Goal: Task Accomplishment & Management: Manage account settings

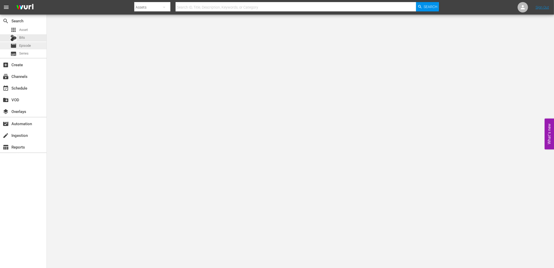
click at [30, 42] on div "movie Episode" at bounding box center [20, 45] width 21 height 7
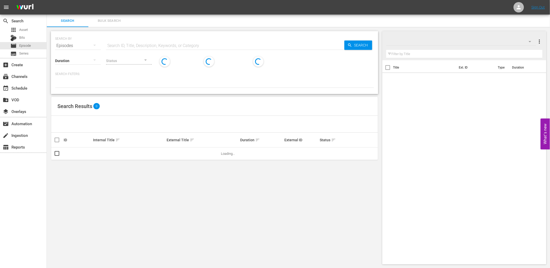
click at [138, 44] on input "text" at bounding box center [225, 45] width 238 height 12
paste input "Creepiest"
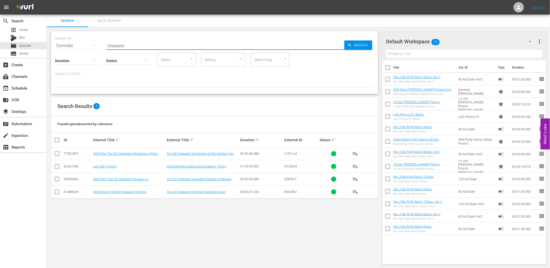
drag, startPoint x: 132, startPoint y: 46, endPoint x: -1, endPoint y: 18, distance: 135.9
click at [0, 18] on html "menu Sign Out search Search apps Asset Bits movie Episode subtitles Series add_…" at bounding box center [275, 134] width 550 height 268
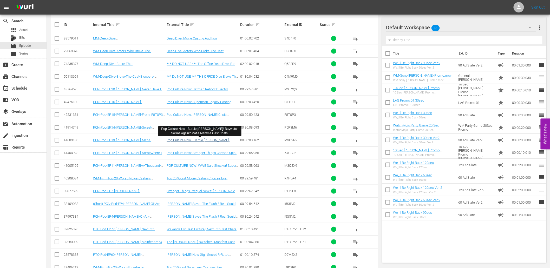
scroll to position [144, 0]
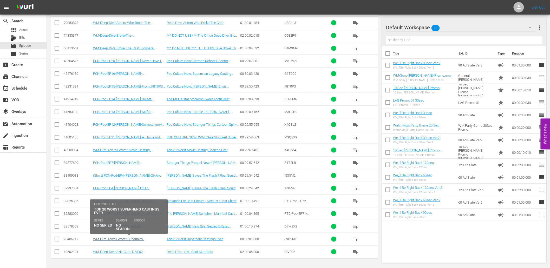
type input "cast"
click at [128, 238] on link "WM-Film-Top20-Worst-Superhero-Castings_J9D2R0" at bounding box center [118, 241] width 51 height 8
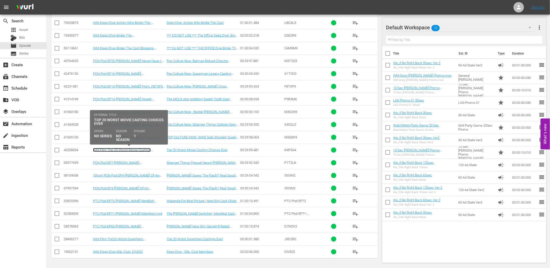
click at [110, 149] on link "WM-Film-Top-20-Worst-Movie-Casting-Choices_K4P5A4" at bounding box center [122, 152] width 58 height 8
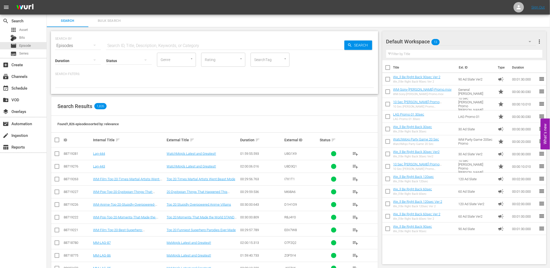
click at [127, 41] on input "text" at bounding box center [225, 45] width 238 height 12
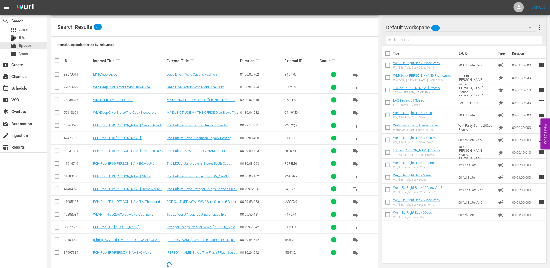
scroll to position [92, 0]
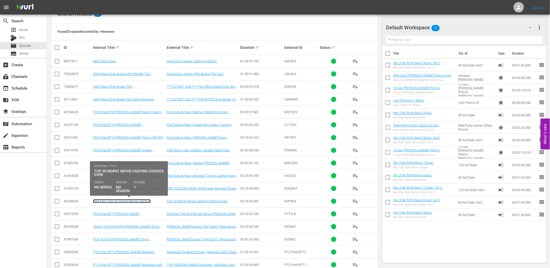
click at [126, 203] on link "WM-Film-Top-20-Worst-Movie-Casting-Choices_K4P5A4" at bounding box center [122, 203] width 58 height 8
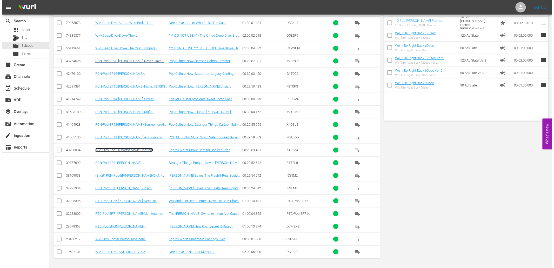
scroll to position [0, 0]
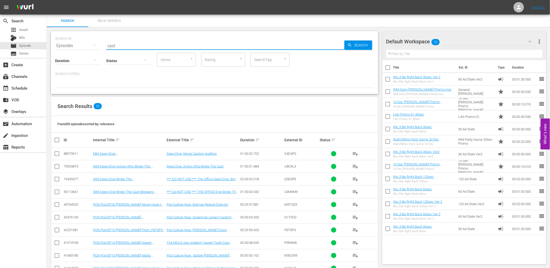
paste input "Musicians"
drag, startPoint x: 118, startPoint y: 44, endPoint x: 87, endPoint y: 43, distance: 31.0
click at [87, 43] on div "SEARCH BY Search By Episodes Search ID, Title, Description, Keywords, or Catego…" at bounding box center [214, 42] width 319 height 19
type input "Musicians"
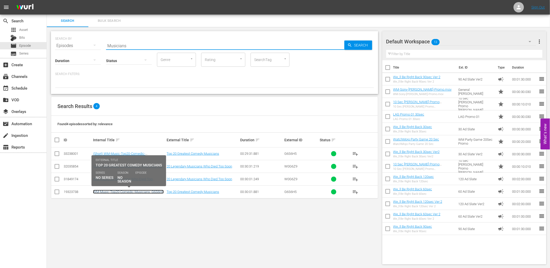
click at [131, 192] on link "WM-Music-Top20-Comedic-Musicians_G6S6H5" at bounding box center [128, 192] width 71 height 4
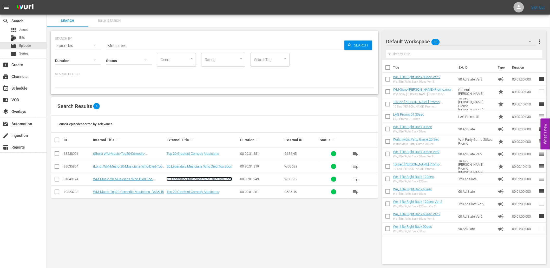
click at [181, 181] on link "20 Legendary Musicians Who Died Too Soon" at bounding box center [199, 179] width 65 height 4
click at [22, 87] on div "event_available Schedule" at bounding box center [14, 87] width 29 height 5
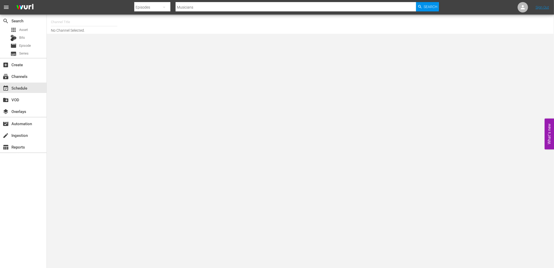
click at [72, 20] on input "text" at bounding box center [84, 22] width 67 height 12
click at [85, 38] on div "WatchMojo (1109 - watchmojo_1)" at bounding box center [122, 36] width 135 height 12
type input "WatchMojo (1109 - watchmojo_1)"
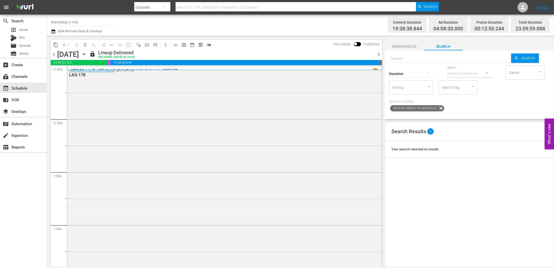
click at [379, 57] on span "chevron_right" at bounding box center [379, 54] width 6 height 6
click at [378, 55] on span "chevron_right" at bounding box center [379, 54] width 6 height 6
click at [54, 53] on span "chevron_left" at bounding box center [54, 54] width 6 height 6
click at [378, 57] on span "chevron_right" at bounding box center [379, 54] width 6 height 6
click at [52, 54] on span "chevron_left" at bounding box center [54, 54] width 6 height 6
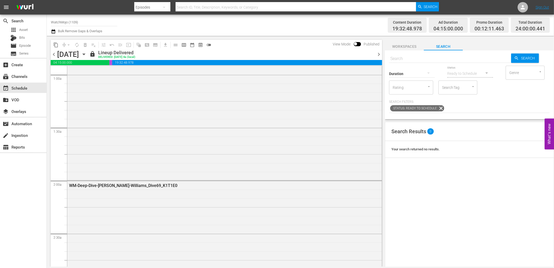
scroll to position [96, 0]
click at [377, 53] on span "chevron_right" at bounding box center [379, 54] width 6 height 6
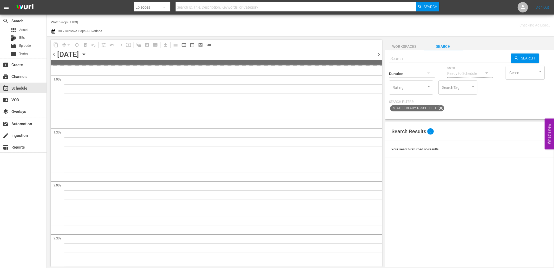
scroll to position [105, 0]
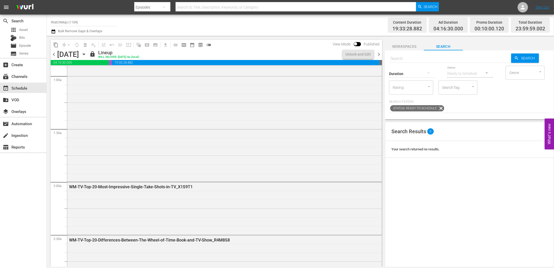
click at [377, 53] on span "chevron_right" at bounding box center [379, 54] width 6 height 6
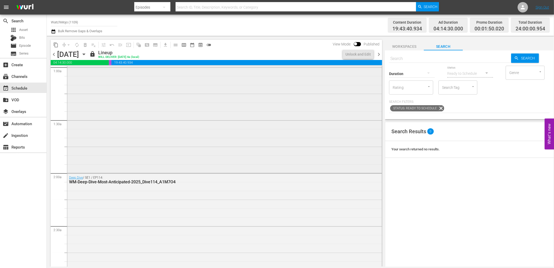
scroll to position [96, 0]
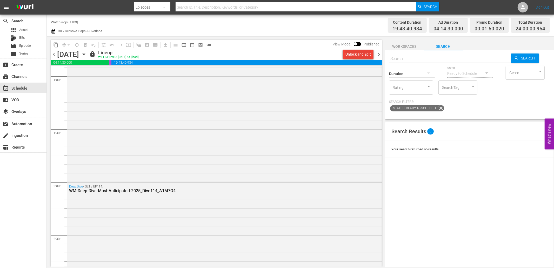
click at [361, 55] on div "Unlock and Edit" at bounding box center [358, 54] width 25 height 9
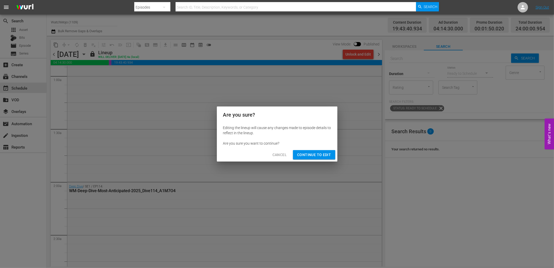
click at [311, 151] on button "Continue to Edit" at bounding box center [314, 155] width 42 height 10
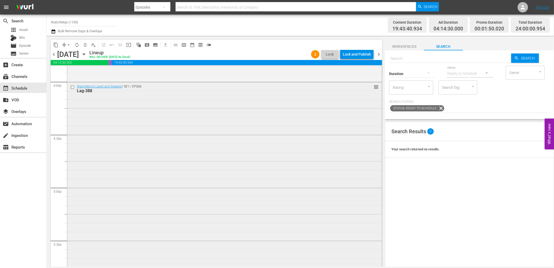
scroll to position [1674, 0]
click at [71, 95] on input "checkbox" at bounding box center [72, 93] width 5 height 4
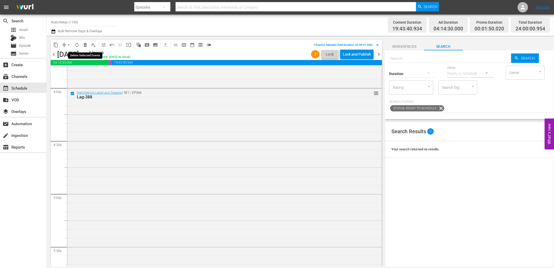
click at [85, 44] on span "delete_forever_outlined" at bounding box center [85, 44] width 5 height 5
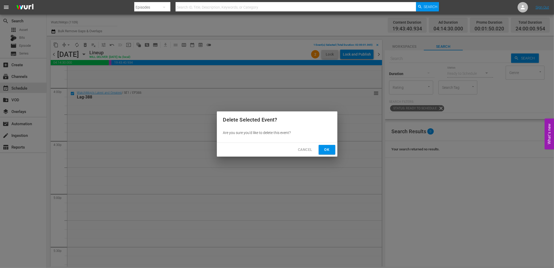
click at [324, 150] on span "Ok" at bounding box center [327, 150] width 8 height 6
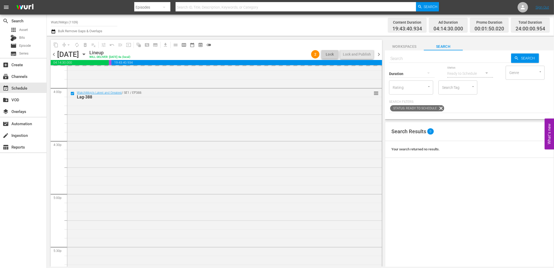
click at [402, 59] on input "text" at bounding box center [450, 58] width 122 height 12
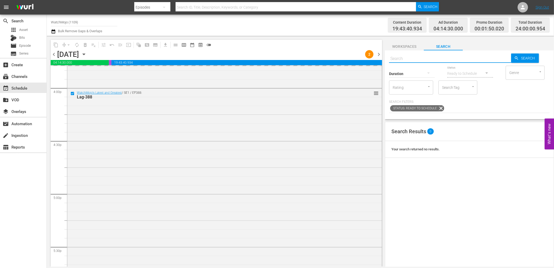
paste input "WM-Film-Top20-Worst-Superhero-Castings_J9D2R0"
type input "WM-Film-Top20-Worst-Superhero-Castings_J9D2R0"
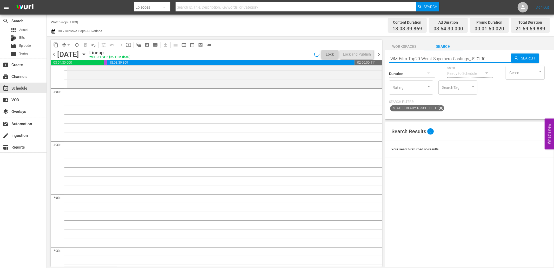
type input "WM-Film-Top20-Worst-Superhero-Castings_J9D2R0"
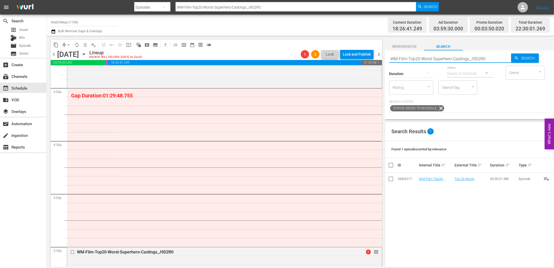
drag, startPoint x: 487, startPoint y: 59, endPoint x: 365, endPoint y: 54, distance: 121.7
click at [365, 54] on div "content_copy compress arrow_drop_down autorenew_outlined delete_forever_outline…" at bounding box center [300, 151] width 507 height 231
paste input "Specialty-Hour-Breaking-Bad_SH015"
type input "Specialty-Hour-Breaking-Bad_SH015"
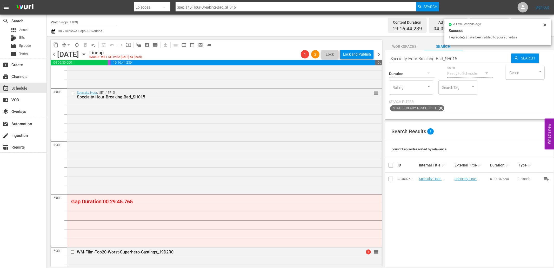
click at [468, 59] on input "Specialty-Hour-Breaking-Bad_SH015" at bounding box center [450, 58] width 122 height 12
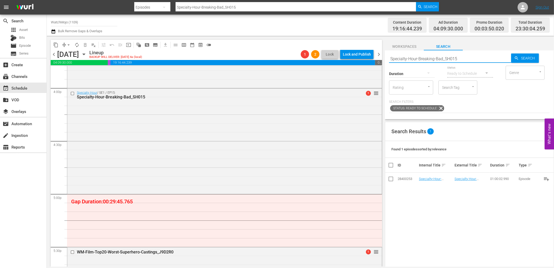
drag, startPoint x: 432, startPoint y: 57, endPoint x: 385, endPoint y: 53, distance: 46.4
click at [385, 53] on div "Search Specialty-Hour-Breaking-Bad_SH015 Search Duration Status Ready to Schedu…" at bounding box center [469, 84] width 169 height 69
paste input "WM-TV-Top20-Chappelles-Show-Sketches_G7G8O9"
type input "WM-TV-Top20-Chappelles-Show-Sketches_G7G8O9"
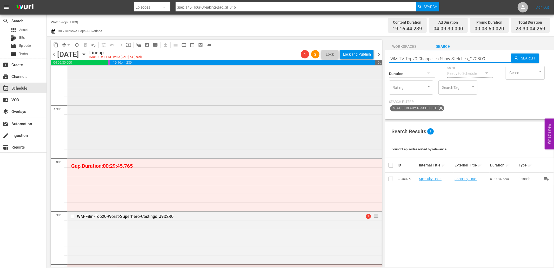
scroll to position [1712, 0]
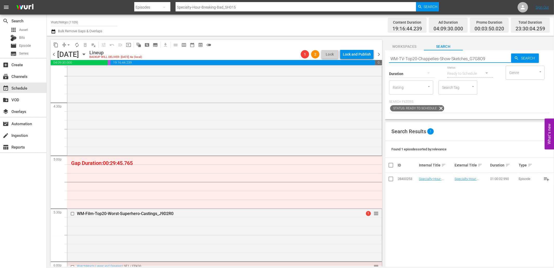
type input "WM-TV-Top20-Chappelles-Show-Sketches_G7G8O9"
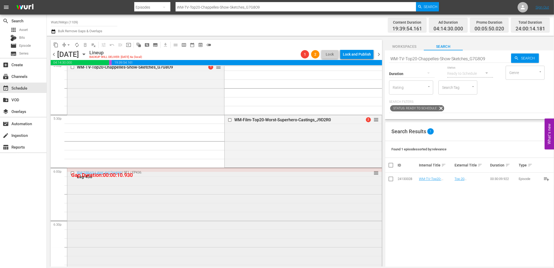
scroll to position [1809, 0]
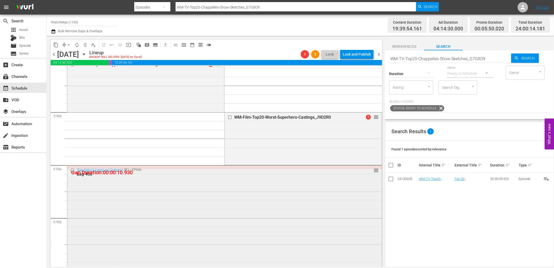
click at [72, 170] on input "checkbox" at bounding box center [72, 170] width 5 height 4
click at [86, 44] on span "delete_forever_outlined" at bounding box center [85, 44] width 5 height 5
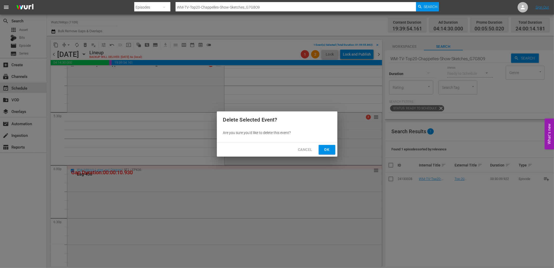
click at [324, 151] on span "Ok" at bounding box center [327, 150] width 8 height 6
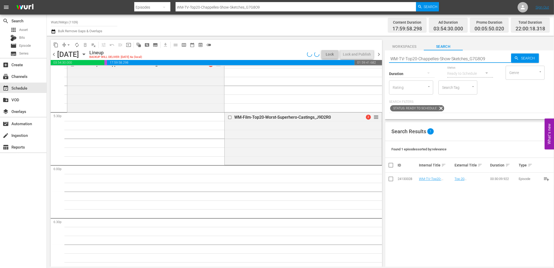
drag, startPoint x: 490, startPoint y: 59, endPoint x: 379, endPoint y: 53, distance: 111.6
click at [379, 53] on div "content_copy compress arrow_drop_down autorenew_outlined delete_forever_outline…" at bounding box center [300, 151] width 507 height 231
paste input "Film-Top-20-Times-Martial-Artists-Went-Beast-Mode_I7X1T1"
type input "WM-Film-Top-20-Times-Martial-Artists-Went-Beast-Mode_I7X1T1"
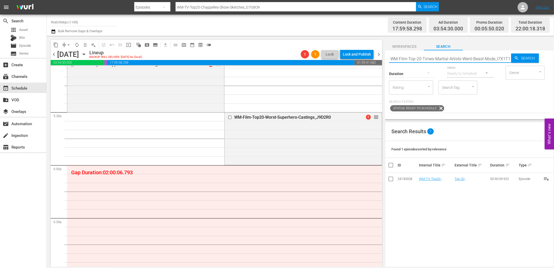
type input "WM-Film-Top-20-Times-Martial-Artists-Went-Beast-Mode_I7X1T1"
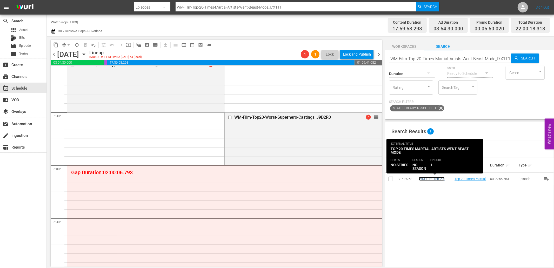
scroll to position [0, 0]
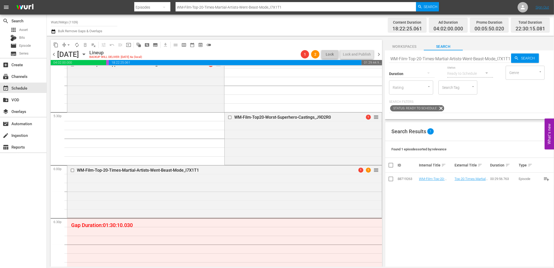
click at [458, 58] on input "WM-Film-Top-20-Times-Martial-Artists-Went-Beast-Mode_I7X1T1" at bounding box center [450, 58] width 122 height 12
click at [456, 58] on input "WM-Film-Top-20-Times-Martial-Artists-Went-Beast-Mode_I7X1T1" at bounding box center [450, 58] width 122 height 12
paste input "TV-Top20-Brooklyn-Nine-Nine-Moments_J5T4K2"
type input "WM-TV-Top20-Brooklyn-Nine-Nine-Moments_J5T4K2"
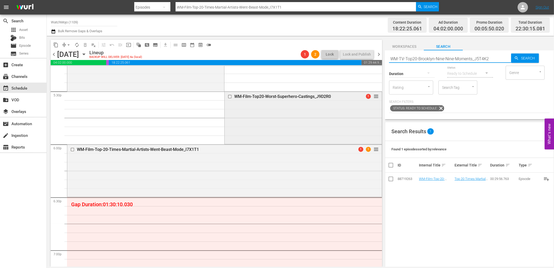
type input "WM-TV-Top20-Brooklyn-Nine-Nine-Moments_J5T4K2"
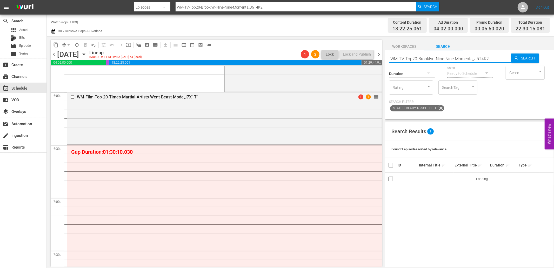
scroll to position [1905, 0]
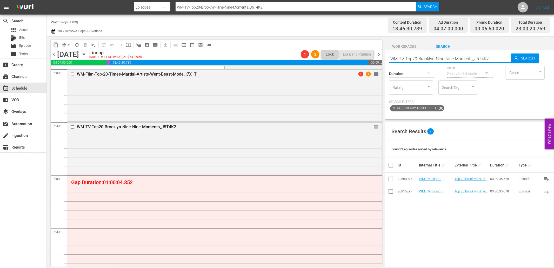
drag, startPoint x: 500, startPoint y: 59, endPoint x: 385, endPoint y: 49, distance: 116.1
click at [385, 48] on div "Workspaces Search Search WM-TV-Top20-Brooklyn-Nine-Nine-Moments_J5T4K2 Search D…" at bounding box center [469, 155] width 169 height 231
paste input "Music-20-Musicians-Who-Died-Too-Soon_W0G6Z9"
type input "WM-Music-20-Musicians-Who-Died-Too-Soon_W0G6Z9"
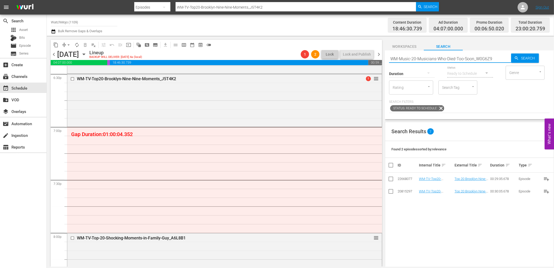
type input "WM-Music-20-Musicians-Who-Died-Too-Soon_W0G6Z9"
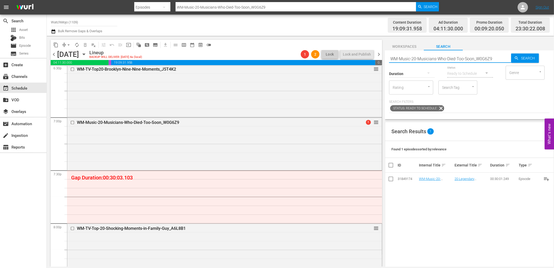
drag, startPoint x: 499, startPoint y: 57, endPoint x: 383, endPoint y: 56, distance: 116.7
click at [383, 56] on div "content_copy compress arrow_drop_down autorenew_outlined delete_forever_outline…" at bounding box center [300, 151] width 507 height 231
paste input "Top20-Comedic-Musicians_G6S6H5"
type input "WM-Music-Top20-Comedic-Musicians_G6S6H5"
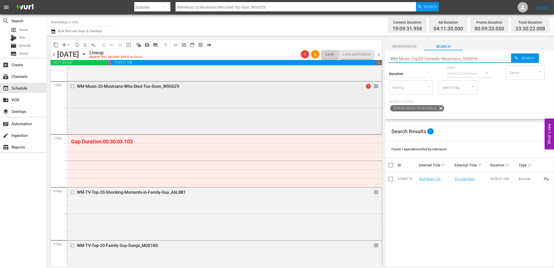
scroll to position [2001, 0]
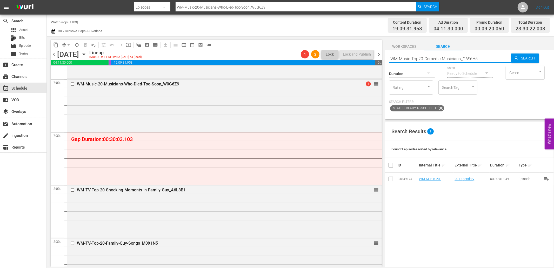
type input "WM-Music-Top20-Comedic-Musicians_G6S6H5"
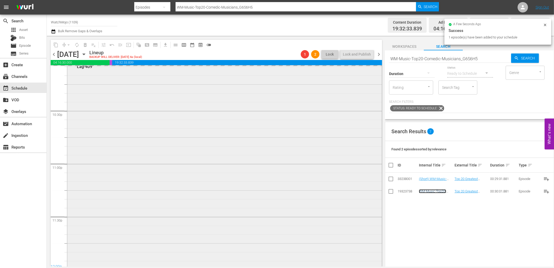
scroll to position [2343, 0]
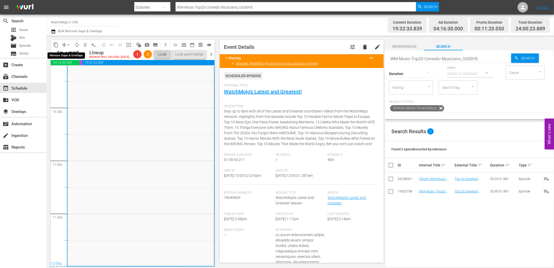
click at [69, 42] on span "arrow_drop_down" at bounding box center [68, 44] width 5 height 5
click at [82, 72] on li "Align to End of Previous Day" at bounding box center [69, 72] width 55 height 9
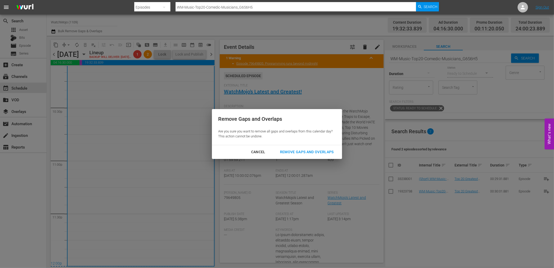
click at [311, 154] on div "Remove Gaps and Overlaps" at bounding box center [307, 152] width 62 height 6
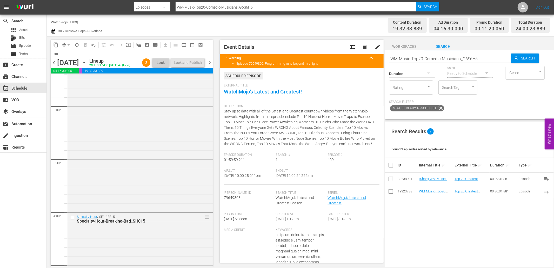
scroll to position [1670, 0]
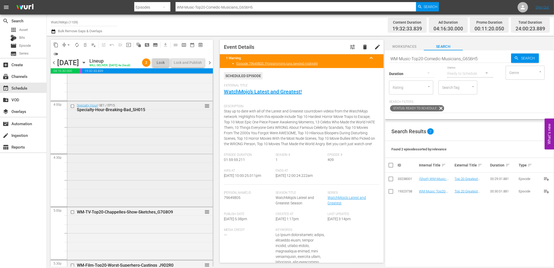
click at [149, 161] on div "Specialty Hour / SE1 / EP15: Specialty-Hour-Breaking-Bad_SH015 reorder" at bounding box center [139, 153] width 145 height 104
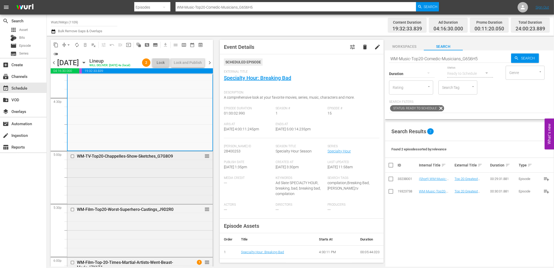
scroll to position [1728, 0]
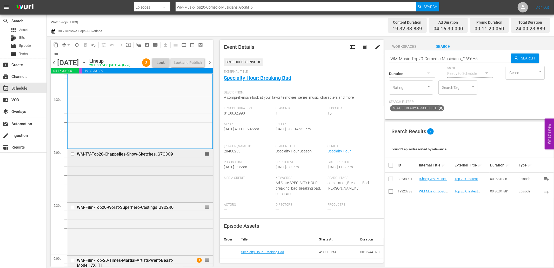
click at [145, 181] on div "WM-TV-Top20-Chappelles-Show-Sketches_G7G8O9 reorder" at bounding box center [139, 175] width 145 height 52
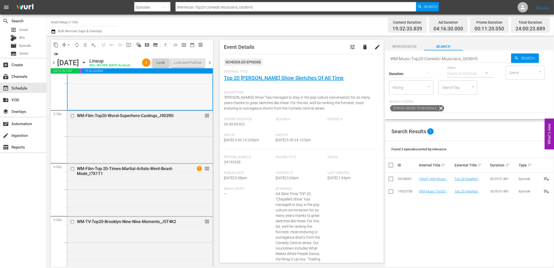
scroll to position [1824, 0]
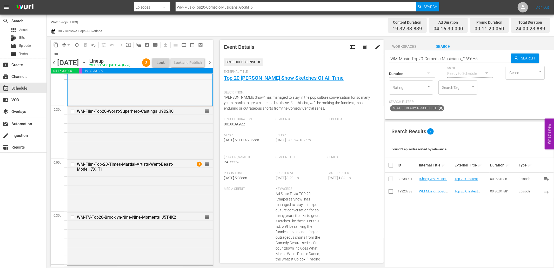
click at [145, 172] on div "WM-Film-Top-20-Times-Martial-Artists-Went-Beast-Mode_I7X1T1" at bounding box center [131, 167] width 109 height 10
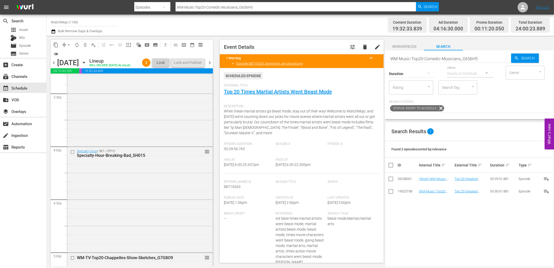
scroll to position [1593, 0]
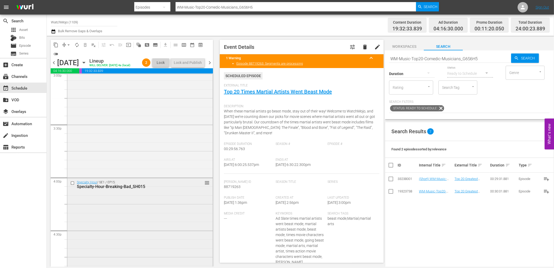
click at [128, 209] on div "Specialty Hour / SE1 / EP15: Specialty-Hour-Breaking-Bad_SH015 reorder" at bounding box center [139, 230] width 145 height 104
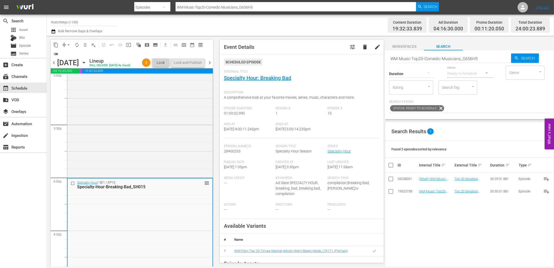
scroll to position [1381, 0]
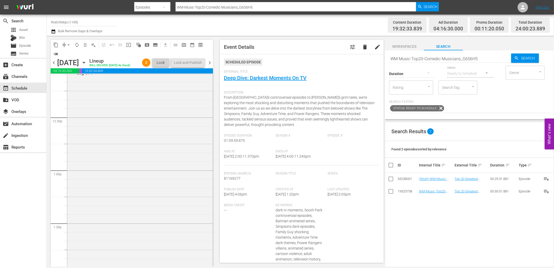
scroll to position [1208, 0]
click at [90, 196] on div "WatchMojo's Latest and Greatest / SE1 / EP374: Lag-374 reorder" at bounding box center [139, 244] width 145 height 210
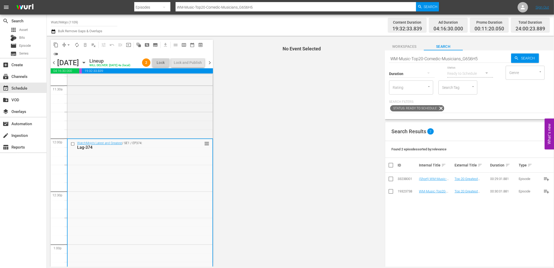
click at [73, 146] on input "checkbox" at bounding box center [73, 144] width 5 height 4
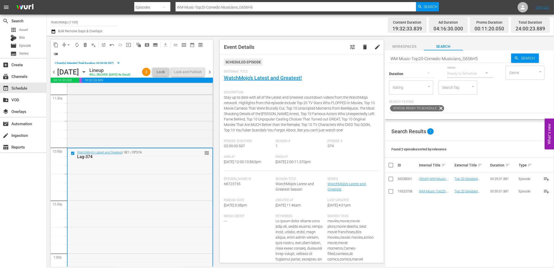
click at [154, 194] on div "WatchMojo's Latest and Greatest / SE1 / EP374: Lag-374 reorder" at bounding box center [140, 253] width 145 height 210
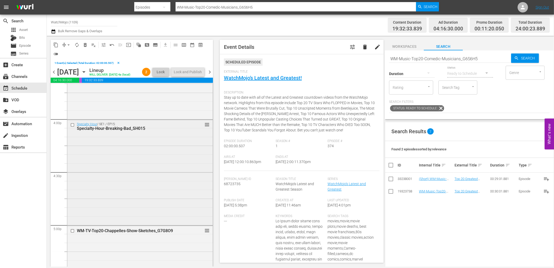
scroll to position [1689, 0]
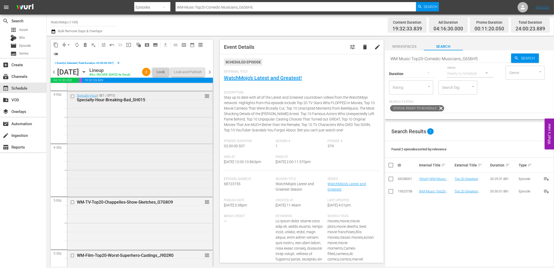
click at [114, 196] on div "Specialty Hour / SE1 / EP15: Specialty-Hour-Breaking-Bad_SH015 reorder" at bounding box center [139, 143] width 145 height 104
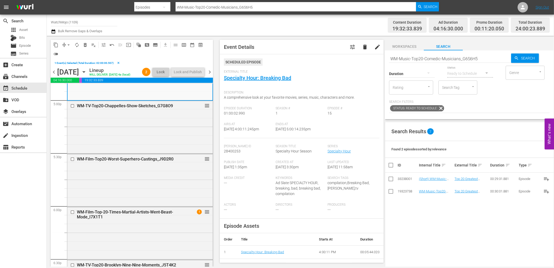
click at [114, 201] on div "WM-Film-Top20-Worst-Superhero-Castings_J9D2R0 reorder" at bounding box center [139, 179] width 145 height 51
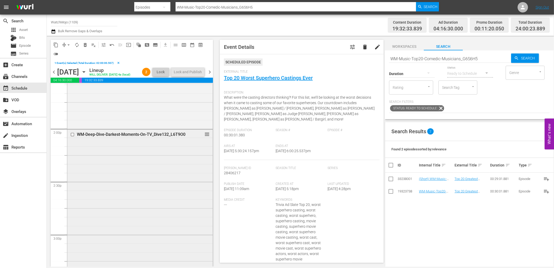
click at [112, 188] on div "WM-Deep-Dive-Darkest-Moments-On-TV_Dive132_L6T9O0 reorder" at bounding box center [139, 235] width 145 height 210
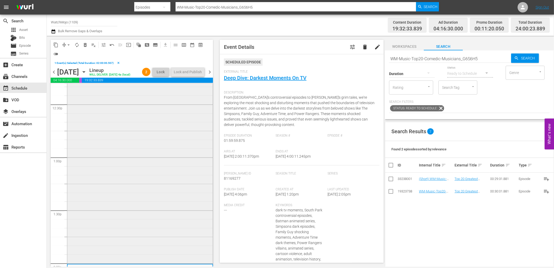
click at [107, 162] on div "WatchMojo's Latest and Greatest / SE1 / EP374: Lag-374 reorder" at bounding box center [139, 157] width 145 height 210
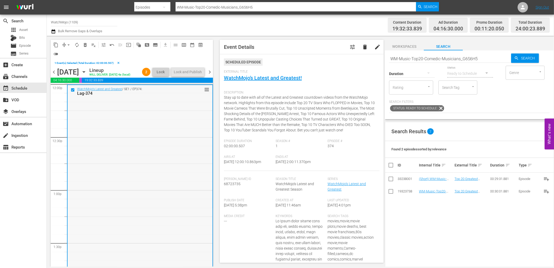
scroll to position [1246, 0]
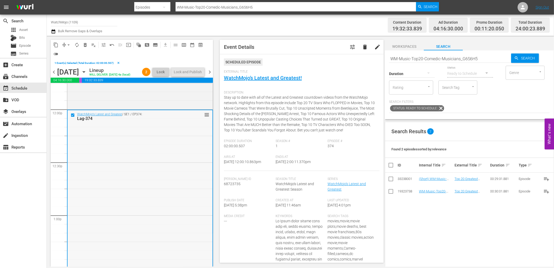
click at [149, 165] on div "WatchMojo's Latest and Greatest / SE1 / EP374: Lag-374 reorder" at bounding box center [140, 215] width 145 height 210
drag, startPoint x: 483, startPoint y: 60, endPoint x: 362, endPoint y: 57, distance: 121.3
click at [362, 57] on div "content_copy compress arrow_drop_down autorenew_outlined delete_forever_outline…" at bounding box center [300, 151] width 507 height 231
paste input "LAG-101"
type input "LAG-101"
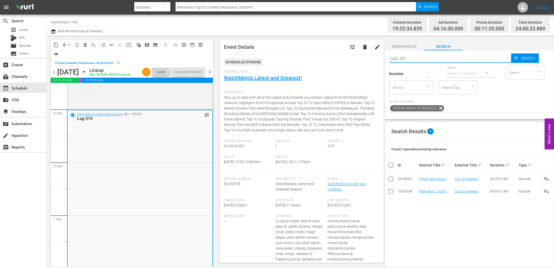
type input "LAG-101"
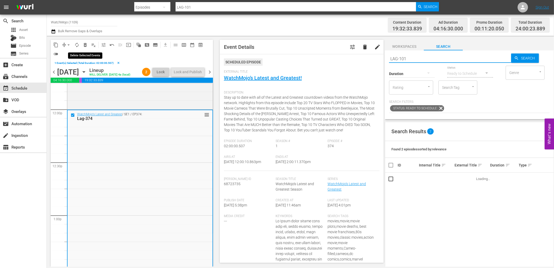
click at [85, 45] on span "delete_forever_outlined" at bounding box center [85, 44] width 5 height 5
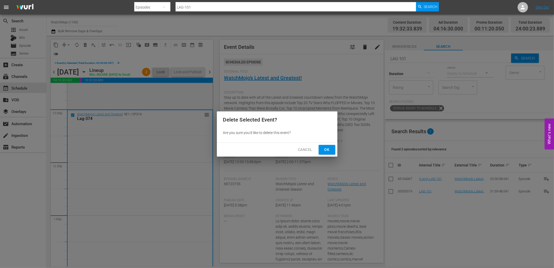
click at [328, 148] on span "Ok" at bounding box center [327, 150] width 8 height 6
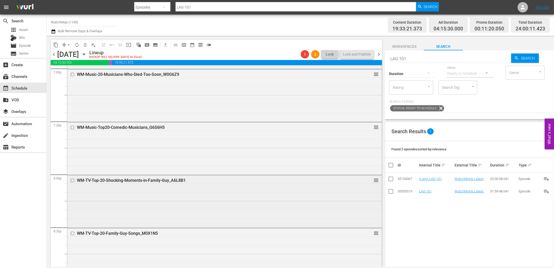
scroll to position [2035, 0]
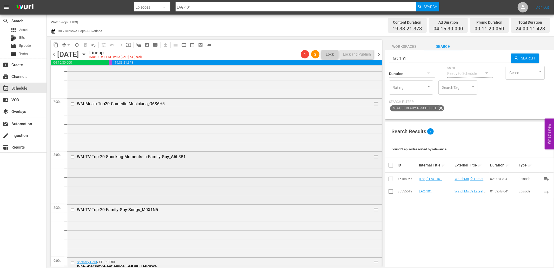
click at [124, 189] on div "WM-TV-Top-20-Shocking-Moments-in-Family-Guy_A6L8B1 reorder" at bounding box center [224, 177] width 315 height 51
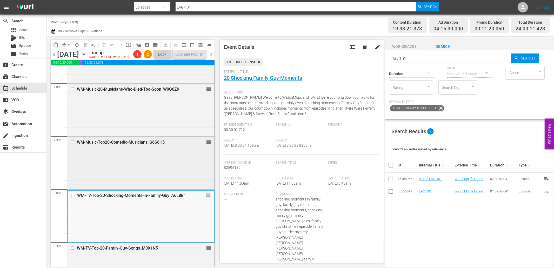
scroll to position [1977, 0]
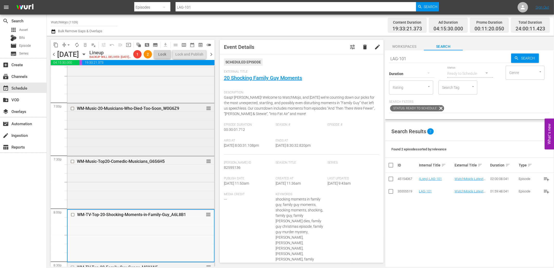
click at [116, 153] on div "WM-Music-20-Musicians-Who-Died-Too-Soon_W0G6Z9 reorder" at bounding box center [140, 129] width 147 height 51
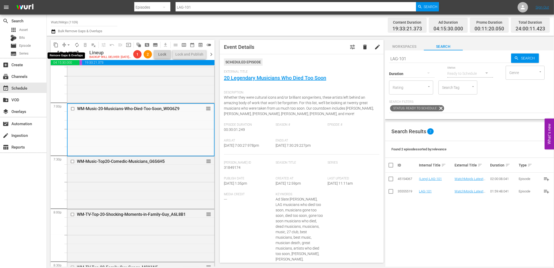
click at [66, 45] on span "arrow_drop_down" at bounding box center [68, 44] width 5 height 5
click at [76, 71] on li "Align to End of Previous Day" at bounding box center [69, 72] width 55 height 9
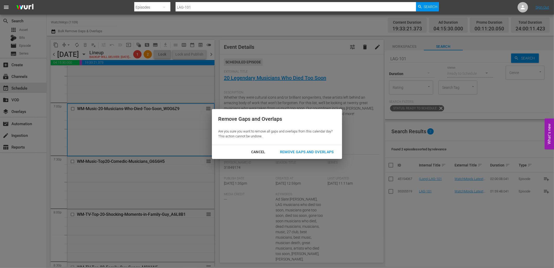
click at [289, 152] on div "Remove Gaps and Overlaps" at bounding box center [307, 152] width 62 height 6
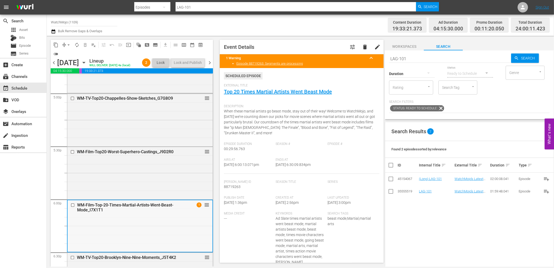
scroll to position [1747, 0]
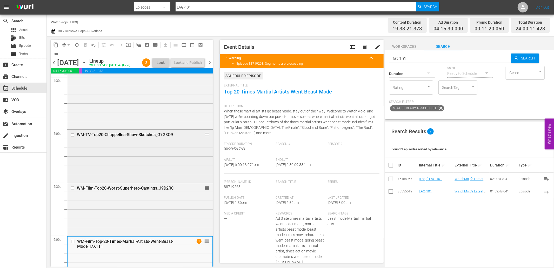
click at [131, 164] on div "WM-TV-Top20-Chappelles-Show-Sketches_G7G8O9 reorder" at bounding box center [139, 156] width 145 height 52
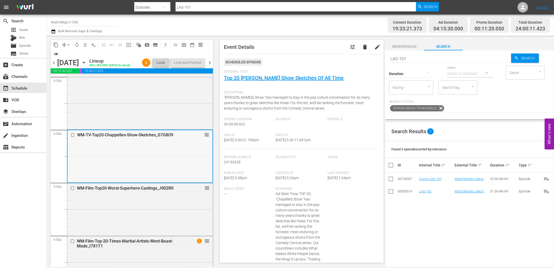
click at [140, 178] on div "WM-TV-Top20-Chappelles-Show-Sketches_G7G8O9 reorder" at bounding box center [140, 156] width 145 height 52
click at [155, 221] on div "WM-Film-Top20-Worst-Superhero-Castings_J9D2R0 reorder" at bounding box center [139, 208] width 145 height 51
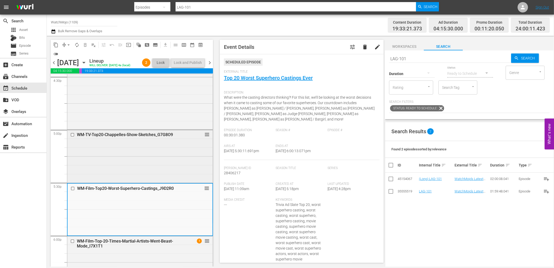
click at [149, 167] on div "WM-TV-Top20-Chappelles-Show-Sketches_G7G8O9 reorder" at bounding box center [139, 156] width 145 height 52
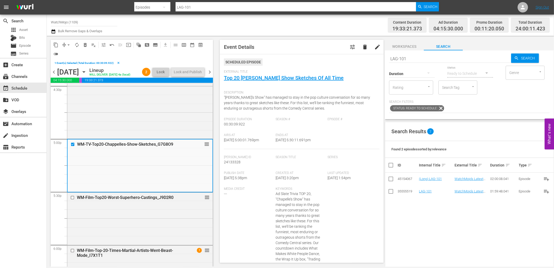
click at [249, 72] on span "External Title" at bounding box center [300, 72] width 153 height 4
click at [247, 77] on link "Top 20 Chappelle's Show Sketches Of All Time" at bounding box center [284, 78] width 120 height 6
click at [140, 174] on div "WM-TV-Top20-Chappelles-Show-Sketches_G7G8O9 reorder" at bounding box center [140, 166] width 145 height 52
click at [138, 216] on div "WM-Film-Top20-Worst-Superhero-Castings_J9D2R0 reorder" at bounding box center [139, 218] width 145 height 51
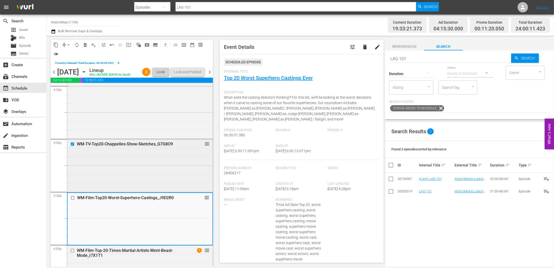
click at [172, 163] on div "WM-TV-Top20-Chappelles-Show-Sketches_G7G8O9 reorder" at bounding box center [139, 165] width 145 height 52
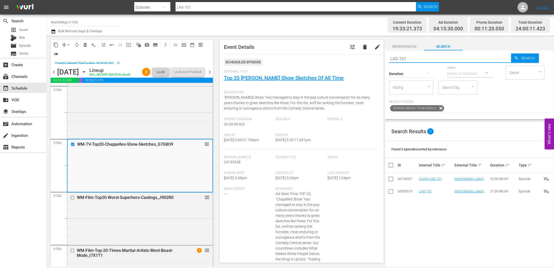
drag, startPoint x: 413, startPoint y: 59, endPoint x: 353, endPoint y: 57, distance: 59.2
click at [353, 57] on div "content_copy compress arrow_drop_down autorenew_outlined delete_forever_outline…" at bounding box center [300, 151] width 507 height 231
paste input "WM-Film-Top-20-Raunchiest-Scenes-in-R-Rated-Comedies_C0V0I3"
type input "WM-Film-Top-20-Raunchiest-Scenes-in-R-Rated-Comedies_C0V0I3"
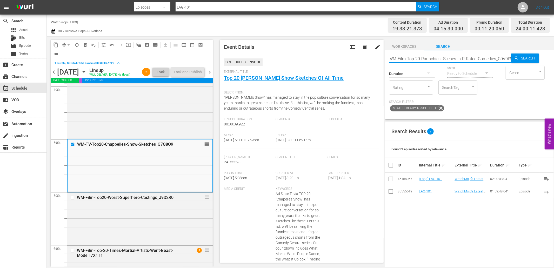
type input "WM-Film-Top-20-Raunchiest-Scenes-in-R-Rated-Comedies_C0V0I3"
click at [85, 45] on span "delete_forever_outlined" at bounding box center [85, 44] width 5 height 5
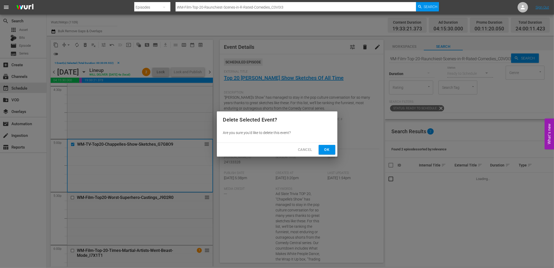
scroll to position [0, 0]
click at [323, 147] on span "Ok" at bounding box center [327, 150] width 8 height 6
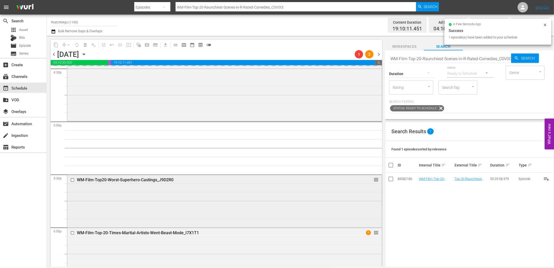
click at [200, 211] on div "WM-Film-Top20-Worst-Superhero-Castings_J9D2R0 reorder" at bounding box center [224, 200] width 315 height 51
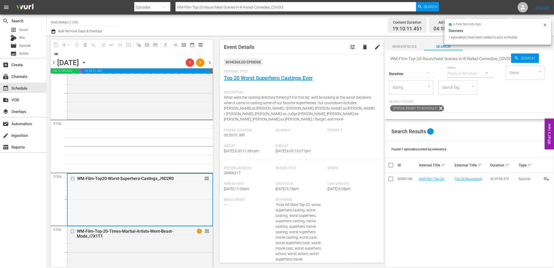
scroll to position [1766, 0]
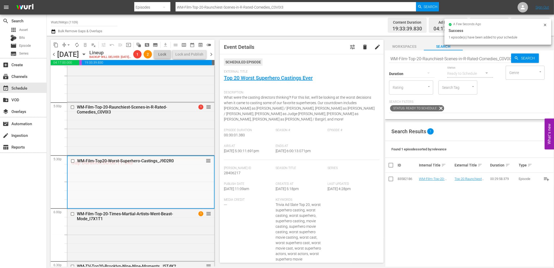
click at [67, 47] on span "arrow_drop_down" at bounding box center [68, 44] width 5 height 5
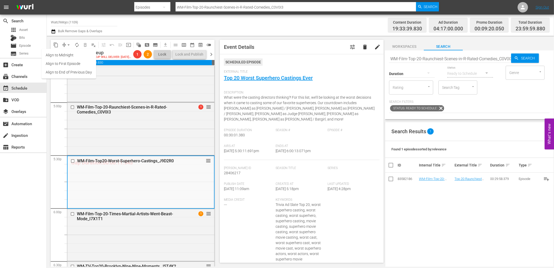
click at [75, 75] on li "Align to End of Previous Day" at bounding box center [69, 72] width 55 height 9
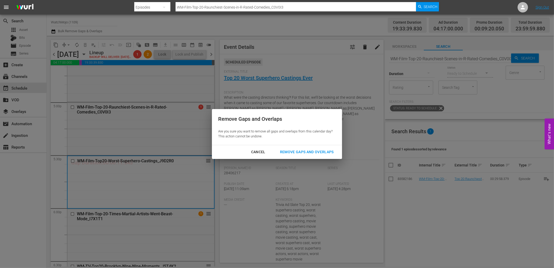
click at [296, 151] on div "Remove Gaps and Overlaps" at bounding box center [307, 152] width 62 height 6
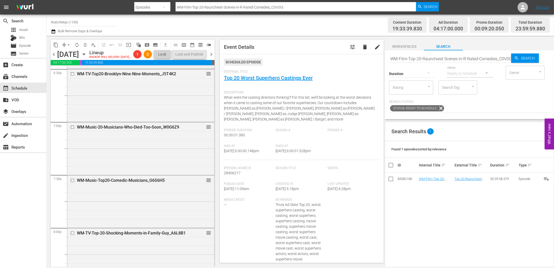
scroll to position [1958, 0]
click at [128, 210] on div "WM-Music-Top20-Comedic-Musicians_G6S6H5 reorder" at bounding box center [140, 200] width 147 height 51
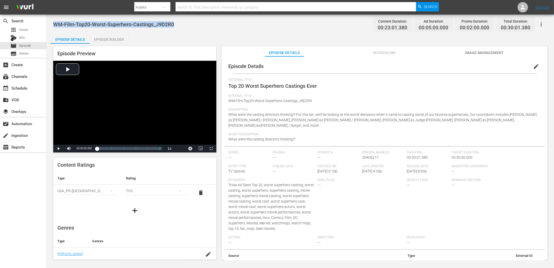
drag, startPoint x: 185, startPoint y: 24, endPoint x: 55, endPoint y: 19, distance: 130.5
click at [55, 18] on div "WM-Film-Top20-Worst-Superhero-Castings_J9D2R0 Content Duration 00:23:01.380 Ad …" at bounding box center [300, 24] width 494 height 12
copy span "WM-Film-Top20-Worst-Superhero-Castings_J9D2R0"
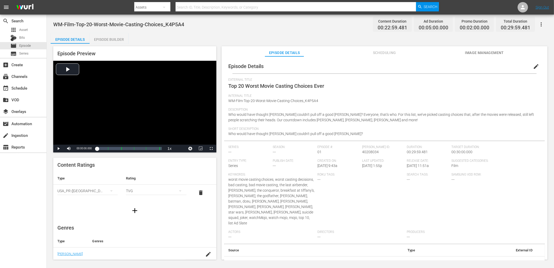
click at [189, 28] on div "WM-Film-Top-20-Worst-Movie-Casting-Choices_K4P5A4 Content Duration 00:22:59.481…" at bounding box center [300, 24] width 494 height 12
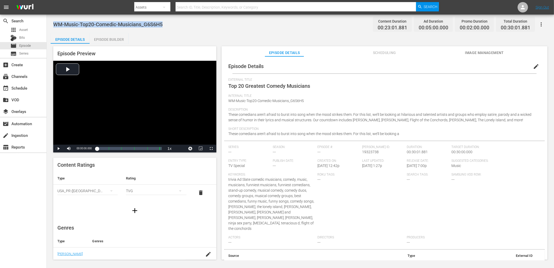
drag, startPoint x: 169, startPoint y: 21, endPoint x: 52, endPoint y: 19, distance: 116.9
click at [52, 18] on div "WM-Music-Top20-Comedic-Musicians_G6S6H5 Content Duration 00:23:01.881 Ad Durati…" at bounding box center [300, 138] width 507 height 246
copy span "WM-Music-Top20-Comedic-Musicians_G6S6H5"
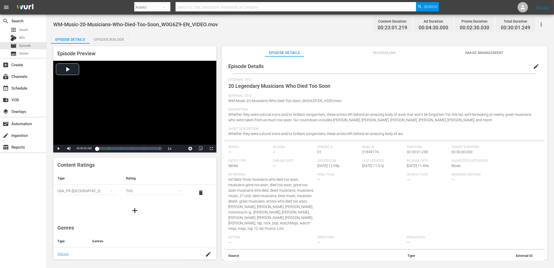
click at [499, 65] on span "edit" at bounding box center [536, 66] width 6 height 6
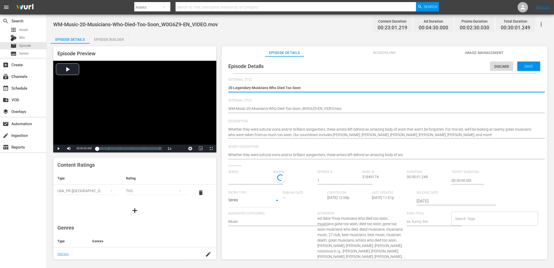
type input "No Series"
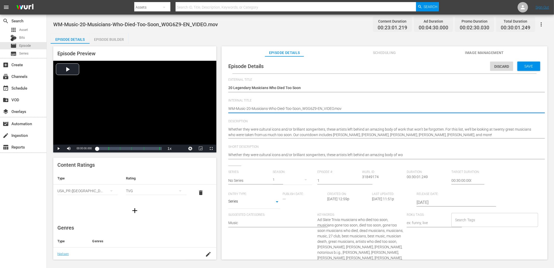
drag, startPoint x: 316, startPoint y: 108, endPoint x: 394, endPoint y: 115, distance: 78.3
click at [393, 115] on div "WM-Music-20-Musicians-Who-Died-Too-Soon_W0G6Z9-EN_VIDEO.mov WM-Music-20-Musicia…" at bounding box center [383, 109] width 310 height 12
type textarea "WM-Music-20-Musicians-Who-Died-Too-Soon_W0G6Z9"
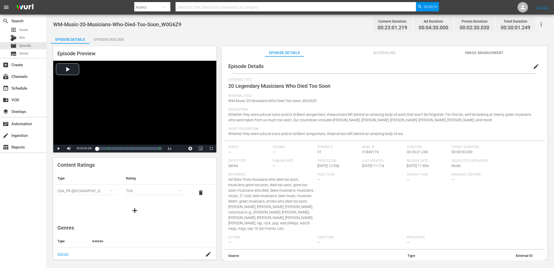
drag, startPoint x: 361, startPoint y: 180, endPoint x: 365, endPoint y: 180, distance: 4.2
click at [364, 180] on div "Roku Tags: ---" at bounding box center [361, 204] width 89 height 63
click at [190, 33] on div "WM-Music-20-Musicians-Who-Died-Too-Soon_W0G6Z9 Content Duration 00:23:01.219 Ad…" at bounding box center [300, 138] width 507 height 246
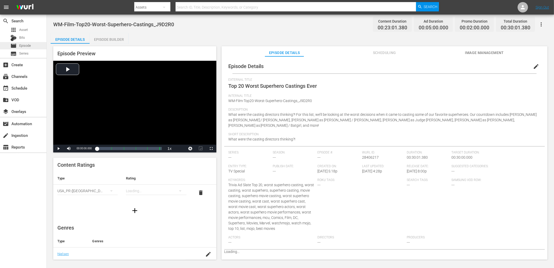
click at [25, 46] on span "Episode" at bounding box center [25, 45] width 12 height 5
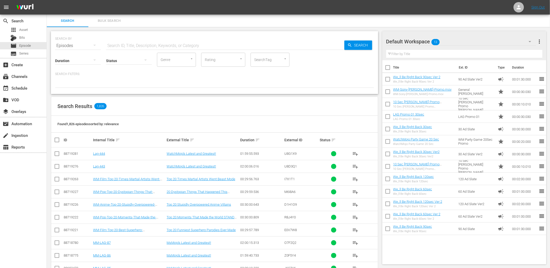
click at [89, 63] on button "button" at bounding box center [94, 60] width 12 height 12
click at [77, 136] on div "60-90m" at bounding box center [78, 135] width 46 height 8
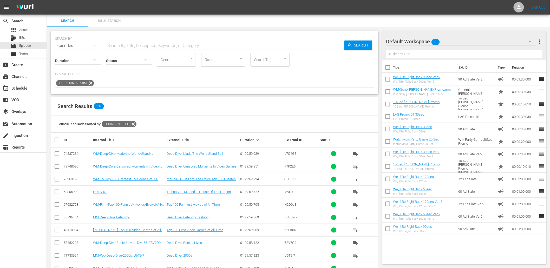
click at [289, 205] on span "H2O0J8" at bounding box center [290, 205] width 12 height 4
copy span "H2O0J8"
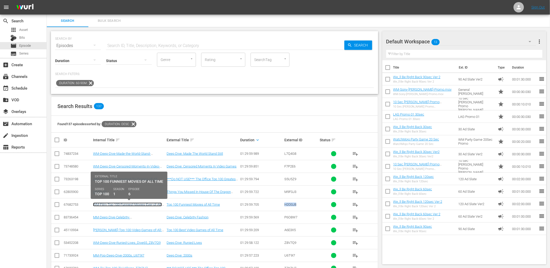
click at [116, 204] on link "WM-Film-Top-100-Funniest-Movies-Ever-of-All-Time_H2O0J8" at bounding box center [127, 207] width 69 height 8
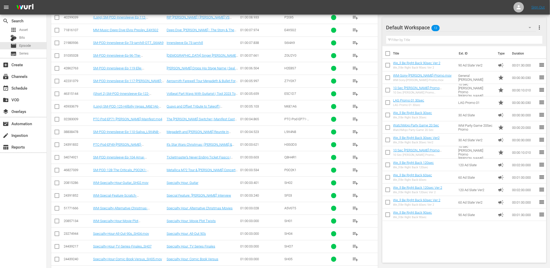
scroll to position [646, 0]
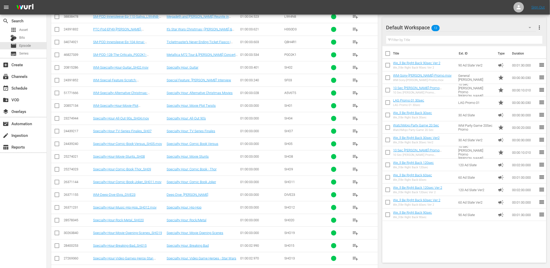
click at [283, 157] on td "SHO8" at bounding box center [300, 156] width 35 height 13
copy span "SHO8"
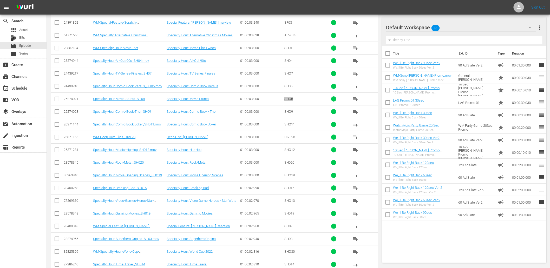
scroll to position [704, 0]
click at [289, 189] on span "SH015" at bounding box center [289, 188] width 10 height 4
copy span "SH015"
click at [203, 190] on link "Specialty Hour: Breaking Bad" at bounding box center [188, 188] width 42 height 4
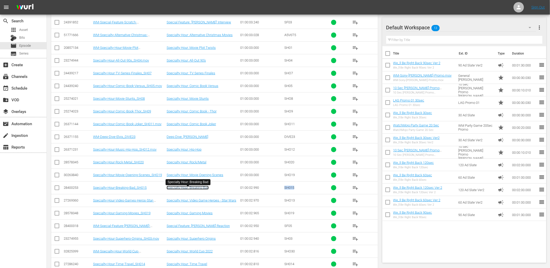
scroll to position [416, 0]
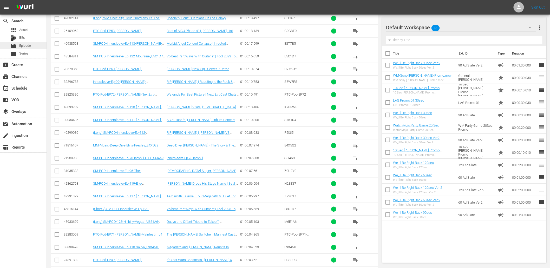
click at [30, 47] on span "Episode" at bounding box center [25, 45] width 12 height 5
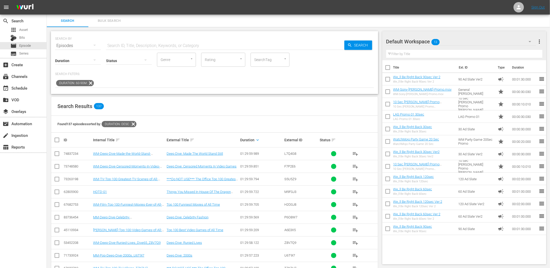
click at [92, 82] on icon at bounding box center [90, 83] width 7 height 7
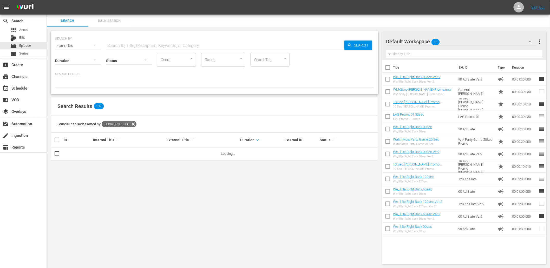
click at [115, 42] on input "text" at bounding box center [225, 45] width 238 height 12
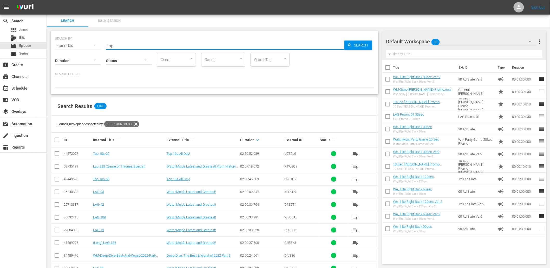
type input "Top 20"
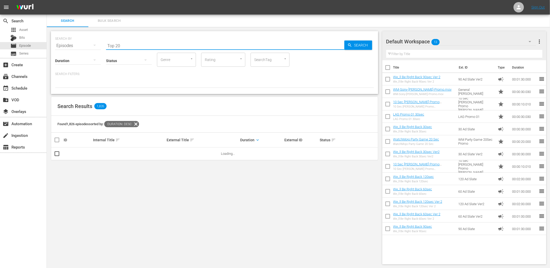
click at [200, 81] on div at bounding box center [214, 83] width 319 height 9
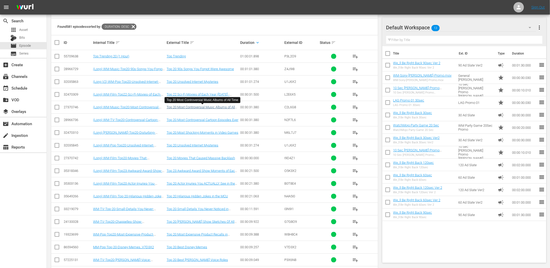
scroll to position [192, 0]
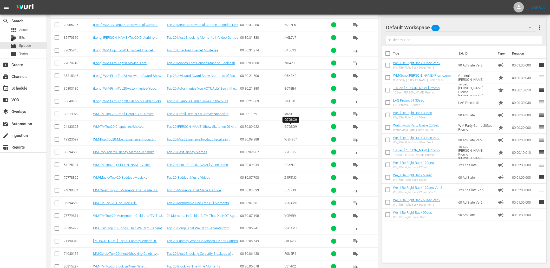
click at [296, 128] on span "G7G8O9" at bounding box center [290, 127] width 12 height 4
copy span "G7G8O9"
click at [198, 126] on link "Top 20 Chappelle's Show Sketches Of All Time" at bounding box center [201, 129] width 68 height 8
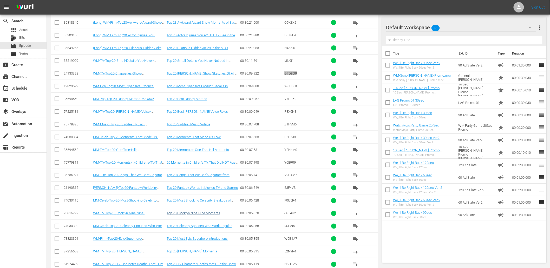
scroll to position [245, 0]
click at [213, 216] on link "Top 20 Brooklyn Nine-Nine Moments" at bounding box center [194, 214] width 54 height 4
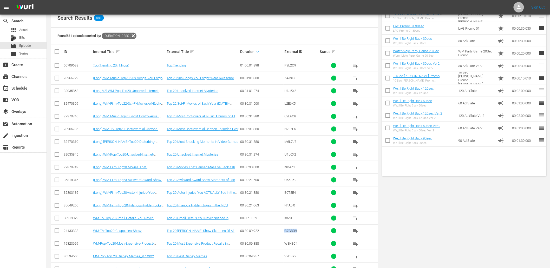
scroll to position [0, 0]
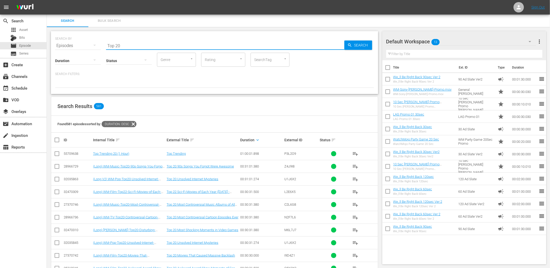
drag, startPoint x: 94, startPoint y: 39, endPoint x: 69, endPoint y: 45, distance: 26.4
click at [69, 44] on div "SEARCH BY Search By Episodes Search ID, Title, Description, Keywords, or Catego…" at bounding box center [214, 42] width 319 height 19
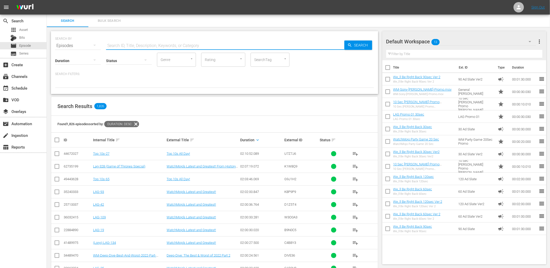
click at [139, 124] on icon at bounding box center [136, 124] width 6 height 6
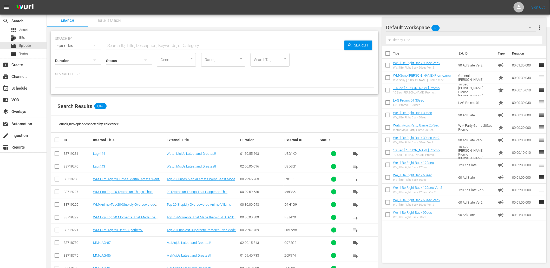
scroll to position [92, 0]
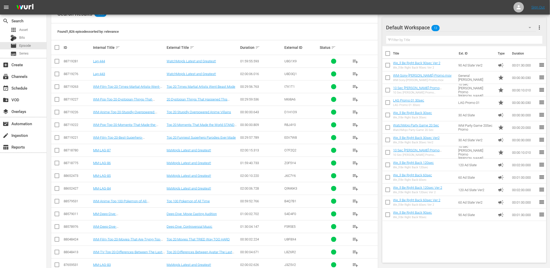
click at [293, 85] on span "I7X1T1" at bounding box center [289, 87] width 10 height 4
copy span "I7X1T1"
click at [188, 87] on link "Top 20 Times Martial Artists Went Beast Mode" at bounding box center [201, 87] width 69 height 4
click at [204, 124] on link "Top 20 Moments That Made the World STAND STILL This Century (So Far)" at bounding box center [201, 127] width 68 height 8
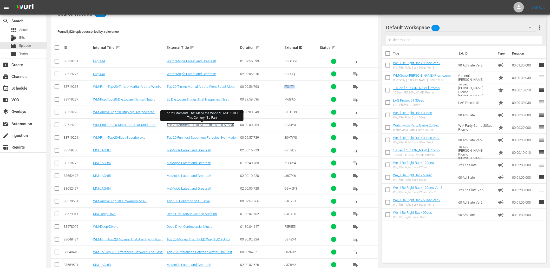
scroll to position [0, 0]
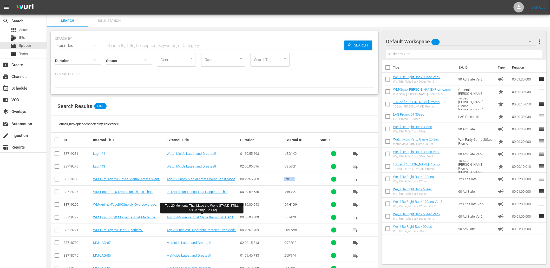
click at [127, 46] on input "text" at bounding box center [225, 45] width 238 height 12
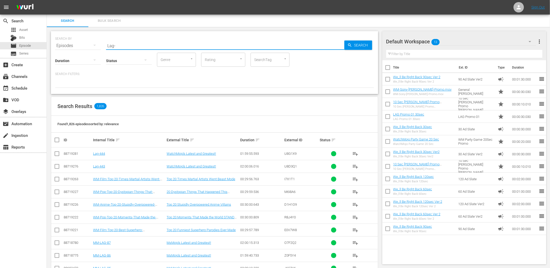
type input "Lag-"
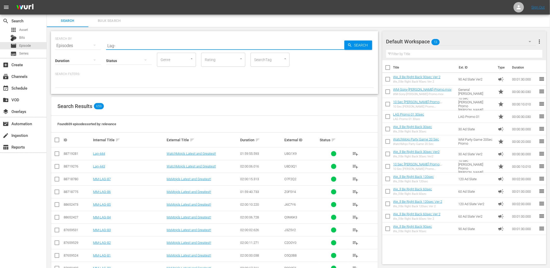
click at [258, 142] on div "Duration sort" at bounding box center [261, 140] width 43 height 6
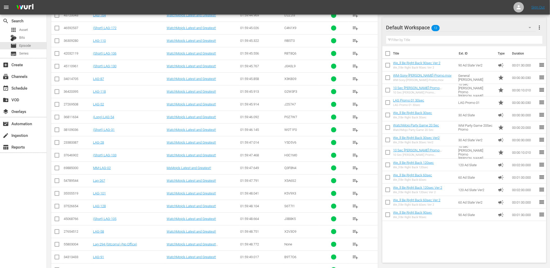
scroll to position [858, 0]
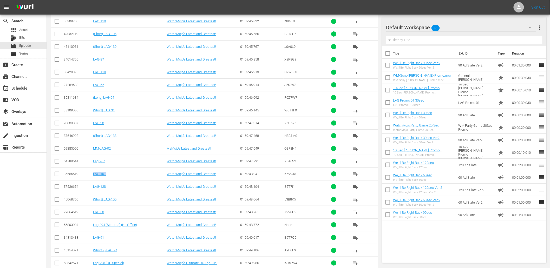
drag, startPoint x: 116, startPoint y: 177, endPoint x: 92, endPoint y: 177, distance: 23.9
click at [92, 177] on td "LAG-101" at bounding box center [129, 174] width 74 height 13
copy link "LAG-101"
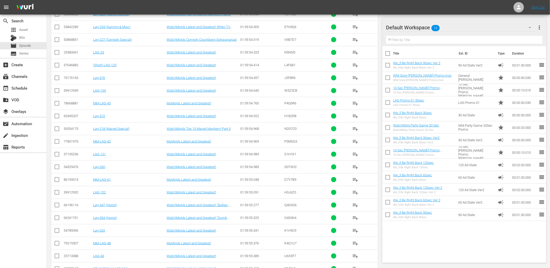
scroll to position [1775, 0]
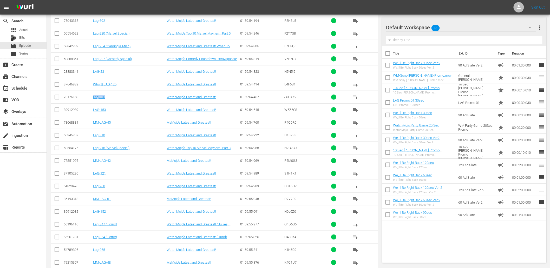
drag, startPoint x: 114, startPoint y: 103, endPoint x: 94, endPoint y: 102, distance: 20.8
click at [94, 102] on td "Lag-376" at bounding box center [129, 97] width 74 height 13
copy link "Lag-376"
drag, startPoint x: 120, startPoint y: 153, endPoint x: 94, endPoint y: 154, distance: 26.0
click at [94, 154] on td "Lag-218 (Marvel Special)" at bounding box center [129, 148] width 74 height 13
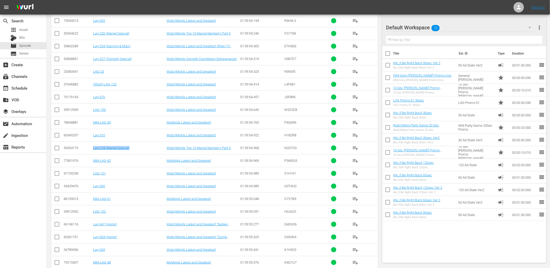
copy link "Lag-218 (Marvel Special)"
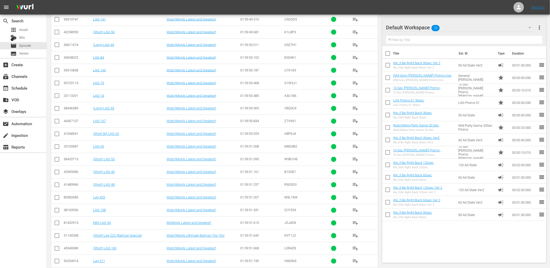
scroll to position [1429, 0]
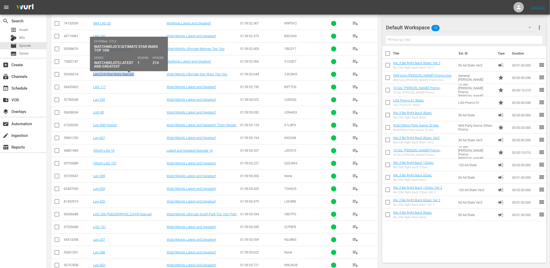
drag, startPoint x: 139, startPoint y: 77, endPoint x: 93, endPoint y: 77, distance: 46.2
click at [93, 76] on div "Lag-214 (Star Wars Special)" at bounding box center [129, 74] width 72 height 4
copy link "Lag-214 (Star Wars Special)"
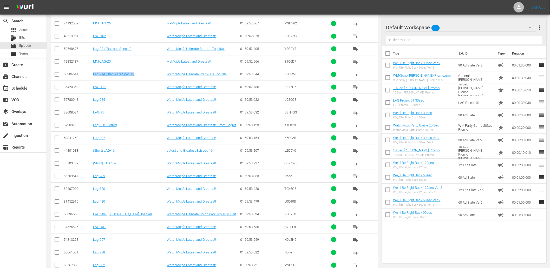
scroll to position [1852, 0]
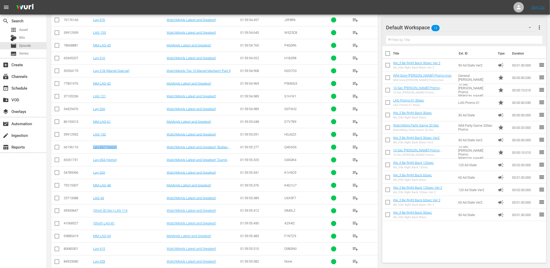
drag, startPoint x: 112, startPoint y: 152, endPoint x: 91, endPoint y: 151, distance: 21.6
click at [91, 151] on tr "66196116 Lag-347 (Horror) WatchMojo’s Latest and Greatest! "Bullies, Villains &…" at bounding box center [214, 147] width 327 height 13
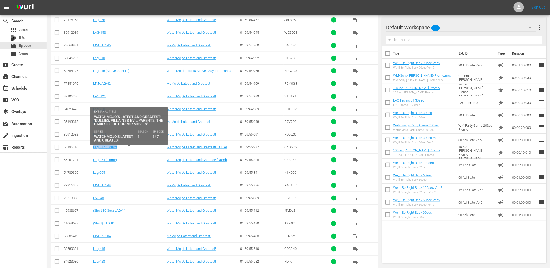
copy link "Lag-347 (Horror)"
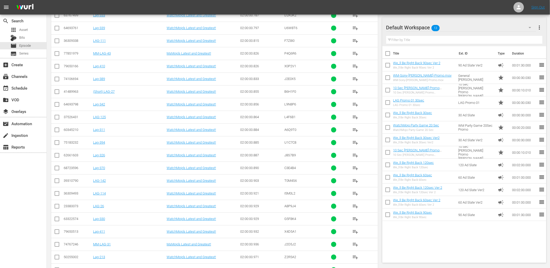
scroll to position [4798, 0]
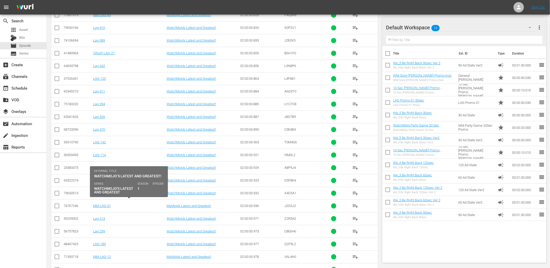
drag, startPoint x: 109, startPoint y: 203, endPoint x: 93, endPoint y: 203, distance: 15.8
click at [93, 195] on div "Lag-411" at bounding box center [129, 193] width 72 height 4
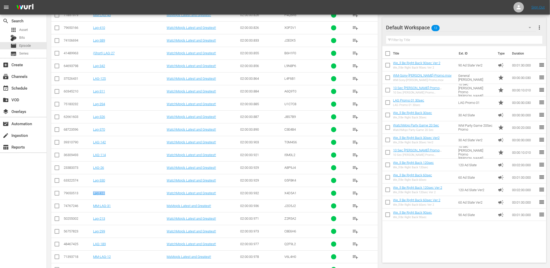
scroll to position [4856, 0]
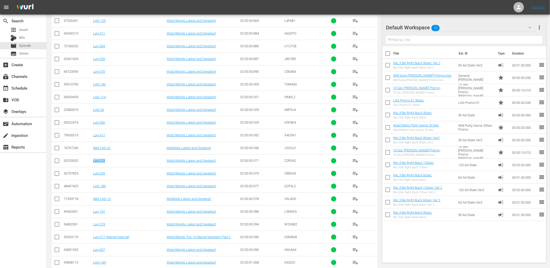
drag, startPoint x: 103, startPoint y: 171, endPoint x: 93, endPoint y: 172, distance: 9.9
click at [93, 167] on td "Lag-213" at bounding box center [129, 160] width 74 height 13
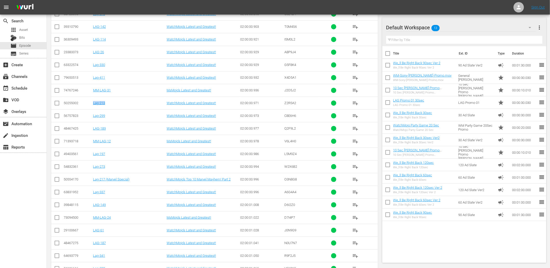
scroll to position [4932, 0]
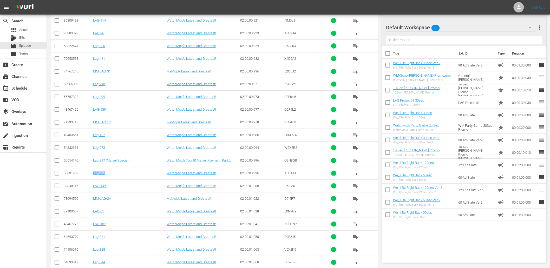
drag, startPoint x: 118, startPoint y: 184, endPoint x: 92, endPoint y: 186, distance: 25.5
click at [92, 180] on td "Lag-337" at bounding box center [129, 173] width 74 height 13
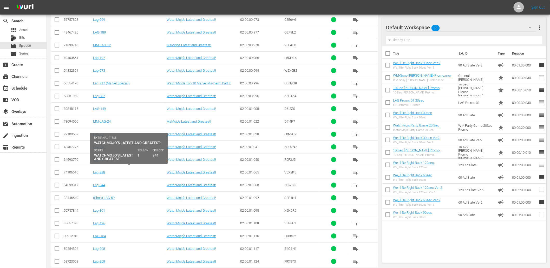
drag, startPoint x: 111, startPoint y: 168, endPoint x: 119, endPoint y: 166, distance: 8.3
click at [119, 166] on td "Lag-341" at bounding box center [129, 159] width 74 height 13
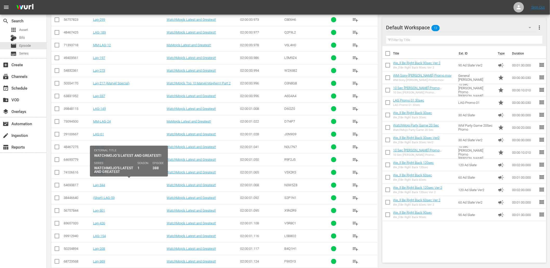
drag, startPoint x: 103, startPoint y: 183, endPoint x: 93, endPoint y: 184, distance: 10.2
click at [93, 174] on div "Lag-388" at bounding box center [129, 172] width 72 height 4
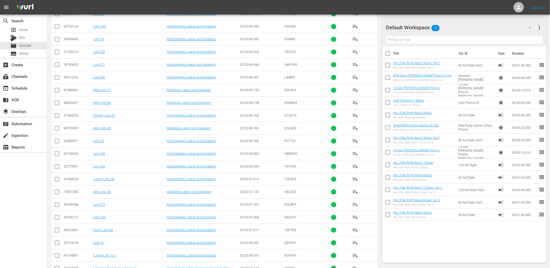
scroll to position [6993, 0]
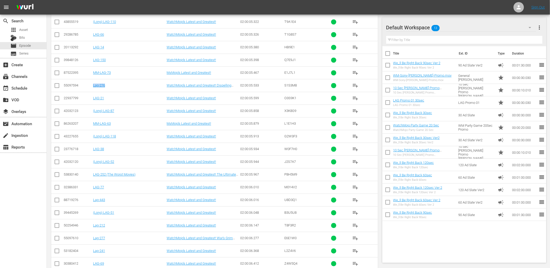
drag, startPoint x: 107, startPoint y: 102, endPoint x: 94, endPoint y: 102, distance: 13.5
click at [94, 92] on td "Lag-276" at bounding box center [129, 85] width 74 height 13
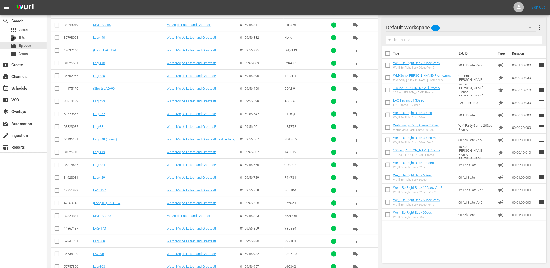
scroll to position [1989, 0]
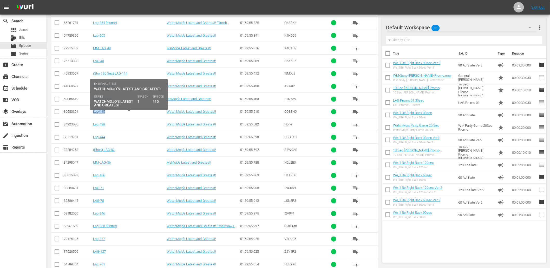
drag, startPoint x: 112, startPoint y: 116, endPoint x: 93, endPoint y: 117, distance: 19.3
click at [93, 114] on div "Lag-415" at bounding box center [129, 112] width 72 height 4
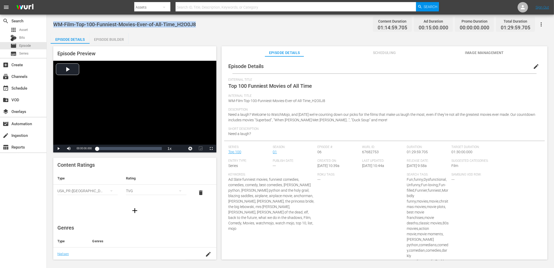
drag, startPoint x: 203, startPoint y: 23, endPoint x: 55, endPoint y: 24, distance: 148.6
click at [55, 24] on div "WM-Film-Top-100-Funniest-Movies-Ever-of-All-Time_H2O0J8 Content Duration 01:14:…" at bounding box center [300, 24] width 494 height 12
copy span "WM-Film-Top-100-Funniest-Movies-Ever-of-All-Time_H2O0J8"
click at [388, 51] on span "Scheduling" at bounding box center [384, 53] width 39 height 6
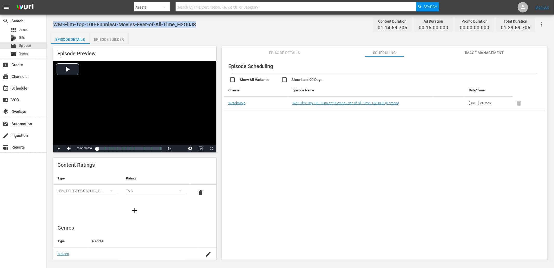
click at [311, 82] on input "checkbox" at bounding box center [307, 81] width 52 height 8
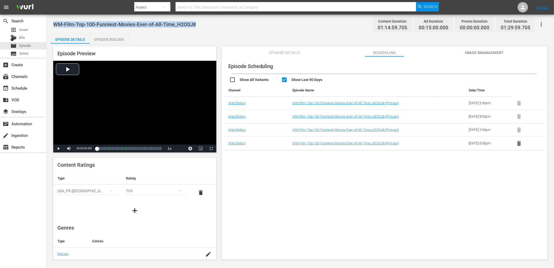
click at [311, 82] on input "checkbox" at bounding box center [307, 81] width 52 height 8
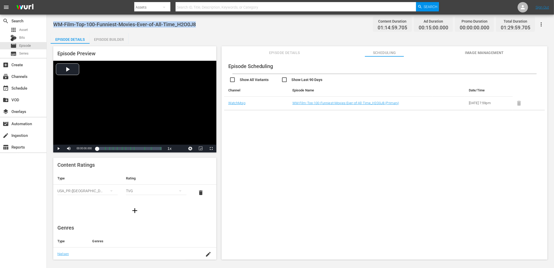
click at [313, 79] on input "checkbox" at bounding box center [307, 81] width 52 height 8
checkbox input "true"
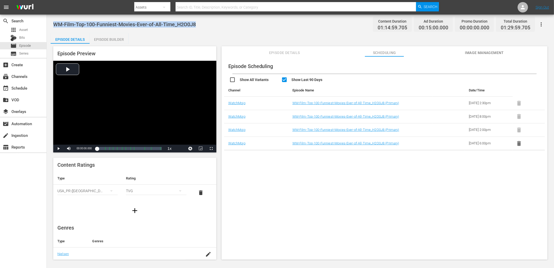
click at [206, 30] on div "WM-Film-Top-100-Funniest-Movies-Ever-of-All-Time_H2O0J8 Content Duration 01:14:…" at bounding box center [300, 24] width 494 height 12
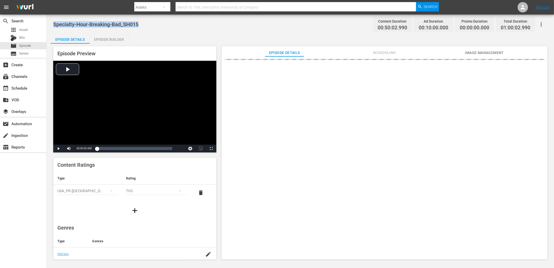
drag, startPoint x: 141, startPoint y: 24, endPoint x: 54, endPoint y: 23, distance: 86.5
click at [54, 23] on div "Specialty-Hour-Breaking-Bad_SH015 Content Duration 00:50:02.990 Ad Duration 00:…" at bounding box center [300, 24] width 494 height 12
copy span "Specialty-Hour-Breaking-Bad_SH015"
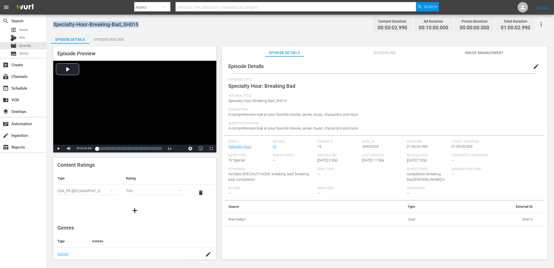
click at [163, 31] on div "Specialty-Hour-Breaking-Bad_SH015 Content Duration 00:50:02.990 Ad Duration 00:…" at bounding box center [300, 138] width 507 height 246
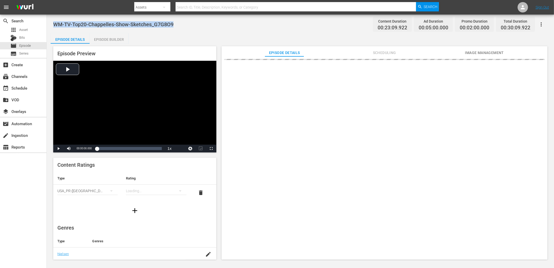
drag, startPoint x: 193, startPoint y: 24, endPoint x: 51, endPoint y: 24, distance: 141.8
click at [53, 24] on div "WM-TV-Top20-Chappelles-Show-Sketches_G7G8O9 Content Duration 00:23:09.922 Ad Du…" at bounding box center [300, 24] width 494 height 12
copy span "WM-TV-Top20-Chappelles-Show-Sketches_G7G8O9"
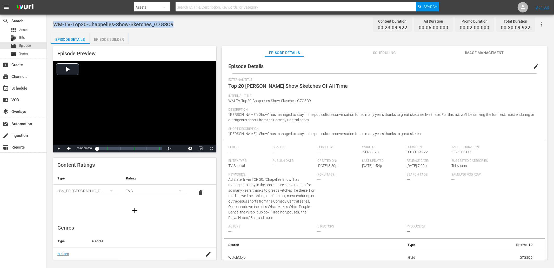
click at [162, 29] on div "WM-TV-Top20-Chappelles-Show-Sketches_G7G8O9 Content Duration 00:23:09.922 Ad Du…" at bounding box center [300, 24] width 494 height 12
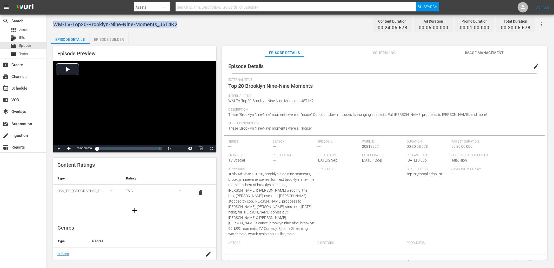
drag, startPoint x: 180, startPoint y: 26, endPoint x: 54, endPoint y: 18, distance: 126.5
click at [54, 18] on div "WM-TV-Top20-Brooklyn-Nine-Nine-Moments_J5T4K2 Content Duration 00:24:05.678 Ad …" at bounding box center [300, 138] width 507 height 246
click at [185, 25] on div "WM-TV-Top20-Brooklyn-Nine-Nine-Moments_J5T4K2 Content Duration 00:24:05.678 Ad …" at bounding box center [300, 24] width 494 height 12
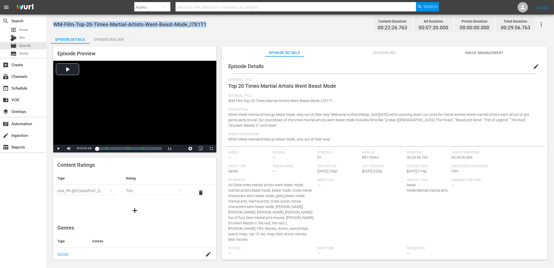
drag, startPoint x: 209, startPoint y: 23, endPoint x: 55, endPoint y: 21, distance: 154.3
click at [55, 21] on div "WM-Film-Top-20-Times-Martial-Artists-Went-Beast-Mode_I7X1T1 Content Duration 00…" at bounding box center [300, 24] width 494 height 12
copy span "WM-Film-Top-20-Times-Martial-Artists-Went-Beast-Mode_I7X1T1"
click at [159, 37] on div "Episode Details Episode Builder Episode Preview Video Player is loading. Play V…" at bounding box center [301, 148] width 500 height 231
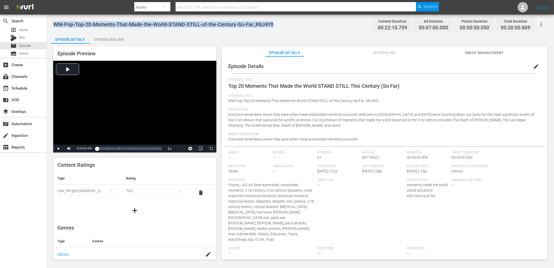
drag, startPoint x: 287, startPoint y: 25, endPoint x: 52, endPoint y: 21, distance: 235.4
click at [52, 21] on div "WM-Pop-Top-20-Moments-That-Made-the-World-STAND-STILL-of-the-Century-So-Far_R8J…" at bounding box center [300, 138] width 507 height 246
copy span "WM-Pop-Top-20-Moments-That-Made-the-World-STAND-STILL-of-the-Century-So-Far_R8J…"
click at [165, 23] on span "WM-Pop-Top-20-Moments-That-Made-the-World-STAND-STILL-of-the-Century-So-Far_R8J…" at bounding box center [163, 24] width 220 height 6
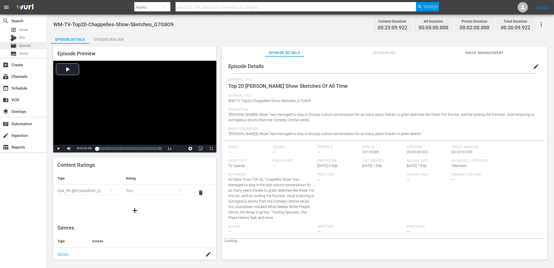
click at [36, 45] on div "movie Episode" at bounding box center [23, 45] width 47 height 7
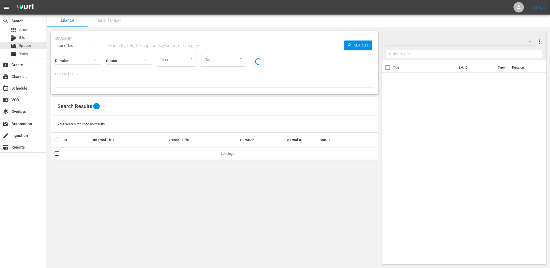
click at [134, 45] on input "text" at bounding box center [225, 45] width 238 height 12
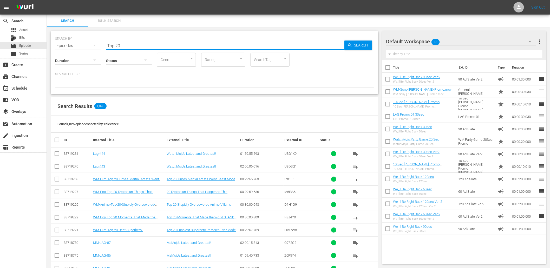
type input "top 20"
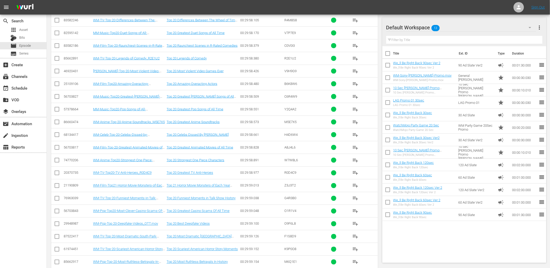
scroll to position [1852, 0]
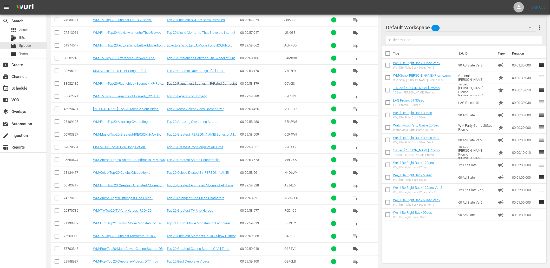
click at [229, 85] on link "Top 20 Raunchiest Scenes in R-Rated Comedies" at bounding box center [202, 84] width 71 height 4
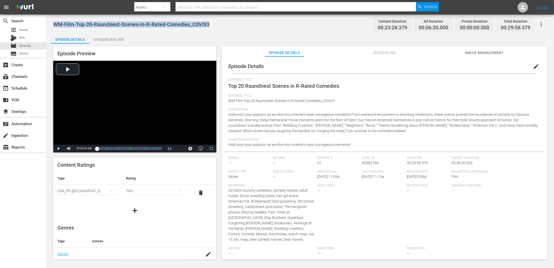
drag, startPoint x: 217, startPoint y: 23, endPoint x: 55, endPoint y: 23, distance: 162.1
click at [55, 23] on div "WM-Film-Top-20-Raunchiest-Scenes-in-R-Rated-Comedies_C0V0I3 Content Duration 00…" at bounding box center [300, 24] width 494 height 12
copy span "WM-Film-Top-20-Raunchiest-Scenes-in-R-Rated-Comedies_C0V0I3"
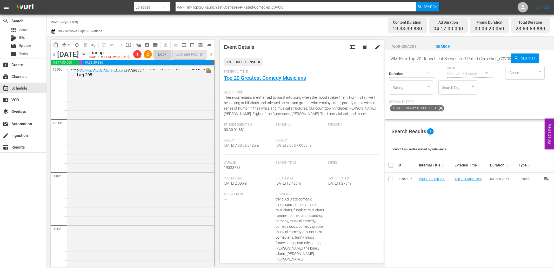
scroll to position [1958, 0]
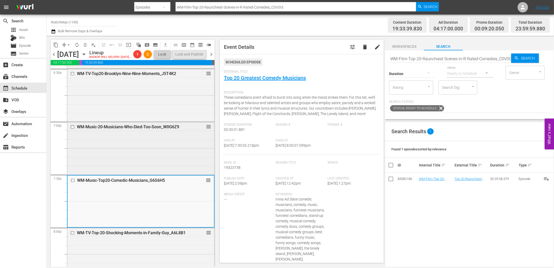
click at [121, 163] on div "WM-Music-20-Musicians-Who-Died-Too-Soon_W0G6Z9 reorder" at bounding box center [140, 147] width 147 height 51
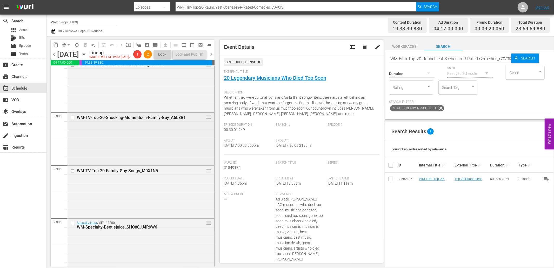
scroll to position [2074, 0]
click at [133, 201] on div "WM-TV-Top-20-Family-Guy-Songs_M0X1N5 reorder" at bounding box center [140, 191] width 147 height 51
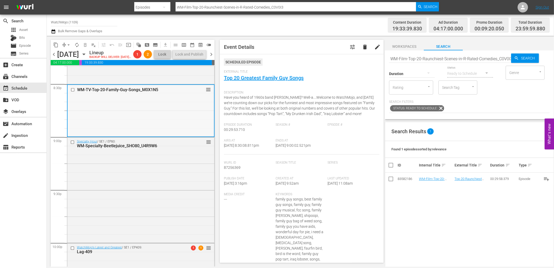
scroll to position [2189, 0]
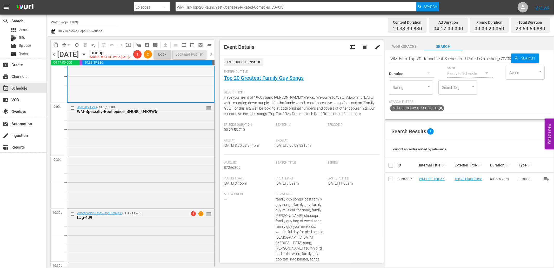
click at [134, 195] on div "Specialty Hour / SE1 / EP80: WM-Specialty-Beetlejuice_SHO80_U4R9W6 reorder" at bounding box center [140, 155] width 147 height 104
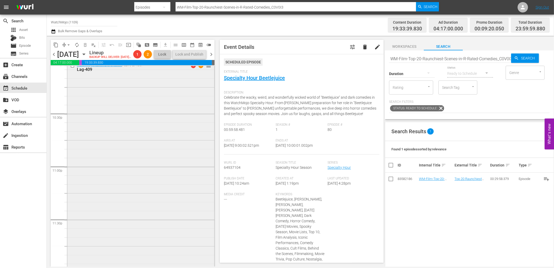
scroll to position [2352, 0]
click at [134, 195] on div "WatchMojo's Latest and Greatest / SE1 / EP409: Lag-409 1 1 reorder" at bounding box center [140, 160] width 147 height 210
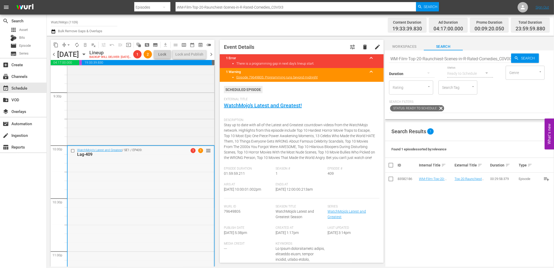
scroll to position [2217, 0]
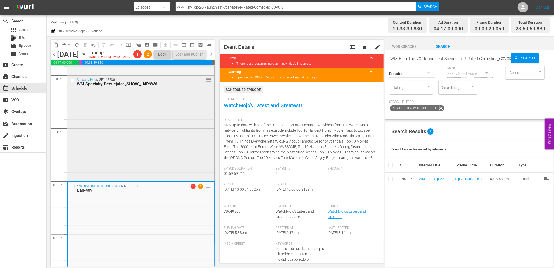
click at [159, 149] on div "Specialty Hour / SE1 / EP80: WM-Specialty-Beetlejuice_SHO80_U4R9W6 reorder" at bounding box center [140, 128] width 147 height 104
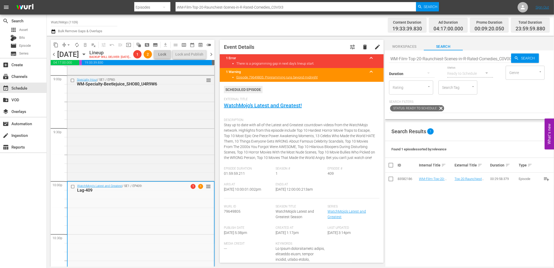
drag, startPoint x: 318, startPoint y: 198, endPoint x: 292, endPoint y: 198, distance: 26.8
click at [292, 198] on div "Ends At 9/2/25 @ 12:00:00.213am" at bounding box center [302, 191] width 52 height 16
copy span "12:00:00.213am"
click at [52, 32] on icon "button" at bounding box center [53, 31] width 5 height 6
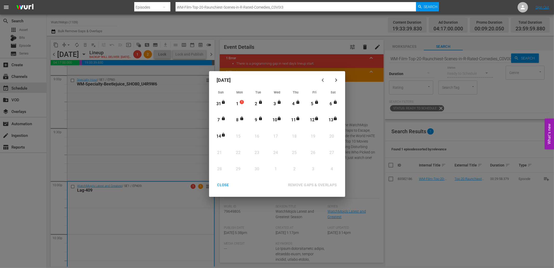
click at [259, 102] on icon "Month View" at bounding box center [260, 102] width 3 height 4
click at [220, 136] on div "14" at bounding box center [219, 137] width 6 height 6
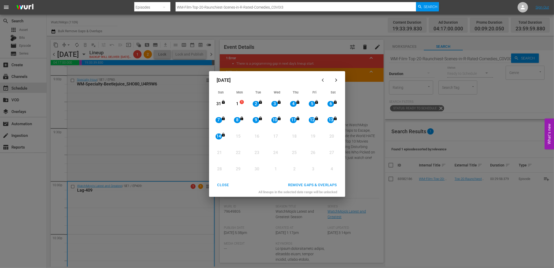
click at [294, 184] on div "REMOVE GAPS & OVERLAPS" at bounding box center [312, 185] width 57 height 6
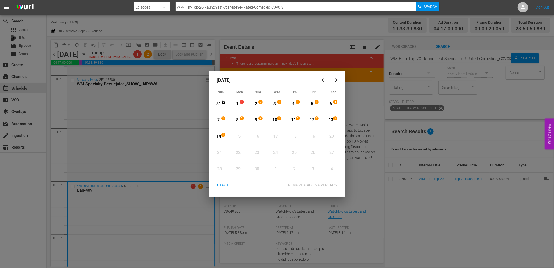
click at [221, 185] on div "CLOSE" at bounding box center [223, 185] width 20 height 6
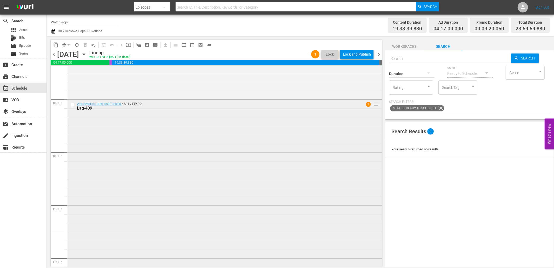
scroll to position [2343, 0]
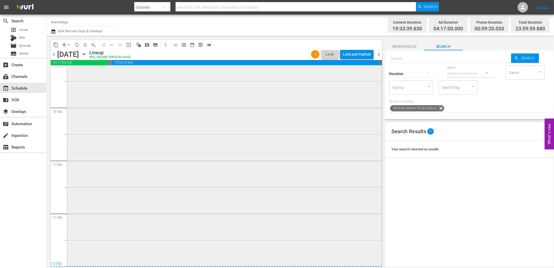
click at [222, 242] on div "WatchMojo's Latest and Greatest / SE1 / EP409: Lag-409 1 reorder" at bounding box center [224, 160] width 315 height 210
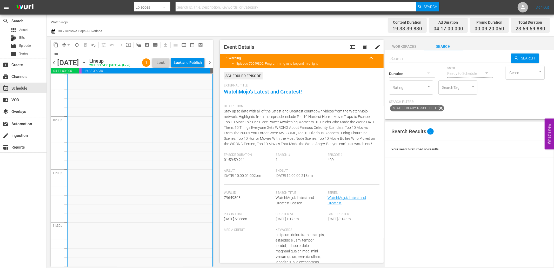
drag, startPoint x: 315, startPoint y: 184, endPoint x: 292, endPoint y: 185, distance: 23.4
click at [292, 185] on div "Ends At 9/2/25 @ 12:00:00.213am" at bounding box center [302, 177] width 52 height 16
copy span "12:00:00.213am"
click at [183, 62] on div "Lock and Publish" at bounding box center [188, 62] width 28 height 9
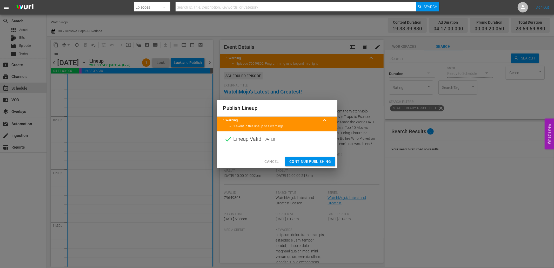
click at [302, 159] on span "Continue Publishing" at bounding box center [310, 161] width 42 height 6
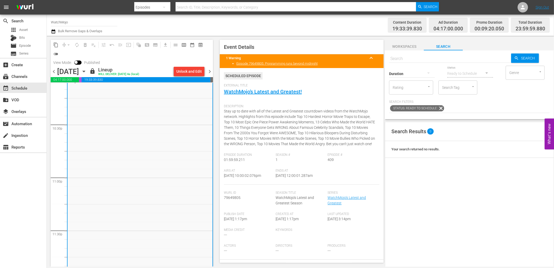
click at [210, 71] on span "chevron_right" at bounding box center [210, 71] width 6 height 6
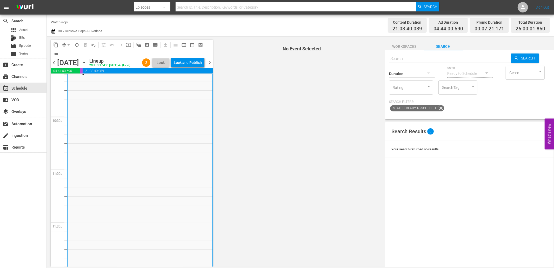
scroll to position [2343, 0]
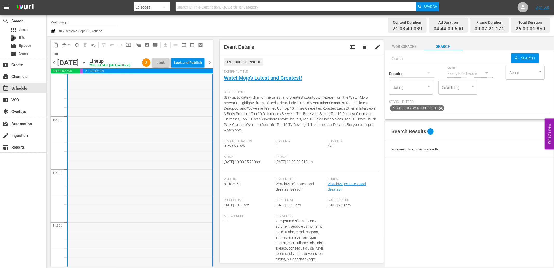
click at [147, 223] on div "WatchMojo's Latest and Greatest / SE1 / EP421: Lag-421 reorder" at bounding box center [140, 169] width 145 height 210
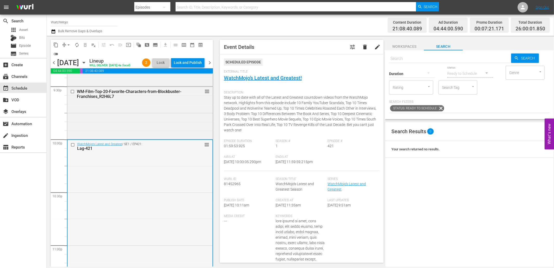
scroll to position [2266, 0]
click at [71, 148] on input "checkbox" at bounding box center [73, 145] width 5 height 4
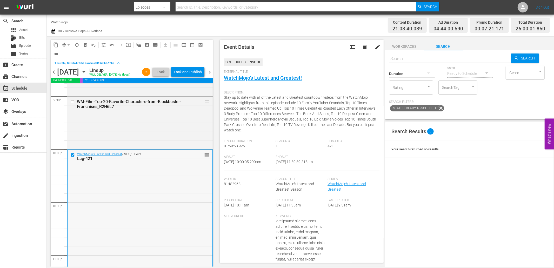
click at [101, 192] on div "WatchMojo's Latest and Greatest / SE1 / EP421: Lag-421 reorder" at bounding box center [140, 255] width 145 height 210
click at [428, 59] on input "text" at bounding box center [450, 58] width 122 height 12
paste input "Lag-376"
type input "Lag-376"
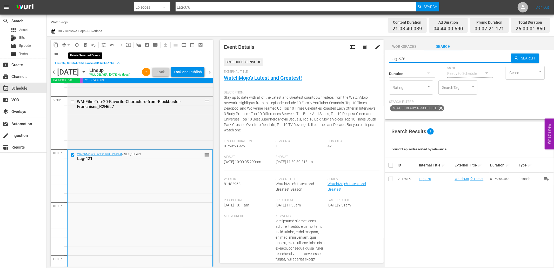
click at [86, 44] on span "delete_forever_outlined" at bounding box center [85, 44] width 5 height 5
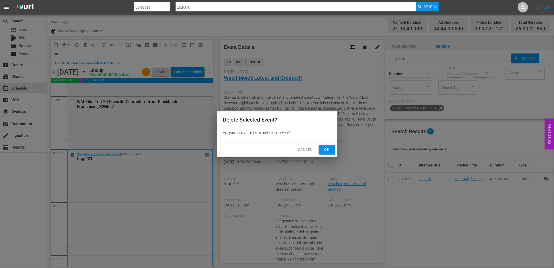
click at [327, 152] on span "Ok" at bounding box center [327, 150] width 8 height 6
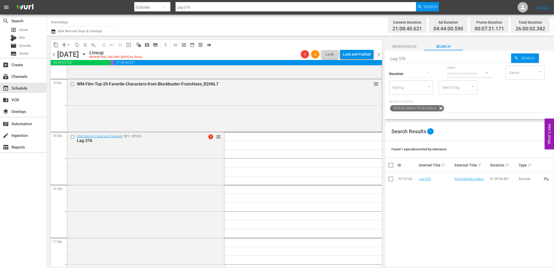
click at [54, 55] on span "chevron_left" at bounding box center [54, 54] width 6 height 6
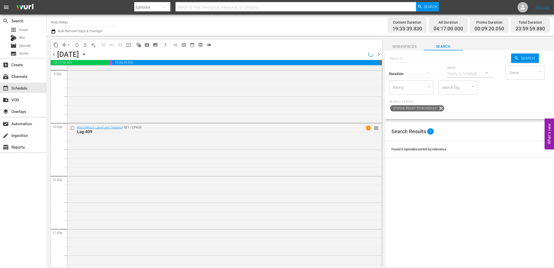
scroll to position [2266, 0]
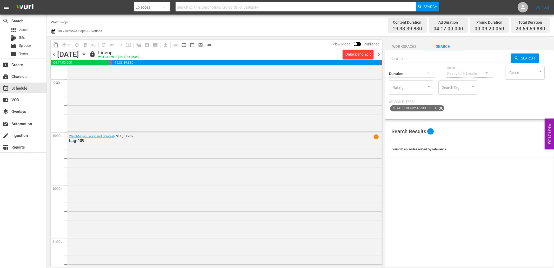
click at [380, 54] on span "chevron_right" at bounding box center [379, 54] width 6 height 6
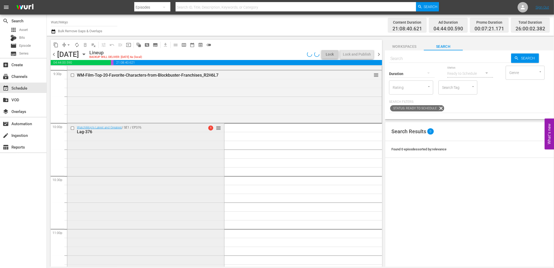
scroll to position [2266, 0]
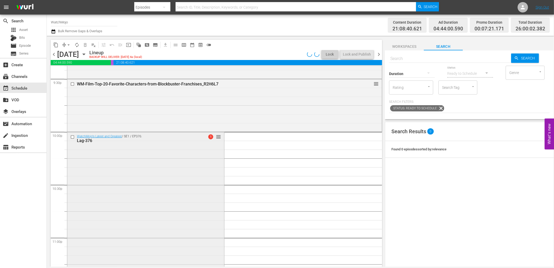
click at [126, 185] on div "WatchMojo's Latest and Greatest / SE1 / EP376: Lag-376 1 reorder" at bounding box center [145, 237] width 157 height 210
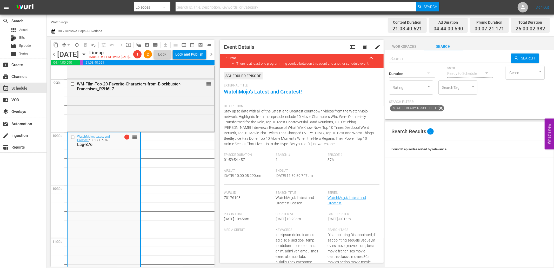
click at [417, 60] on input "text" at bounding box center [450, 58] width 122 height 12
paste input "Lag-218 (Marvel Special)"
type input "Lag-218 (Marvel Special)"
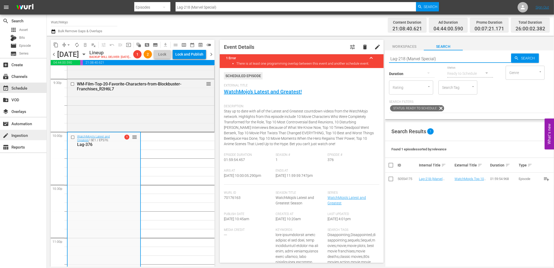
type input "Lag-218 (Marvel Special)"
click at [71, 140] on input "checkbox" at bounding box center [73, 137] width 5 height 4
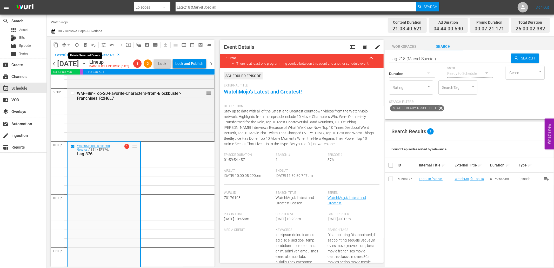
click at [85, 43] on span "delete_forever_outlined" at bounding box center [85, 44] width 5 height 5
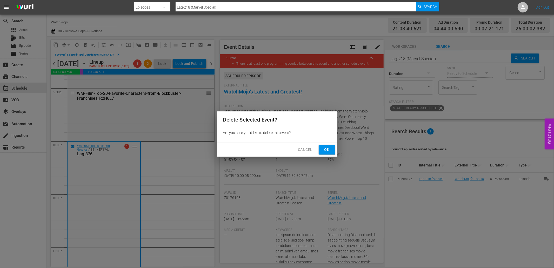
click at [326, 149] on span "Ok" at bounding box center [327, 150] width 8 height 6
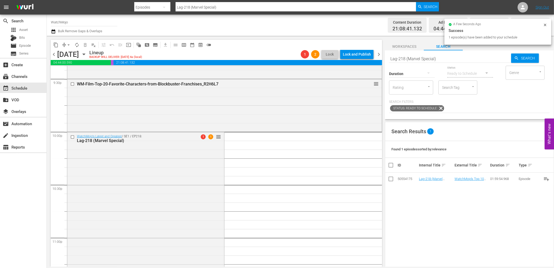
click at [172, 184] on div "WatchMojo's Latest and Greatest / SE1 / EP218: Lag-218 (Marvel Special) 1 1 reo…" at bounding box center [145, 237] width 157 height 210
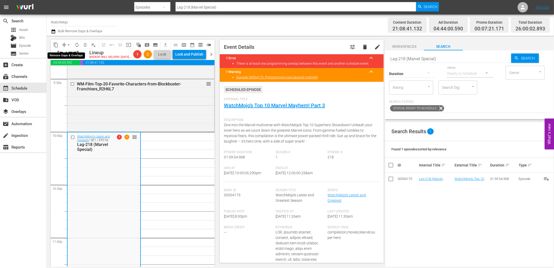
click at [67, 45] on span "arrow_drop_down" at bounding box center [68, 44] width 5 height 5
click at [70, 71] on li "Align to End of Previous Day" at bounding box center [69, 72] width 55 height 9
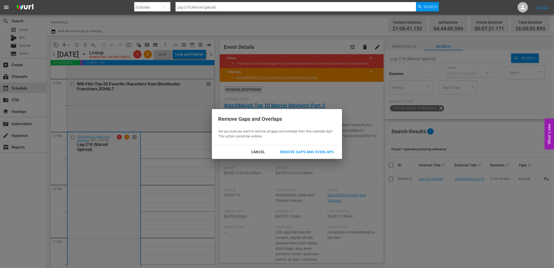
click at [295, 156] on button "Remove Gaps and Overlaps" at bounding box center [307, 152] width 66 height 10
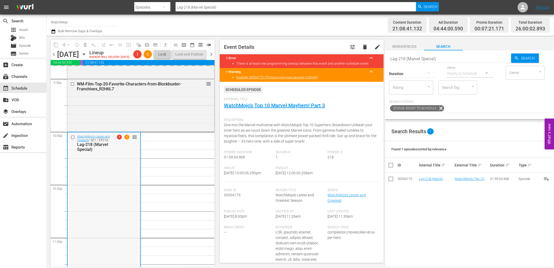
click at [115, 214] on div "WatchMojo's Latest and Greatest / SE1 / EP218: Lag-218 (Marvel Special) 1 1 reo…" at bounding box center [104, 237] width 73 height 210
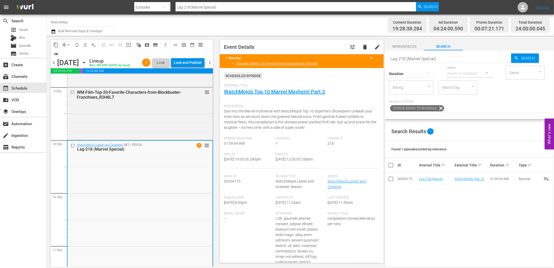
drag, startPoint x: 309, startPoint y: 163, endPoint x: 290, endPoint y: 164, distance: 19.0
click at [290, 164] on div "Ends At 9/3/25 @ 12:00:00.258am" at bounding box center [302, 160] width 52 height 16
copy span "12:00:00.258am"
click at [188, 65] on div "Lock and Publish" at bounding box center [188, 62] width 28 height 9
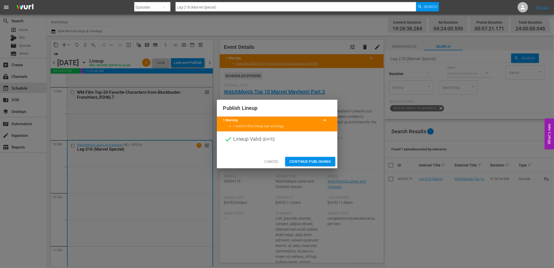
click at [286, 158] on button "Continue Publishing" at bounding box center [310, 162] width 50 height 10
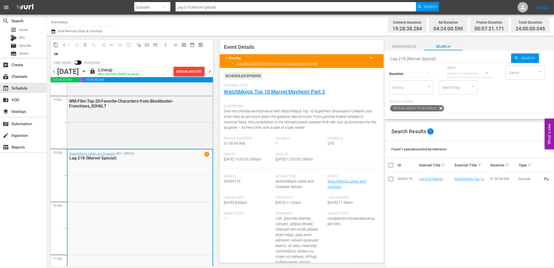
click at [210, 70] on span "chevron_right" at bounding box center [210, 71] width 6 height 6
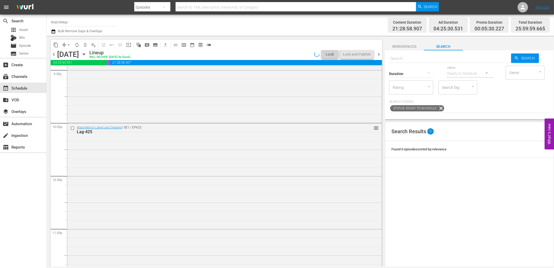
scroll to position [2266, 0]
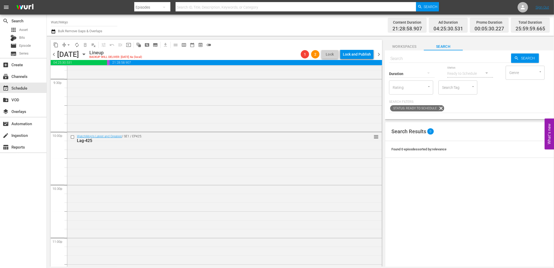
click at [125, 204] on div "WatchMojo's Latest and Greatest / SE1 / EP425: Lag-425 reorder" at bounding box center [224, 237] width 315 height 210
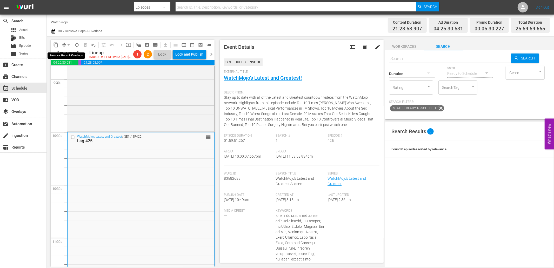
click at [67, 44] on span "arrow_drop_down" at bounding box center [68, 44] width 5 height 5
click at [71, 71] on li "Align to End of Previous Day" at bounding box center [69, 72] width 55 height 9
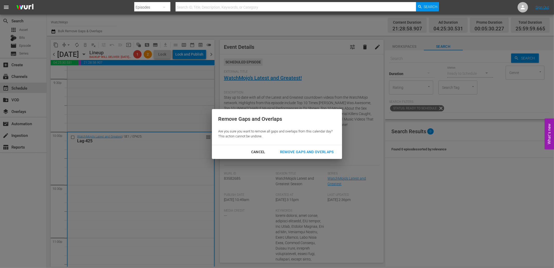
click at [315, 152] on div "Remove Gaps and Overlaps" at bounding box center [307, 152] width 62 height 6
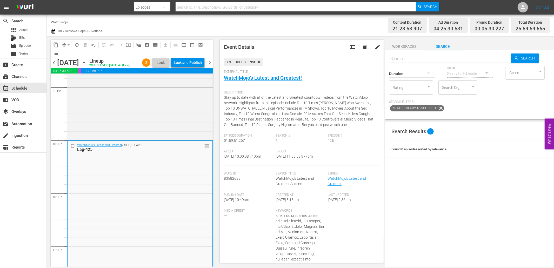
click at [211, 66] on span "chevron_right" at bounding box center [210, 62] width 6 height 6
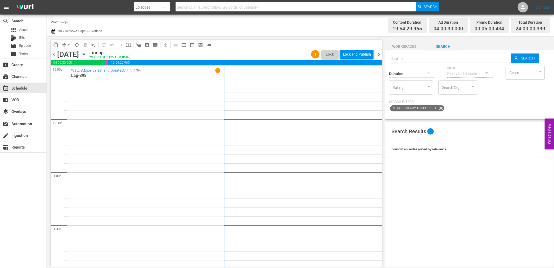
click at [146, 110] on div "WatchMojo's Latest and Greatest / SE1 / EP398 1 Lag-398" at bounding box center [145, 172] width 149 height 208
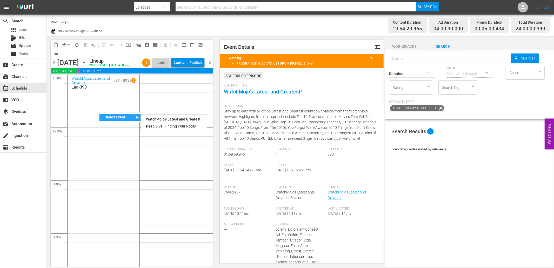
click at [111, 116] on div "Select Event" at bounding box center [119, 117] width 41 height 7
click at [147, 118] on div "WatchMojo’s Latest and Greatest!" at bounding box center [174, 119] width 66 height 7
click at [90, 114] on div "WatchMojo's Latest and Greatest / SE1 / EP398 1 Lag-398" at bounding box center [103, 180] width 64 height 208
drag, startPoint x: 115, startPoint y: 109, endPoint x: 101, endPoint y: 110, distance: 14.0
click at [114, 130] on div "WatchMojo's Latest and Greatest / SE1 / EP398 1 Lag-398" at bounding box center [103, 180] width 64 height 208
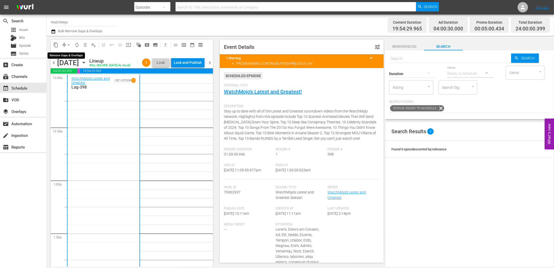
click at [65, 42] on button "arrow_drop_down" at bounding box center [68, 45] width 8 height 8
click at [77, 55] on li "Align to Midnight" at bounding box center [69, 55] width 55 height 9
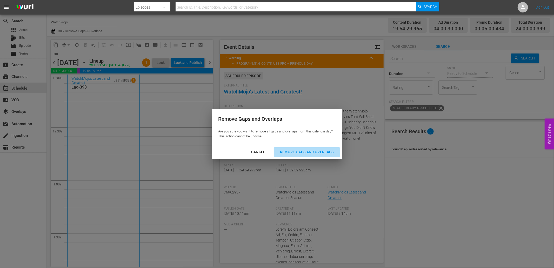
click at [286, 149] on div "Remove Gaps and Overlaps" at bounding box center [307, 152] width 62 height 6
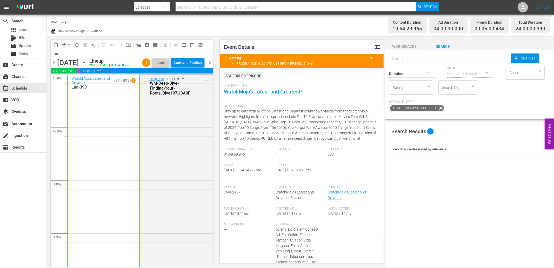
click at [52, 66] on span "chevron_left" at bounding box center [54, 62] width 6 height 6
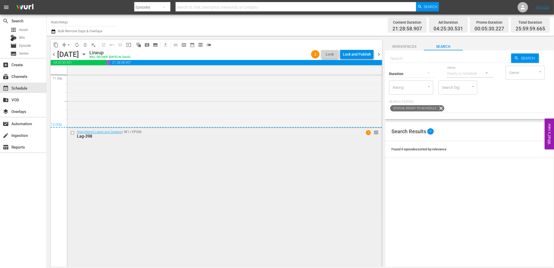
scroll to position [2478, 0]
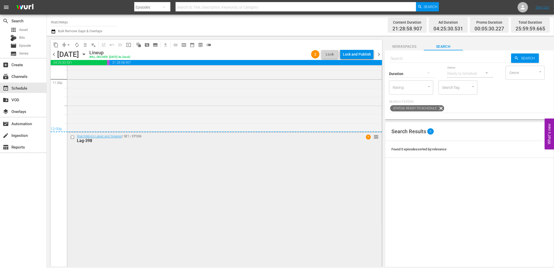
click at [71, 137] on input "checkbox" at bounding box center [72, 137] width 5 height 4
click at [86, 45] on span "delete_forever_outlined" at bounding box center [85, 44] width 5 height 5
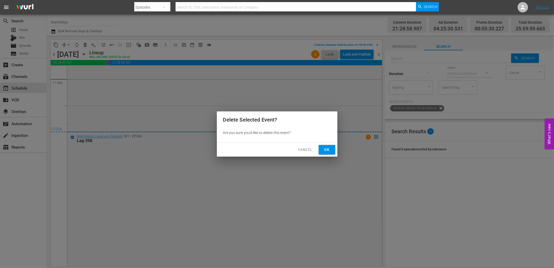
click at [330, 150] on span "Ok" at bounding box center [327, 150] width 8 height 6
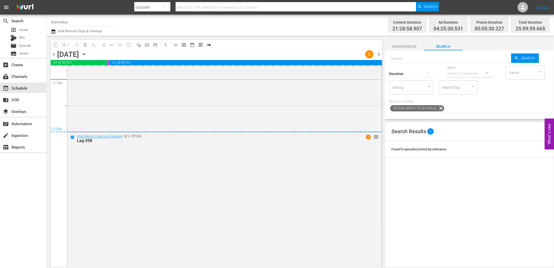
click at [407, 56] on input "text" at bounding box center [450, 58] width 122 height 12
paste input "Lag-398"
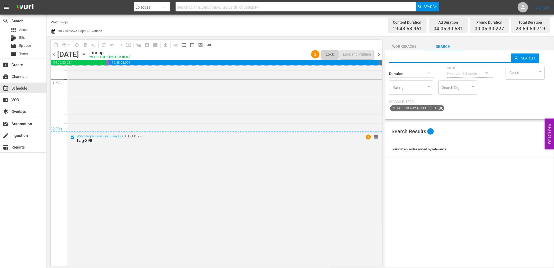
type input "Lag-398"
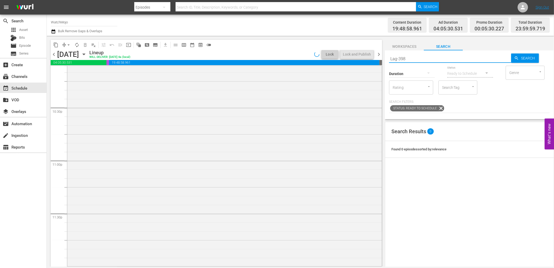
scroll to position [2343, 0]
type input "Lag-398"
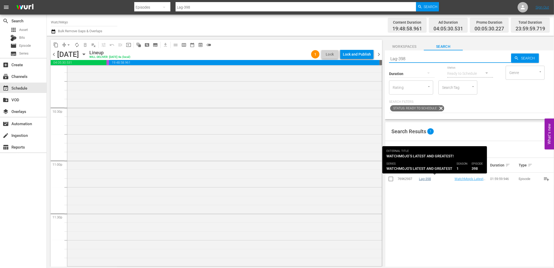
type input "Lag-398"
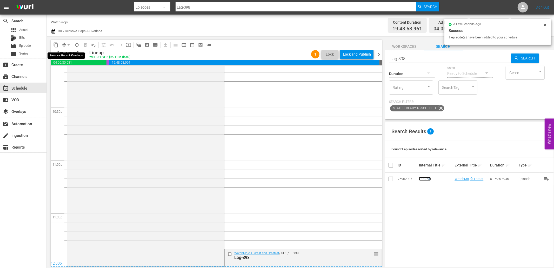
scroll to position [2478, 0]
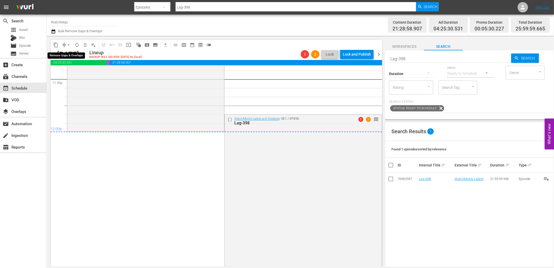
click at [66, 44] on span "arrow_drop_down" at bounding box center [68, 44] width 5 height 5
click at [82, 73] on li "Align to End of Previous Day" at bounding box center [69, 72] width 55 height 9
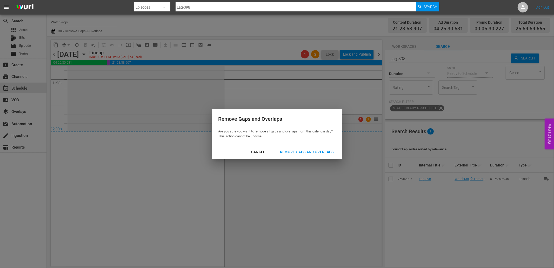
click at [299, 151] on div "Remove Gaps and Overlaps" at bounding box center [307, 152] width 62 height 6
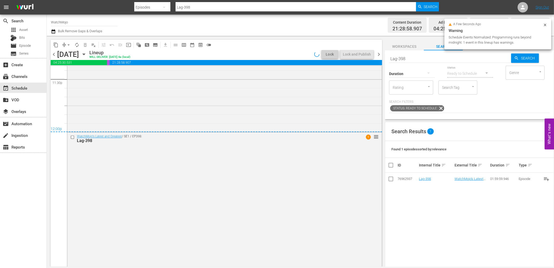
click at [380, 56] on span "chevron_right" at bounding box center [379, 54] width 6 height 6
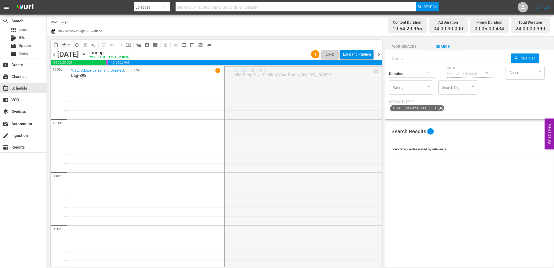
drag, startPoint x: 372, startPoint y: 70, endPoint x: 362, endPoint y: 126, distance: 56.3
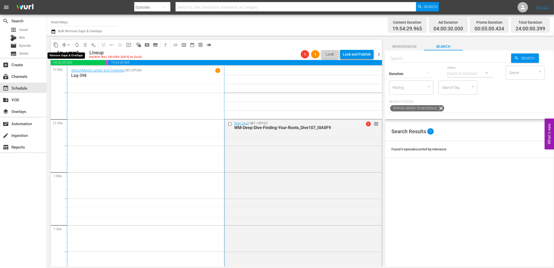
click at [66, 44] on span "arrow_drop_down" at bounding box center [68, 44] width 5 height 5
click at [72, 63] on li "Align to First Episode" at bounding box center [69, 63] width 55 height 9
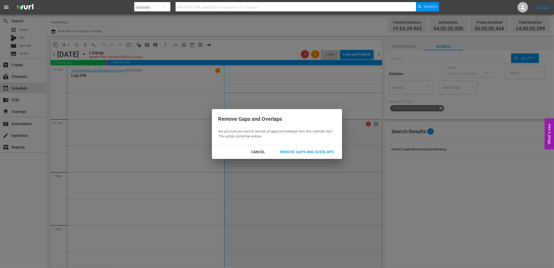
click at [293, 153] on div "Remove Gaps and Overlaps" at bounding box center [307, 152] width 62 height 6
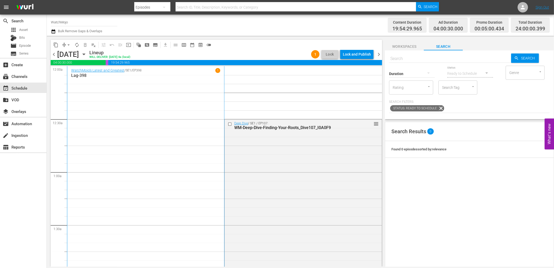
click at [54, 54] on span "chevron_left" at bounding box center [54, 54] width 6 height 6
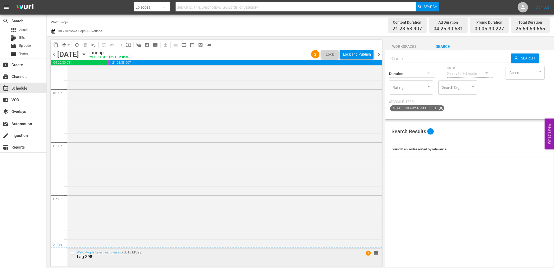
scroll to position [2495, 0]
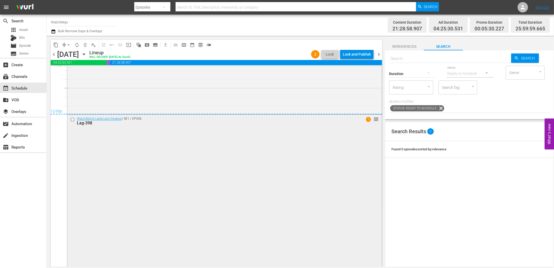
click at [71, 119] on input "checkbox" at bounding box center [72, 119] width 5 height 4
click at [85, 43] on span "delete_forever_outlined" at bounding box center [85, 44] width 5 height 5
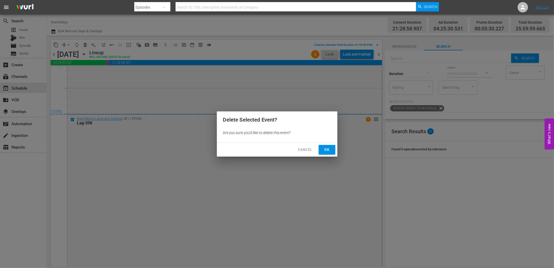
click at [330, 151] on span "Ok" at bounding box center [327, 150] width 8 height 6
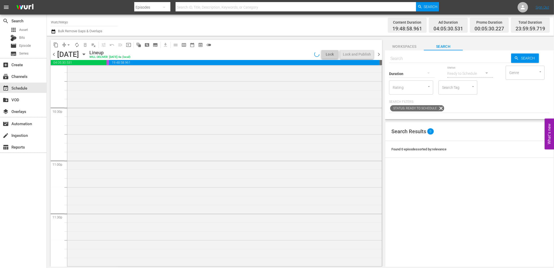
scroll to position [2343, 0]
click at [196, 151] on div "WatchMojo's Latest and Greatest / SE1 / EP425: Lag-425 reorder" at bounding box center [224, 160] width 315 height 210
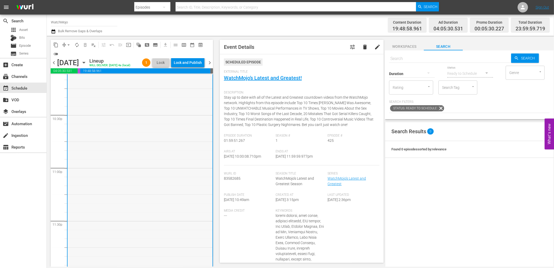
scroll to position [2321, 0]
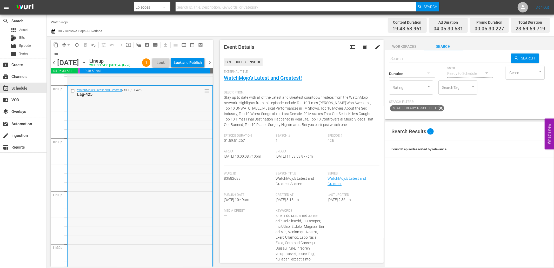
click at [71, 93] on input "checkbox" at bounding box center [73, 91] width 5 height 4
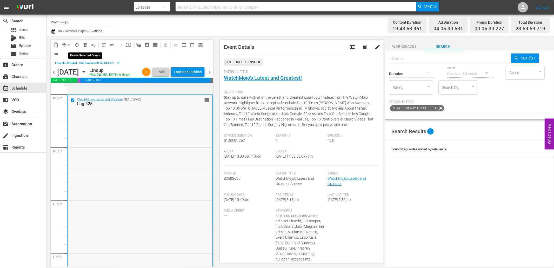
click at [84, 45] on span "delete_forever_outlined" at bounding box center [85, 44] width 5 height 5
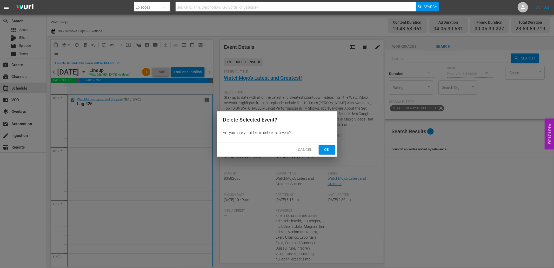
click at [322, 148] on button "Ok" at bounding box center [327, 150] width 17 height 10
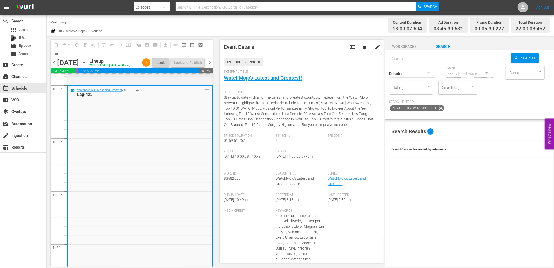
click at [425, 55] on input "text" at bounding box center [450, 58] width 122 height 12
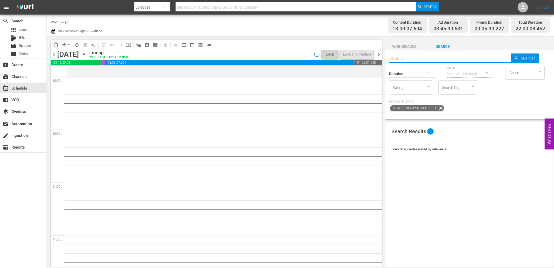
paste input "Lag-214 (Star Wars Special)"
type input "Lag-214 (Star Wars Special)"
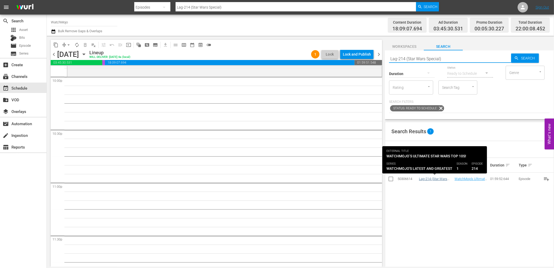
type input "Lag-214 (Star Wars Special)"
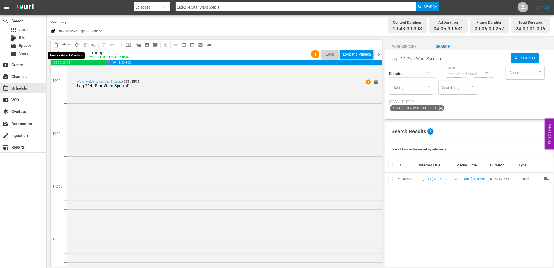
click at [68, 45] on span "arrow_drop_down" at bounding box center [68, 44] width 5 height 5
click at [79, 70] on li "Align to End of Previous Day" at bounding box center [69, 72] width 55 height 9
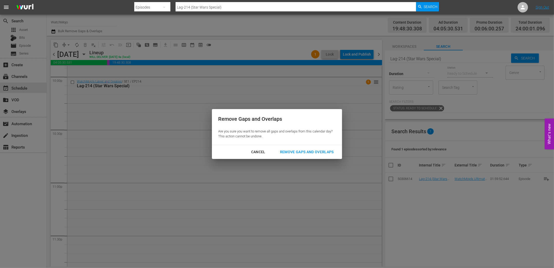
click at [296, 152] on div "Remove Gaps and Overlaps" at bounding box center [307, 152] width 62 height 6
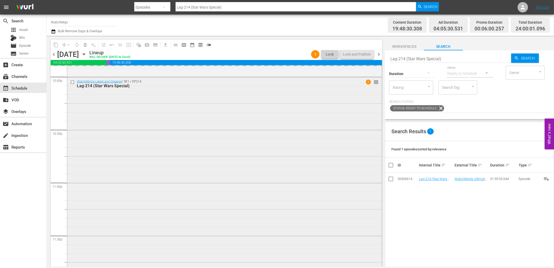
click at [246, 181] on div "WatchMojo's Latest and Greatest / SE1 / EP214: Lag-214 (Star Wars Special) 1 re…" at bounding box center [224, 182] width 315 height 210
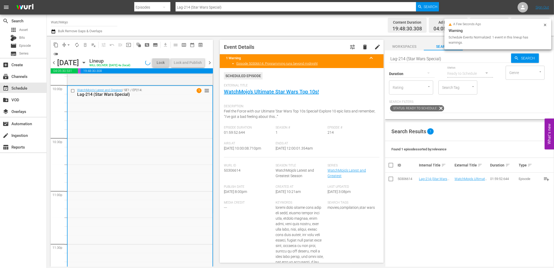
drag, startPoint x: 320, startPoint y: 150, endPoint x: 288, endPoint y: 152, distance: 31.8
click at [288, 152] on div "Ends At 9/4/25 @ 12:00:01.354am" at bounding box center [302, 150] width 52 height 16
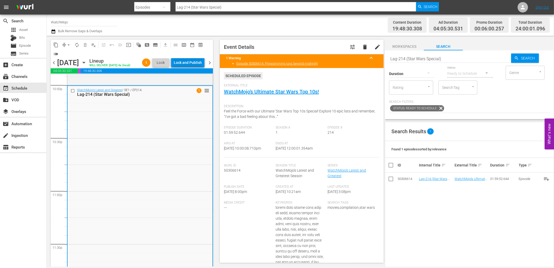
click at [185, 60] on div "Lock and Publish" at bounding box center [188, 62] width 28 height 9
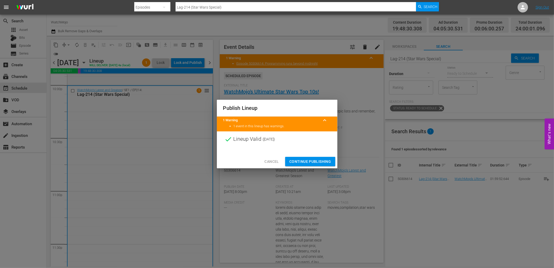
click at [308, 160] on span "Continue Publishing" at bounding box center [310, 161] width 42 height 6
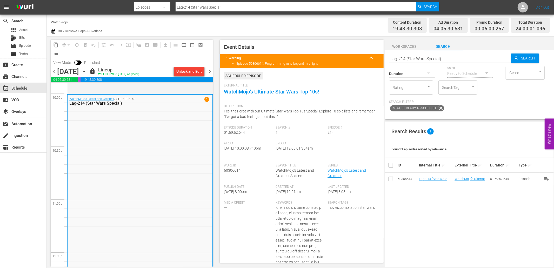
click at [208, 71] on span "chevron_right" at bounding box center [210, 71] width 6 height 6
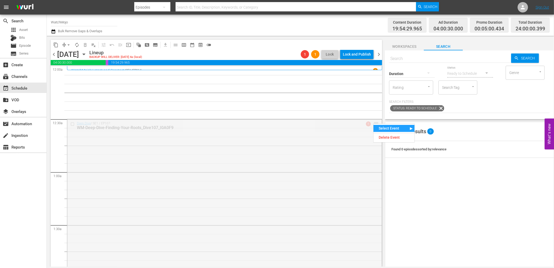
drag, startPoint x: 373, startPoint y: 123, endPoint x: 355, endPoint y: 209, distance: 88.0
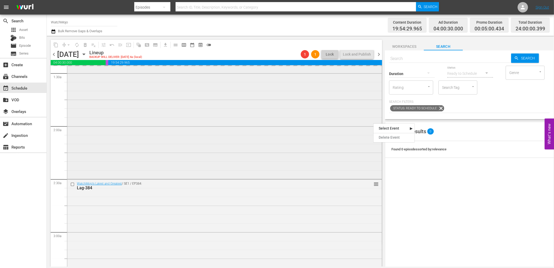
scroll to position [154, 0]
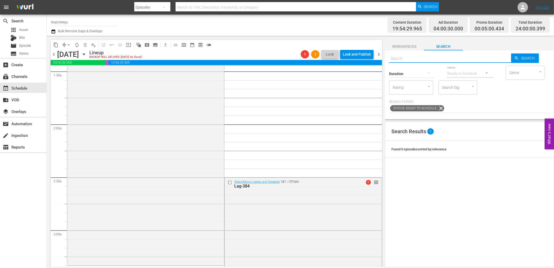
click at [437, 58] on input "text" at bounding box center [450, 58] width 122 height 12
paste input "Lag-398"
type input "Lag-398"
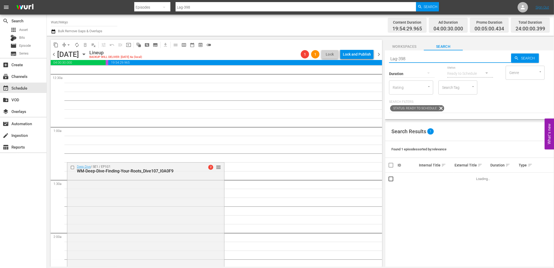
scroll to position [0, 0]
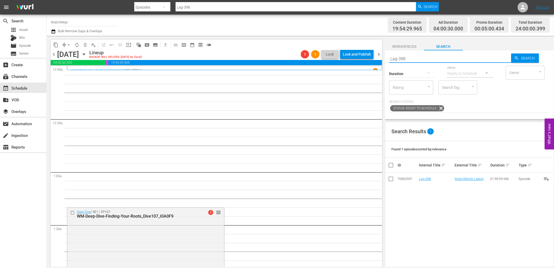
type input "Lag-398"
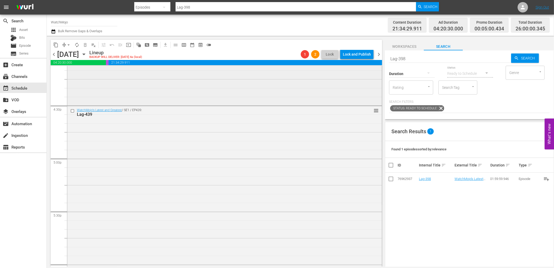
scroll to position [1703, 0]
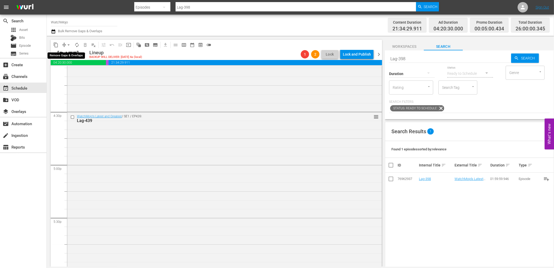
click at [66, 44] on span "arrow_drop_down" at bounding box center [68, 44] width 5 height 5
click at [77, 72] on li "Align to End of Previous Day" at bounding box center [69, 72] width 55 height 9
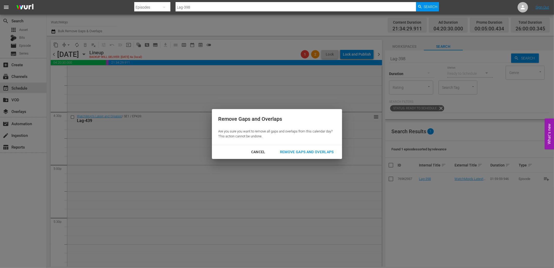
click at [286, 152] on div "Remove Gaps and Overlaps" at bounding box center [307, 152] width 62 height 6
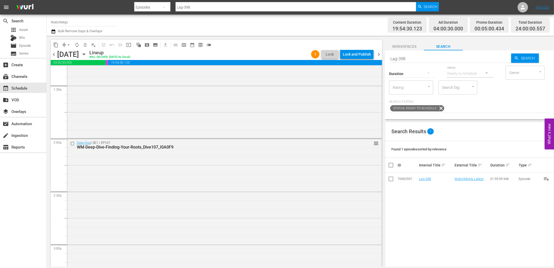
scroll to position [0, 0]
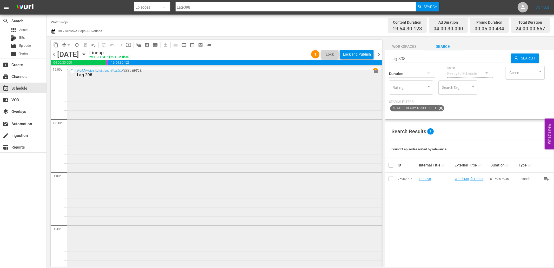
click at [93, 141] on div "WatchMojo's Latest and Greatest / SE1 / EP398: Lag-398 reorder" at bounding box center [224, 172] width 315 height 210
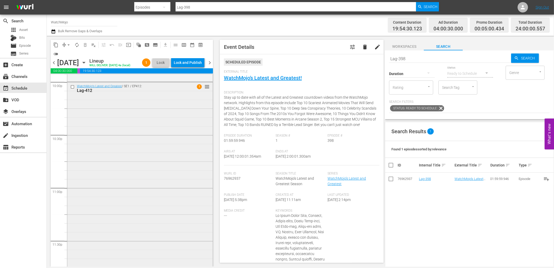
scroll to position [2321, 0]
click at [54, 33] on icon "button" at bounding box center [53, 31] width 5 height 6
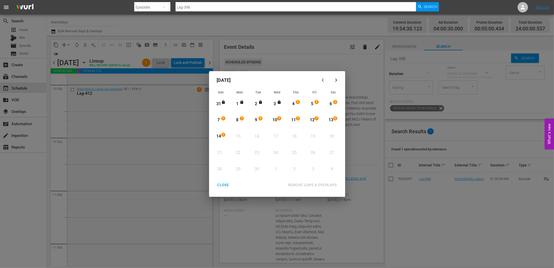
click at [296, 103] on div "4" at bounding box center [293, 104] width 6 height 6
click at [221, 135] on div "14" at bounding box center [219, 137] width 6 height 6
click at [320, 185] on div "REMOVE GAPS & OVERLAPS" at bounding box center [312, 185] width 57 height 6
click at [227, 184] on div "CLOSE" at bounding box center [223, 185] width 20 height 6
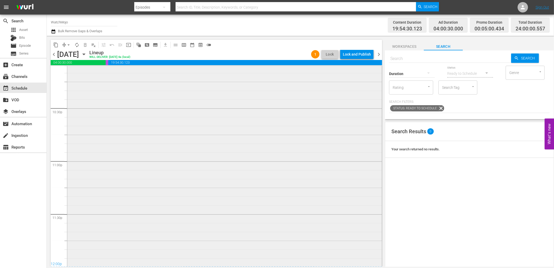
scroll to position [2343, 0]
click at [146, 217] on div "WatchMojo's Latest and Greatest / SE1 / EP412: Lag-412 1 reorder" at bounding box center [224, 160] width 315 height 210
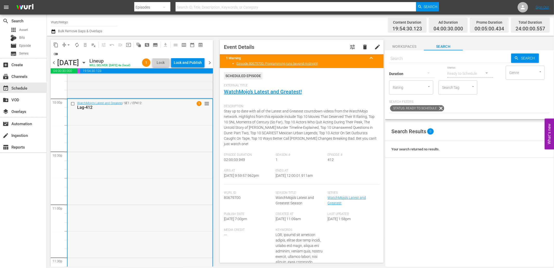
scroll to position [2305, 0]
click at [71, 109] on input "checkbox" at bounding box center [73, 106] width 5 height 4
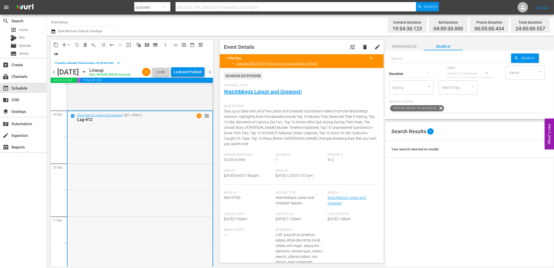
click at [112, 150] on div "WatchMojo's Latest and Greatest / SE1 / EP412: Lag-412 1 reorder" at bounding box center [140, 216] width 145 height 210
drag, startPoint x: 321, startPoint y: 176, endPoint x: 294, endPoint y: 177, distance: 27.8
click at [294, 177] on div "Ends At 9/5/25 @ 12:00:01.911am" at bounding box center [302, 177] width 52 height 16
copy span "12:00:01.911am"
click at [189, 74] on div "Lock and Publish" at bounding box center [188, 71] width 28 height 9
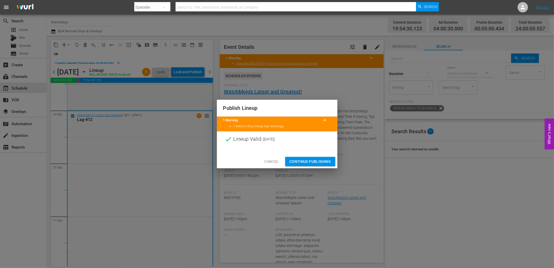
click at [300, 160] on span "Continue Publishing" at bounding box center [310, 161] width 42 height 6
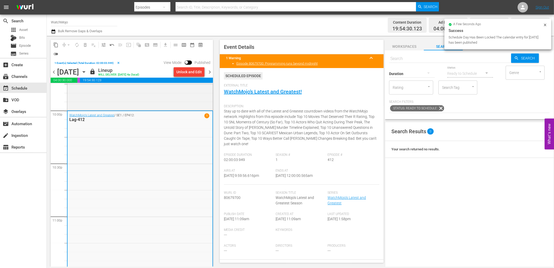
click at [209, 73] on span "chevron_right" at bounding box center [210, 72] width 6 height 6
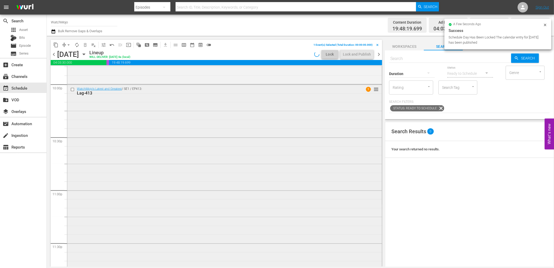
scroll to position [2305, 0]
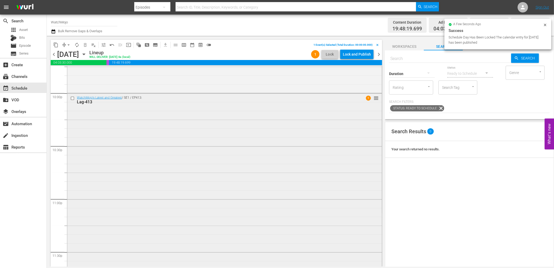
click at [149, 208] on div "WatchMojo's Latest and Greatest / SE1 / EP413: Lag-413 1 reorder" at bounding box center [224, 199] width 315 height 210
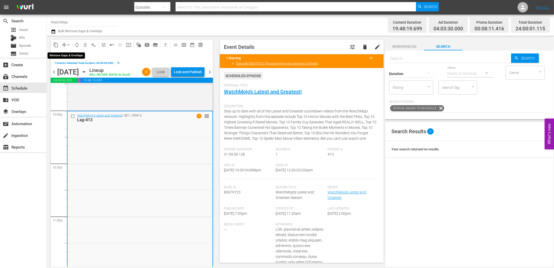
click at [67, 45] on span "arrow_drop_down" at bounding box center [68, 44] width 5 height 5
click at [73, 71] on li "Align to End of Previous Day" at bounding box center [69, 72] width 55 height 9
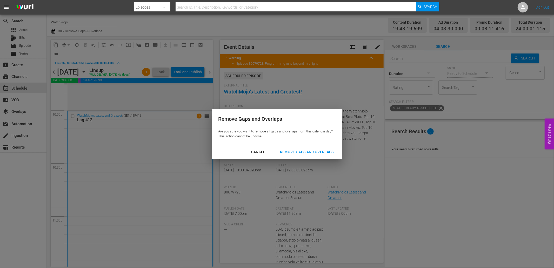
click at [289, 152] on div "Remove Gaps and Overlaps" at bounding box center [307, 152] width 62 height 6
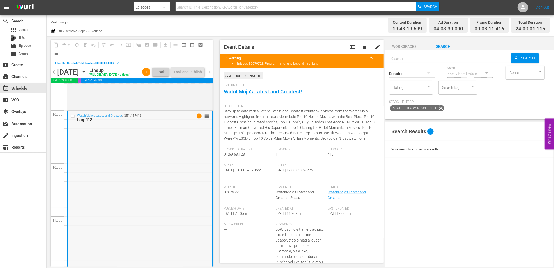
click at [141, 154] on div "WatchMojo's Latest and Greatest / SE1 / EP413: Lag-413 1 reorder" at bounding box center [140, 216] width 145 height 210
click at [71, 116] on input "checkbox" at bounding box center [73, 116] width 5 height 4
click at [84, 44] on span "delete_forever_outlined" at bounding box center [85, 44] width 5 height 5
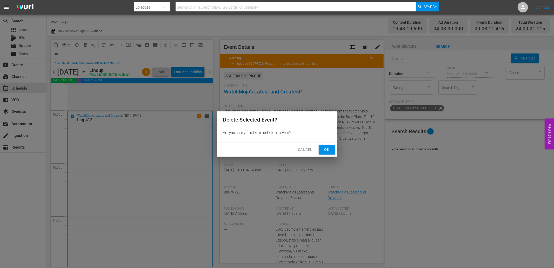
click at [324, 152] on span "Ok" at bounding box center [327, 150] width 8 height 6
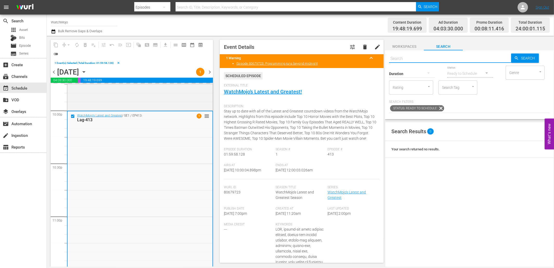
click at [413, 57] on input "text" at bounding box center [450, 58] width 122 height 12
paste input "Lag-347 (Horror)"
type input "Lag-347 (Horror)"
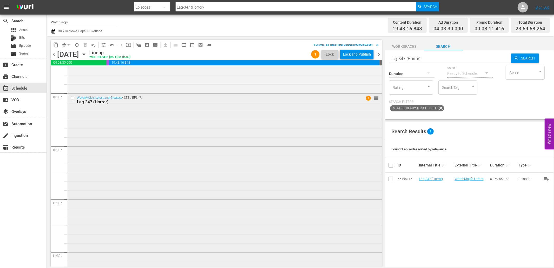
click at [156, 172] on div "WatchMojo's Latest and Greatest / SE1 / EP347: Lag-347 (Horror) 1 reorder" at bounding box center [224, 199] width 315 height 210
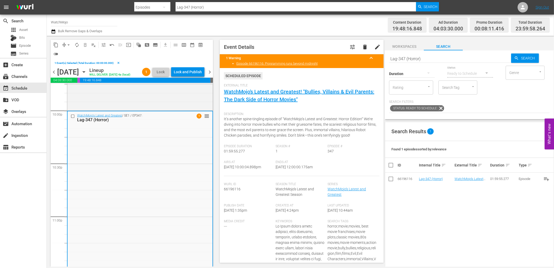
drag, startPoint x: 316, startPoint y: 167, endPoint x: 291, endPoint y: 167, distance: 25.5
click at [291, 167] on div "Ends At 9/6/25 @ 12:00:00.175am" at bounding box center [302, 168] width 52 height 16
copy span "12:00:00.175am"
click at [181, 71] on div "Lock and Publish" at bounding box center [188, 71] width 28 height 9
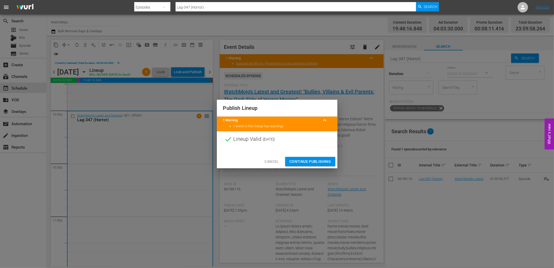
click at [308, 159] on span "Continue Publishing" at bounding box center [310, 161] width 42 height 6
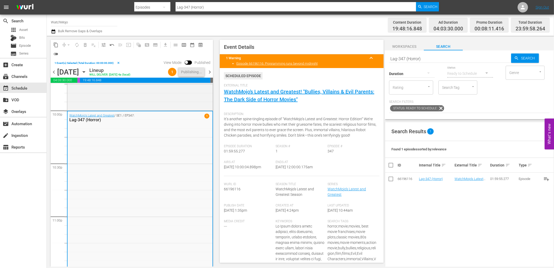
click at [209, 72] on span "chevron_right" at bounding box center [210, 72] width 6 height 6
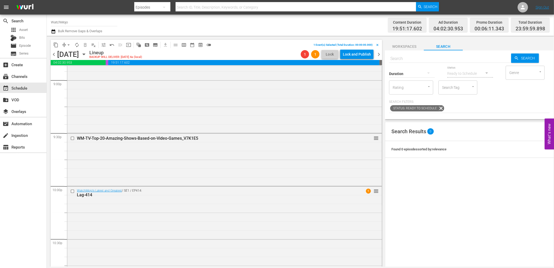
scroll to position [2316, 0]
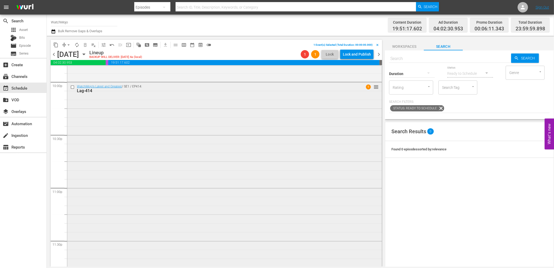
click at [277, 210] on div "WatchMojo's Latest and Greatest / SE1 / EP414: Lag-414 1 reorder" at bounding box center [224, 187] width 315 height 210
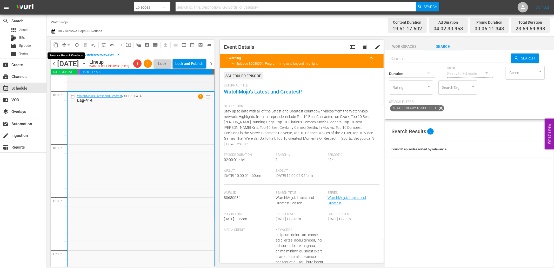
click at [66, 43] on span "arrow_drop_down" at bounding box center [68, 44] width 5 height 5
click at [83, 71] on li "Align to End of Previous Day" at bounding box center [69, 72] width 55 height 9
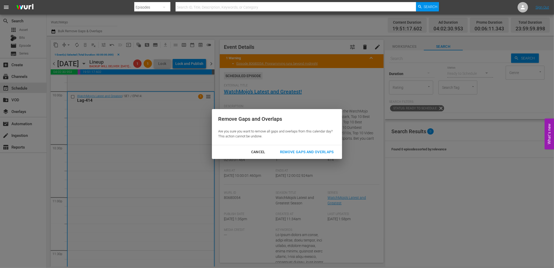
click at [290, 151] on div "Remove Gaps and Overlaps" at bounding box center [307, 152] width 62 height 6
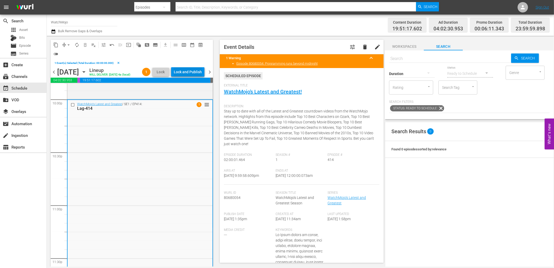
click at [184, 73] on div "Lock and Publish" at bounding box center [188, 71] width 28 height 9
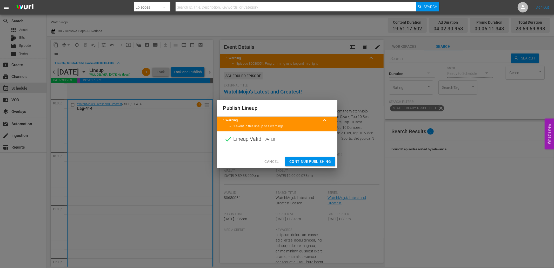
click at [300, 162] on span "Continue Publishing" at bounding box center [310, 161] width 42 height 6
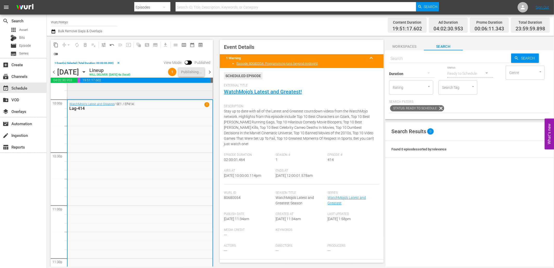
click at [128, 92] on div "WM-TV-Top-20-Amazing-Shows-Based-on-Video-Games_V7K1E5" at bounding box center [139, 72] width 145 height 51
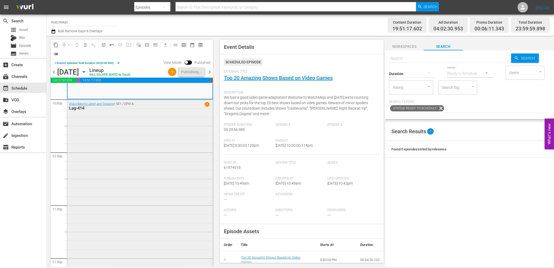
click at [148, 158] on div "WatchMojo's Latest and Greatest / SE1 / EP414: Lag-414 1" at bounding box center [139, 205] width 145 height 210
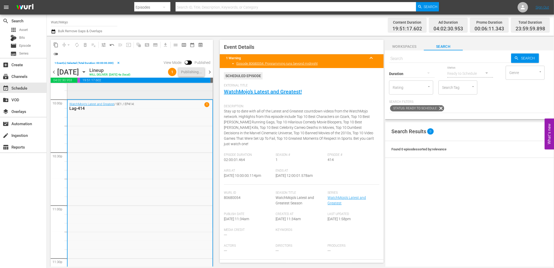
click at [143, 90] on div "WM-TV-Top-20-Amazing-Shows-Based-on-Video-Games_V7K1E5" at bounding box center [139, 72] width 145 height 51
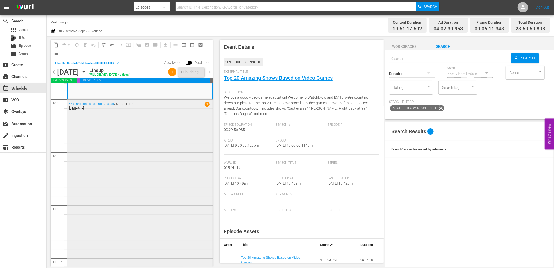
click at [134, 136] on div "WatchMojo's Latest and Greatest / SE1 / EP414: Lag-414 1" at bounding box center [139, 205] width 145 height 210
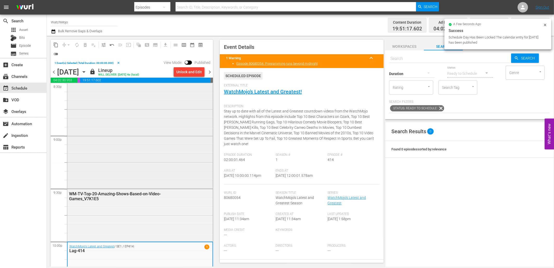
scroll to position [2124, 0]
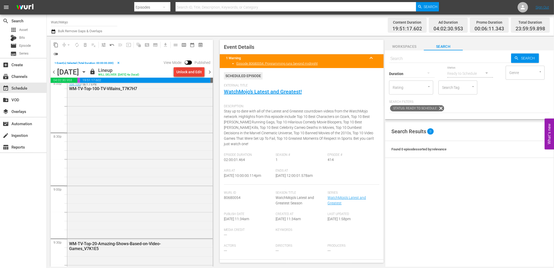
click at [194, 73] on div "Unlock and Edit" at bounding box center [188, 71] width 25 height 9
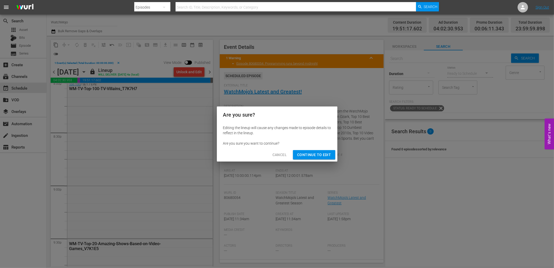
click at [303, 154] on span "Continue to Edit" at bounding box center [314, 155] width 34 height 6
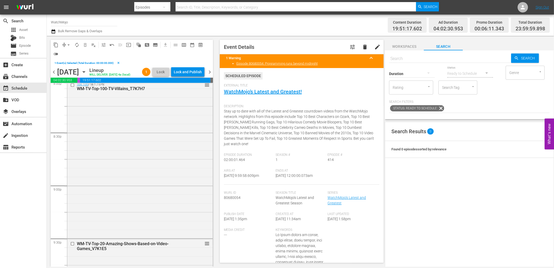
drag, startPoint x: 318, startPoint y: 169, endPoint x: 293, endPoint y: 172, distance: 25.8
click at [293, 172] on div "Ends At 9/7/25 @ 12:00:00.073am" at bounding box center [302, 177] width 52 height 16
copy span "12:00:00.073am"
click at [362, 157] on div "Episode # 414" at bounding box center [354, 161] width 52 height 16
click at [187, 72] on div "Lock and Publish" at bounding box center [188, 71] width 28 height 9
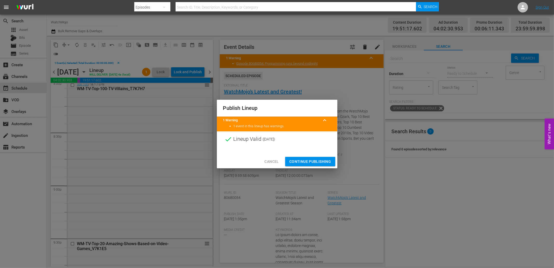
click at [310, 164] on span "Continue Publishing" at bounding box center [310, 161] width 42 height 6
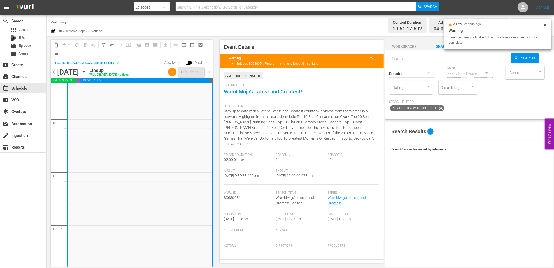
scroll to position [2361, 0]
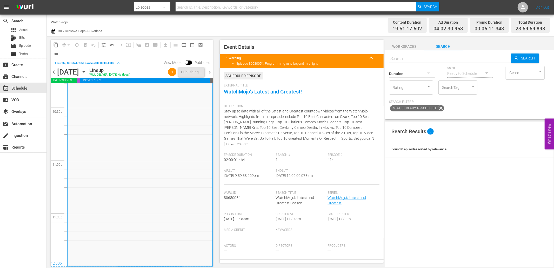
click at [138, 197] on div "WatchMojo's Latest and Greatest / SE1 / EP414: Lag-414 1" at bounding box center [140, 160] width 145 height 210
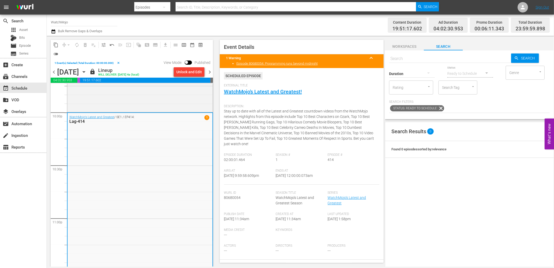
click at [55, 70] on span "chevron_left" at bounding box center [54, 72] width 6 height 6
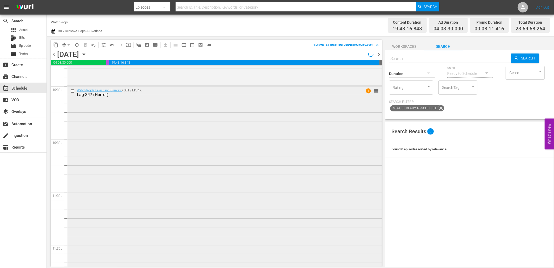
scroll to position [2303, 0]
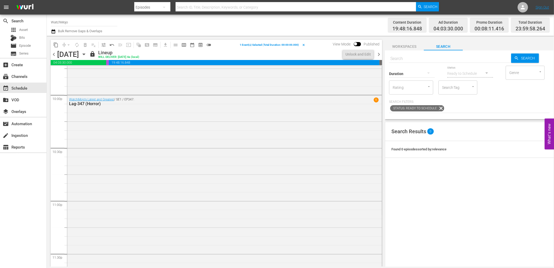
click at [142, 204] on div "WatchMojo's Latest and Greatest / SE1 / EP347: Lag-347 (Horror) 1" at bounding box center [224, 200] width 315 height 210
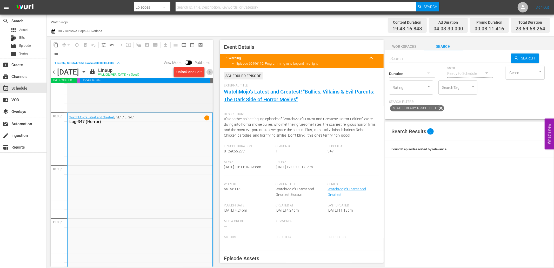
click at [209, 71] on span "chevron_right" at bounding box center [210, 72] width 6 height 6
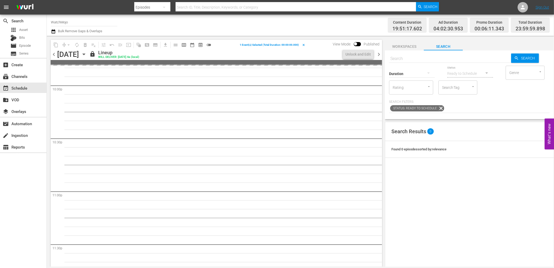
scroll to position [2303, 0]
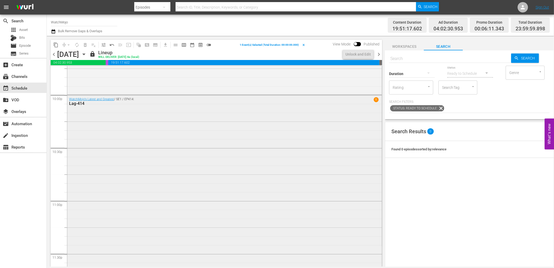
click at [144, 192] on div "WatchMojo's Latest and Greatest / SE1 / EP414: Lag-414 1" at bounding box center [224, 200] width 315 height 210
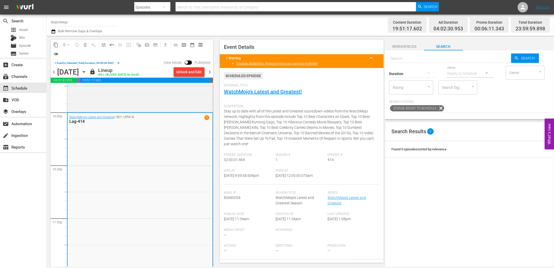
click at [209, 71] on span "chevron_right" at bounding box center [210, 72] width 6 height 6
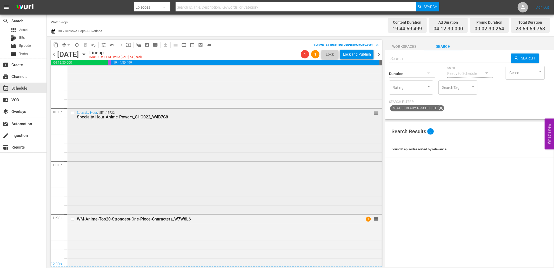
scroll to position [2343, 0]
click at [183, 241] on div "WM-Anime-Top20-Strongest-One-Piece-Characters_W7W8L6 1 reorder" at bounding box center [224, 239] width 315 height 51
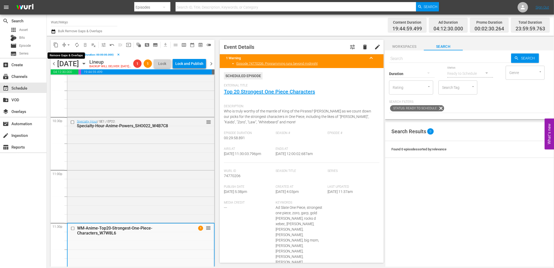
click at [70, 45] on span "arrow_drop_down" at bounding box center [68, 44] width 5 height 5
click at [71, 74] on li "Align to End of Previous Day" at bounding box center [69, 72] width 55 height 9
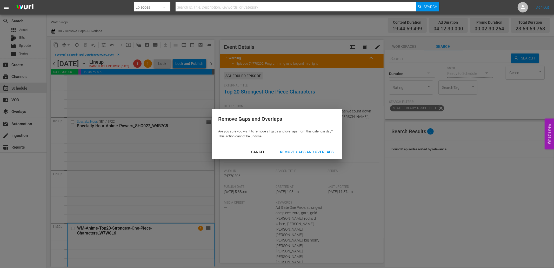
click at [298, 154] on div "Remove Gaps and Overlaps" at bounding box center [307, 152] width 62 height 6
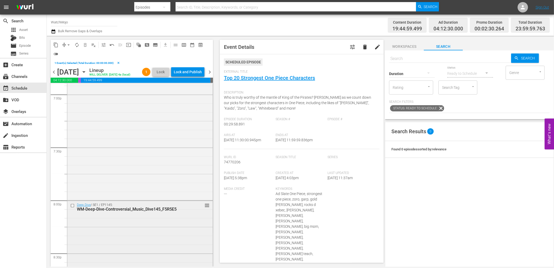
scroll to position [2023, 0]
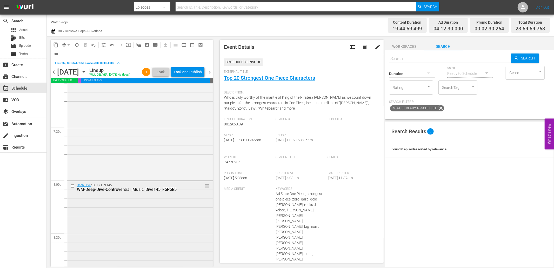
click at [131, 222] on div "Deep Dive / SE1 / EP1145: WM-Deep-Dive-Controversial_Music_Dive145_F5R5E5 reord…" at bounding box center [139, 259] width 145 height 157
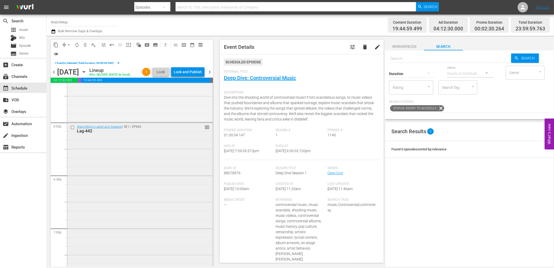
click at [121, 191] on div "WatchMojo's Latest and Greatest / SE1 / EP442: Lag-442 reorder" at bounding box center [139, 228] width 145 height 210
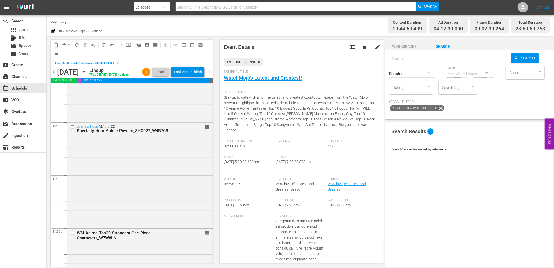
scroll to position [2369, 0]
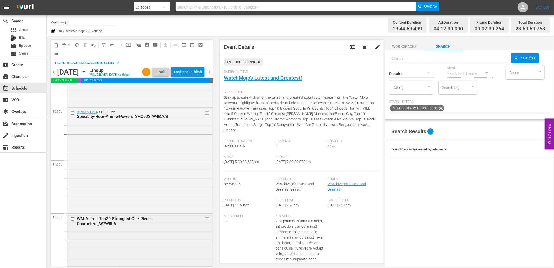
click at [167, 243] on div "WM-Anime-Top20-Strongest-One-Piece-Characters_W7W8L6 reorder" at bounding box center [139, 239] width 145 height 51
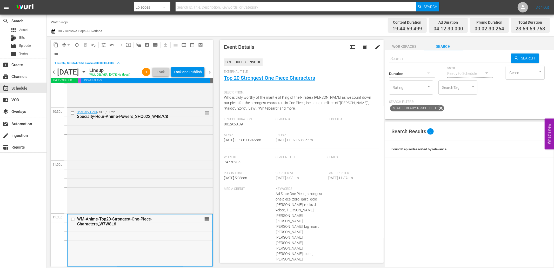
click at [156, 245] on div "WM-Anime-Top20-Strongest-One-Piece-Characters_W7W8L6 reorder" at bounding box center [140, 240] width 145 height 51
click at [146, 255] on div "WM-Anime-Top20-Strongest-One-Piece-Characters_W7W8L6 reorder" at bounding box center [140, 240] width 145 height 51
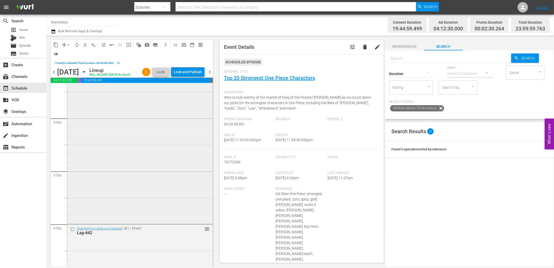
scroll to position [1676, 0]
click at [102, 160] on div "WatchMojo's Latest and Greatest / SE1 / EP394: Lag-394 reorder" at bounding box center [139, 208] width 145 height 210
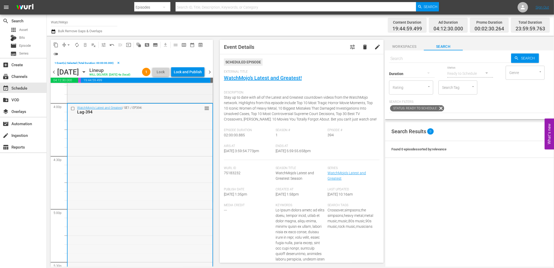
click at [72, 111] on input "checkbox" at bounding box center [73, 108] width 5 height 4
click at [103, 155] on div "WatchMojo's Latest and Greatest / SE1 / EP394: Lag-394 reorder" at bounding box center [140, 209] width 145 height 210
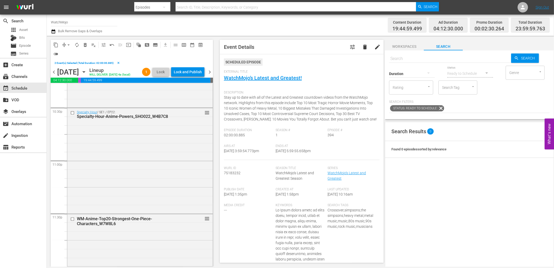
scroll to position [2369, 0]
click at [124, 244] on div "WM-Anime-Top20-Strongest-One-Piece-Characters_W7W8L6 reorder" at bounding box center [139, 239] width 145 height 51
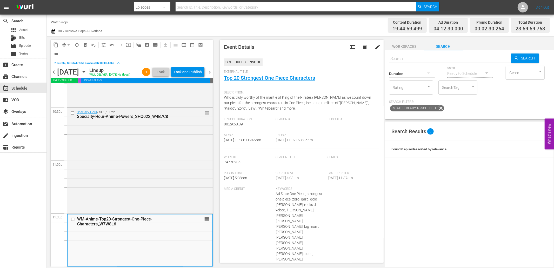
click at [440, 59] on input "text" at bounding box center [450, 58] width 122 height 12
paste input "Lag-411"
type input "Lag-411"
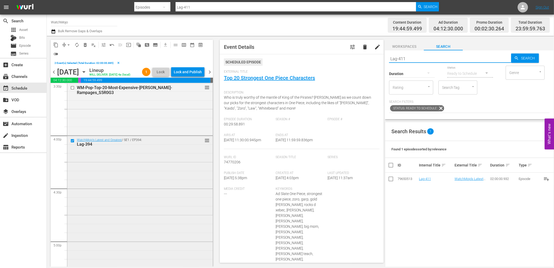
scroll to position [1638, 0]
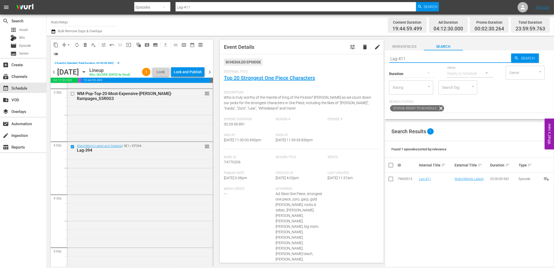
click at [84, 45] on span "delete_forever_outlined" at bounding box center [85, 44] width 5 height 5
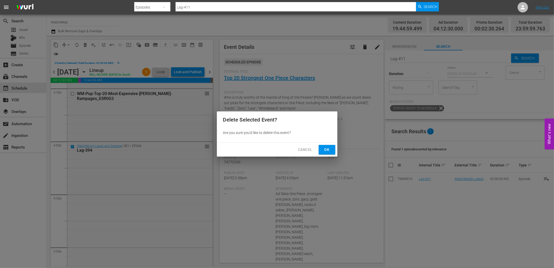
click at [324, 149] on span "Ok" at bounding box center [327, 150] width 8 height 6
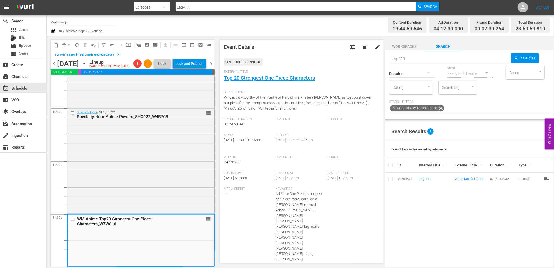
scroll to position [2361, 0]
click at [148, 223] on div "WM-Anime-Top20-Strongest-One-Piece-Characters_W7W8L6" at bounding box center [132, 222] width 110 height 10
click at [67, 43] on span "arrow_drop_down" at bounding box center [68, 44] width 5 height 5
click at [69, 73] on li "Align to End of Previous Day" at bounding box center [69, 72] width 55 height 9
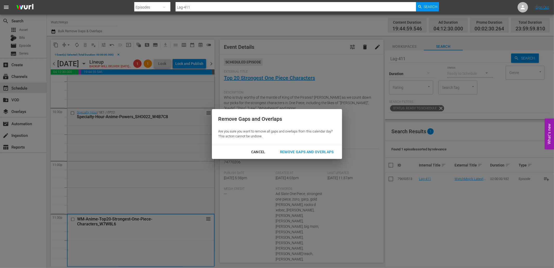
click at [301, 151] on div "Remove Gaps and Overlaps" at bounding box center [307, 152] width 62 height 6
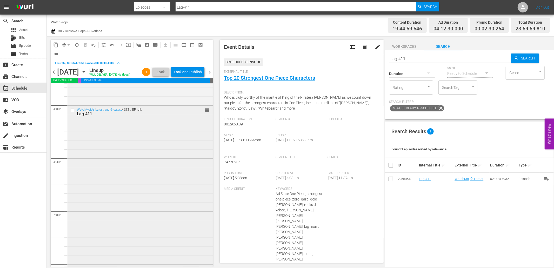
scroll to position [1676, 0]
click at [72, 110] on input "checkbox" at bounding box center [72, 108] width 5 height 4
click at [83, 44] on span "delete_forever_outlined" at bounding box center [85, 44] width 5 height 5
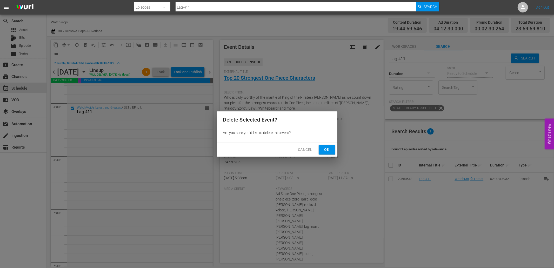
click at [326, 148] on span "Ok" at bounding box center [327, 150] width 8 height 6
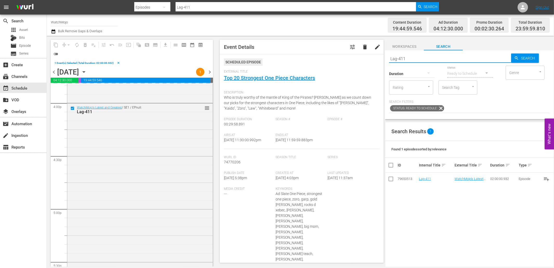
drag, startPoint x: 415, startPoint y: 59, endPoint x: 384, endPoint y: 61, distance: 30.2
click at [386, 58] on div "Search Lag-411 Search Duration Status Ready to Schedule Genre Genre Rating Rati…" at bounding box center [469, 84] width 169 height 69
paste input "213"
type input "Lag-213"
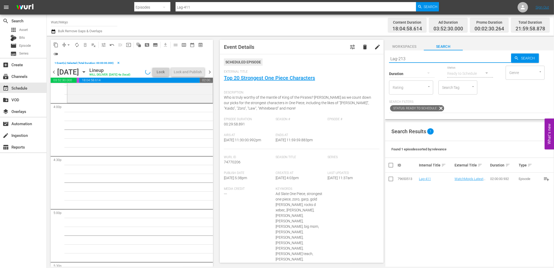
type input "Lag-213"
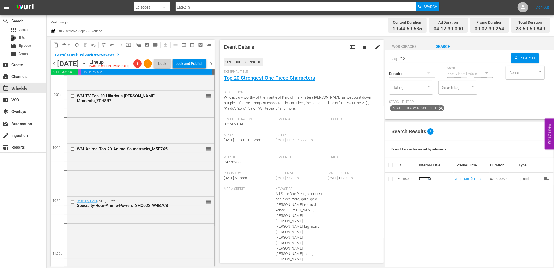
scroll to position [2361, 0]
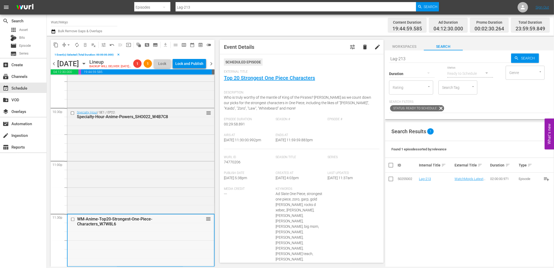
click at [121, 228] on div "WM-Anime-Top20-Strongest-One-Piece-Characters_W7W8L6 reorder" at bounding box center [141, 222] width 147 height 14
click at [68, 44] on span "arrow_drop_down" at bounding box center [68, 44] width 5 height 5
click at [73, 73] on li "Align to End of Previous Day" at bounding box center [69, 72] width 55 height 9
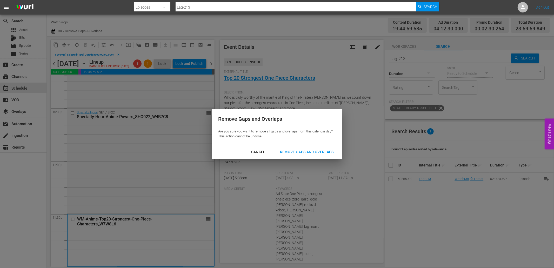
click at [304, 151] on div "Remove Gaps and Overlaps" at bounding box center [307, 152] width 62 height 6
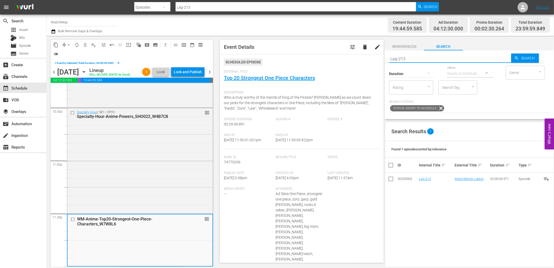
drag, startPoint x: 410, startPoint y: 58, endPoint x: 372, endPoint y: 53, distance: 38.0
click at [372, 53] on div "content_copy compress arrow_drop_down autorenew_outlined delete_forever_outline…" at bounding box center [300, 151] width 507 height 231
paste input "337"
type input "Lag-337"
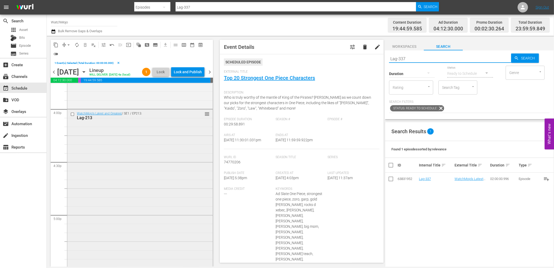
scroll to position [1668, 0]
type input "Lag-337"
click at [72, 119] on input "checkbox" at bounding box center [72, 116] width 5 height 4
click at [84, 44] on span "delete_forever_outlined" at bounding box center [85, 44] width 5 height 5
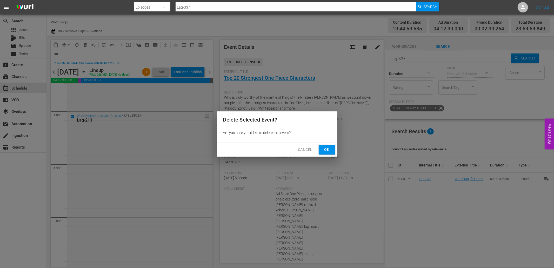
click at [326, 151] on span "Ok" at bounding box center [327, 150] width 8 height 6
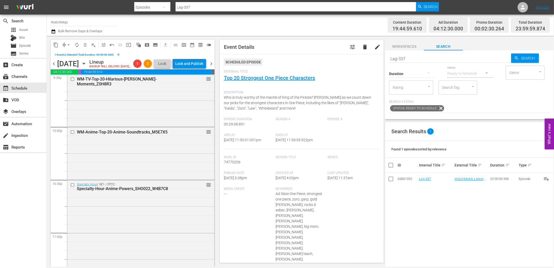
scroll to position [2361, 0]
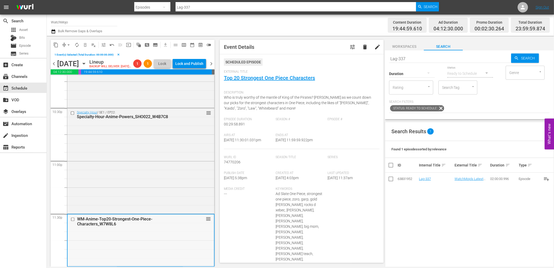
click at [117, 242] on div "WM-Anime-Top20-Strongest-One-Piece-Characters_W7W8L6 reorder" at bounding box center [141, 240] width 147 height 51
click at [70, 43] on span "arrow_drop_down" at bounding box center [68, 44] width 5 height 5
click at [83, 69] on li "Align to End of Previous Day" at bounding box center [69, 72] width 55 height 9
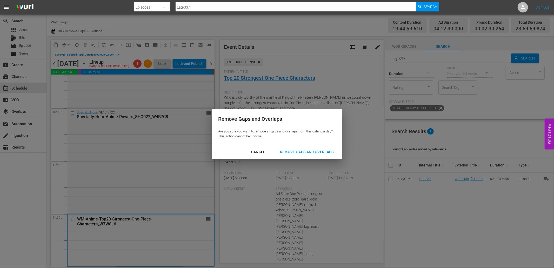
click at [300, 152] on div "Remove Gaps and Overlaps" at bounding box center [307, 152] width 62 height 6
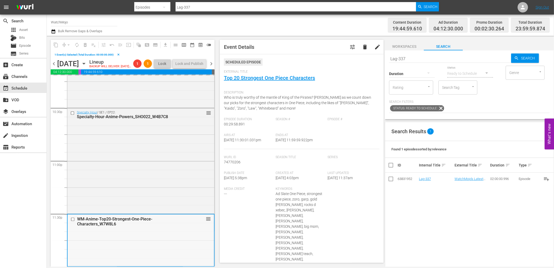
click at [136, 243] on div "WM-Anime-Top20-Strongest-One-Piece-Characters_W7W8L6 reorder" at bounding box center [141, 240] width 147 height 51
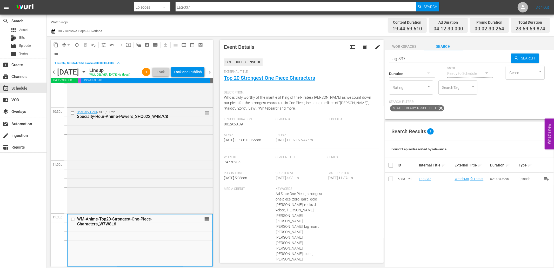
click at [176, 190] on div "Specialty Hour / SE1 / EP22: Specialty-Hour-Anime-Powers_SHO022_W4B7C8 reorder" at bounding box center [139, 160] width 145 height 104
click at [210, 75] on span "chevron_right" at bounding box center [210, 72] width 6 height 6
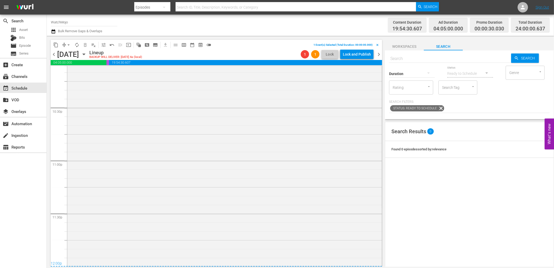
click at [54, 53] on span "chevron_left" at bounding box center [54, 54] width 6 height 6
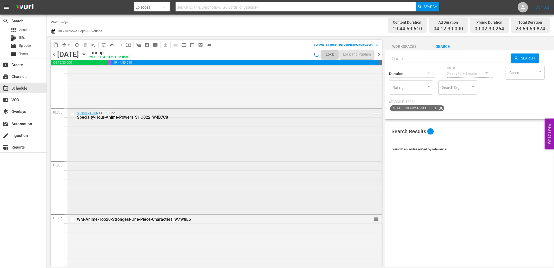
scroll to position [2343, 0]
click at [144, 233] on div "WM-Anime-Top20-Strongest-One-Piece-Characters_W7W8L6 reorder" at bounding box center [224, 239] width 315 height 51
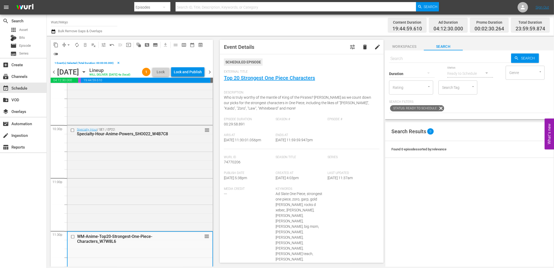
scroll to position [2361, 0]
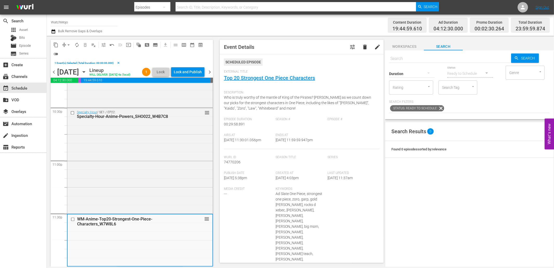
click at [399, 56] on input "text" at bounding box center [450, 58] width 122 height 12
paste input "Lag-388"
type input "Lag-388"
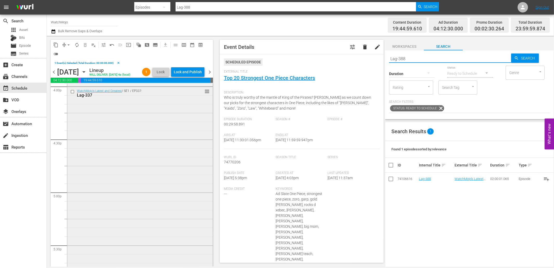
scroll to position [1687, 0]
click at [71, 99] on input "checkbox" at bounding box center [72, 97] width 5 height 4
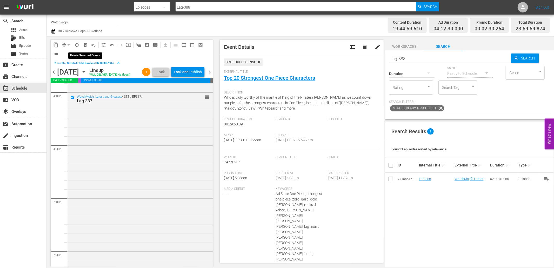
click at [83, 45] on span "delete_forever_outlined" at bounding box center [85, 44] width 5 height 5
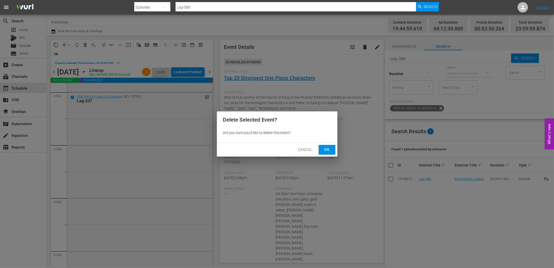
click at [320, 148] on button "Ok" at bounding box center [327, 150] width 17 height 10
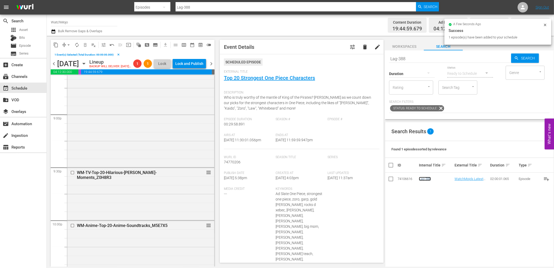
scroll to position [2361, 0]
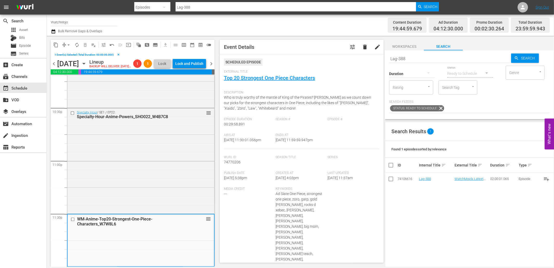
click at [118, 242] on div "WM-Anime-Top20-Strongest-One-Piece-Characters_W7W8L6 reorder" at bounding box center [141, 240] width 147 height 51
click at [68, 46] on span "arrow_drop_down" at bounding box center [68, 44] width 5 height 5
click at [69, 73] on li "Align to End of Previous Day" at bounding box center [69, 72] width 55 height 9
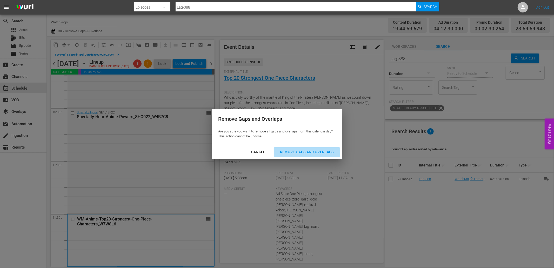
click at [295, 151] on div "Remove Gaps and Overlaps" at bounding box center [307, 152] width 62 height 6
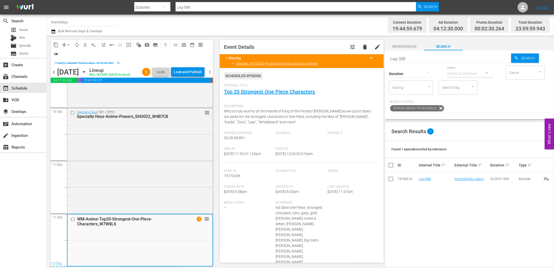
drag, startPoint x: 315, startPoint y: 154, endPoint x: 292, endPoint y: 156, distance: 22.7
click at [292, 156] on div "Ends At 9/8/25 @ 12:00:00.016am" at bounding box center [302, 155] width 52 height 16
copy span "12:00:00.016am"
click at [188, 68] on div "chevron_left Sunday, September 7th September 7th Lineup WILL DELIVER: 9/6 @ 4a …" at bounding box center [132, 73] width 162 height 10
click at [195, 76] on div "Lock and Publish" at bounding box center [188, 71] width 28 height 9
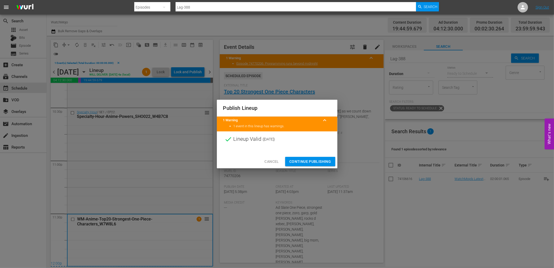
click at [298, 160] on span "Continue Publishing" at bounding box center [310, 161] width 42 height 6
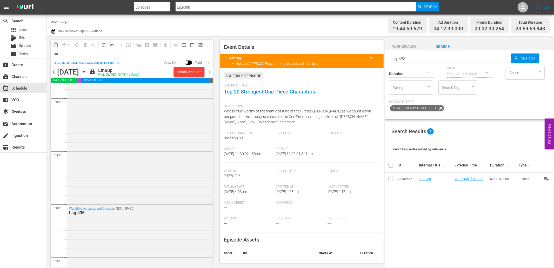
scroll to position [513, 0]
click at [209, 72] on span "chevron_right" at bounding box center [210, 72] width 6 height 6
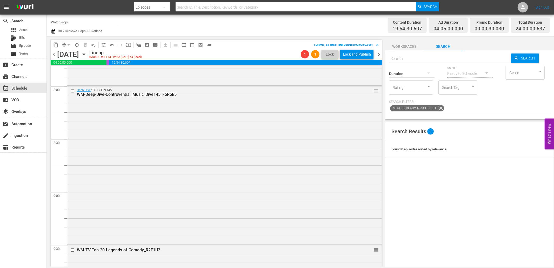
scroll to position [2270, 0]
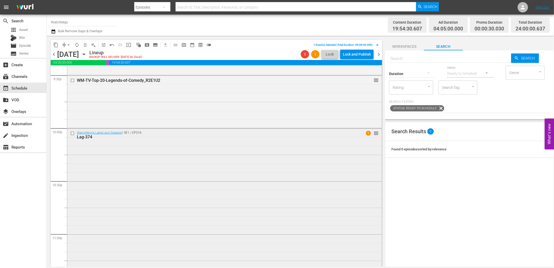
click at [287, 229] on div "WatchMojo's Latest and Greatest / SE1 / EP374: Lag-374 1 reorder" at bounding box center [224, 234] width 315 height 210
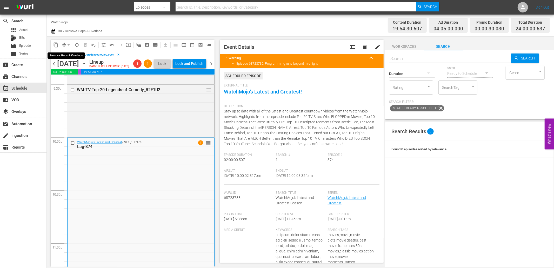
click at [68, 42] on button "arrow_drop_down" at bounding box center [68, 45] width 8 height 8
click at [75, 71] on li "Align to End of Previous Day" at bounding box center [69, 72] width 55 height 9
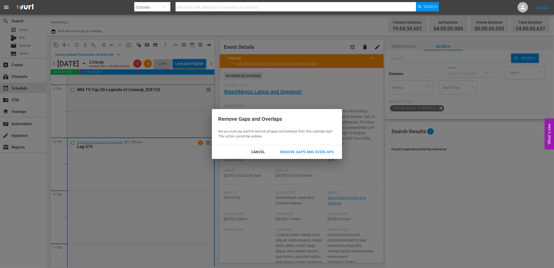
click at [293, 155] on div "Remove Gaps and Overlaps" at bounding box center [307, 152] width 62 height 6
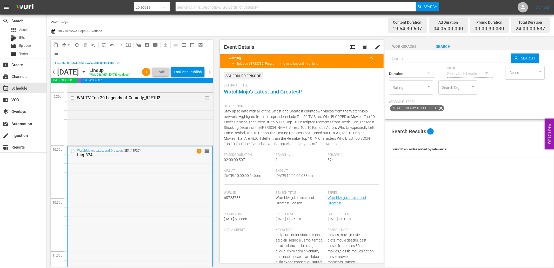
click at [136, 203] on div "WatchMojo's Latest and Greatest / SE1 / EP374: Lag-374 1 reorder" at bounding box center [140, 252] width 145 height 210
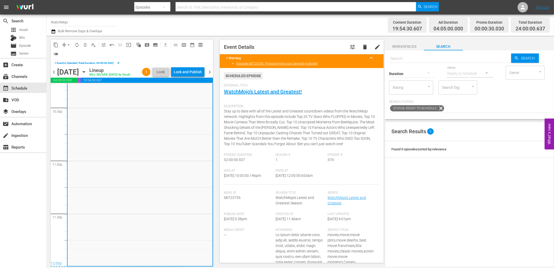
drag, startPoint x: 320, startPoint y: 175, endPoint x: 297, endPoint y: 177, distance: 23.2
click at [297, 177] on div "Ends At 9/9/25 @ 12:00:00.653am" at bounding box center [302, 177] width 52 height 16
copy span "12:00:00.653am"
click at [191, 71] on div "Lock and Publish" at bounding box center [188, 71] width 28 height 9
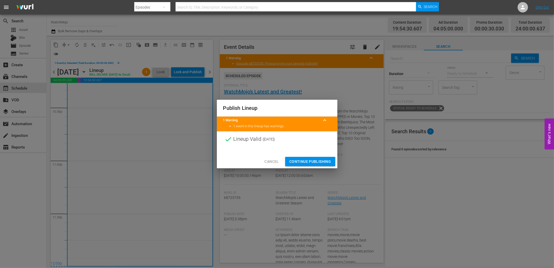
click at [302, 161] on span "Continue Publishing" at bounding box center [310, 161] width 42 height 6
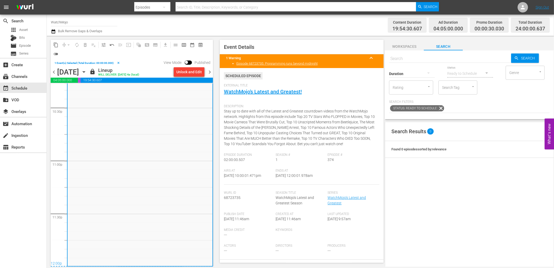
click at [209, 74] on span "chevron_right" at bounding box center [210, 72] width 6 height 6
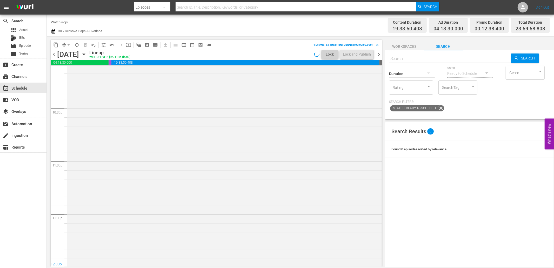
scroll to position [2343, 0]
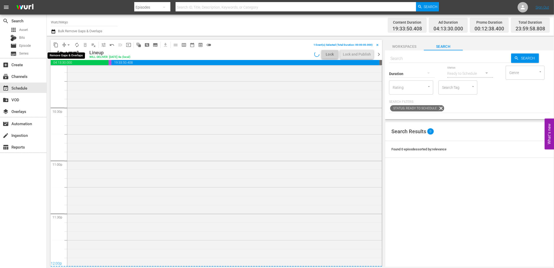
click at [68, 45] on span "arrow_drop_down" at bounding box center [68, 44] width 5 height 5
click at [171, 171] on div "WatchMojo's Latest and Greatest / SE1 / EP329: Lag-329 1 reorder" at bounding box center [224, 160] width 315 height 211
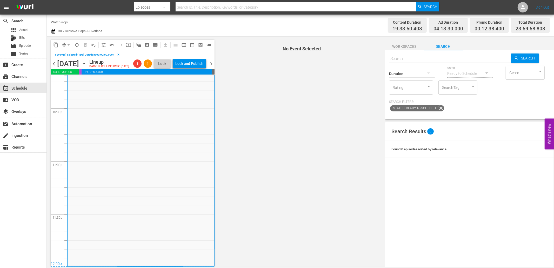
scroll to position [2361, 0]
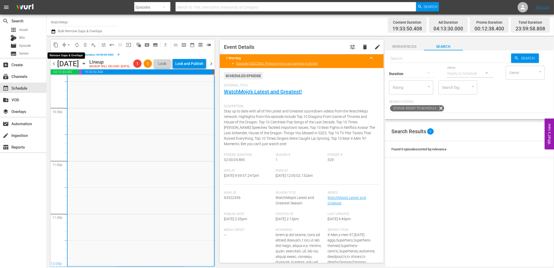
click at [68, 44] on span "arrow_drop_down" at bounding box center [68, 44] width 5 height 5
click at [68, 71] on li "Align to End of Previous Day" at bounding box center [69, 72] width 55 height 9
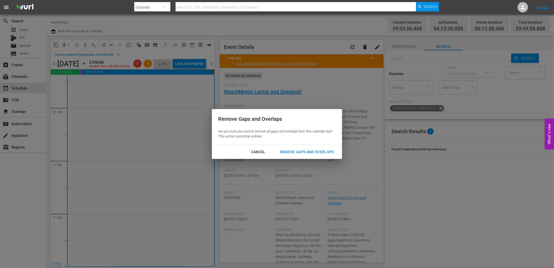
click at [302, 154] on div "Remove Gaps and Overlaps" at bounding box center [307, 152] width 62 height 6
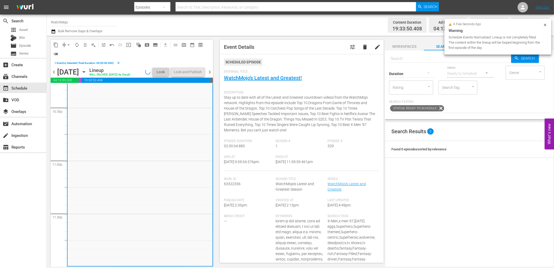
scroll to position [2369, 0]
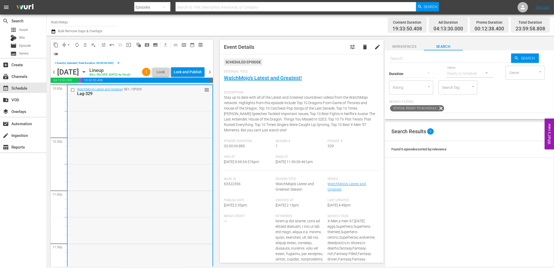
click at [125, 188] on div "WatchMojo's Latest and Greatest / SE1 / EP329: Lag-329 reorder" at bounding box center [140, 190] width 145 height 211
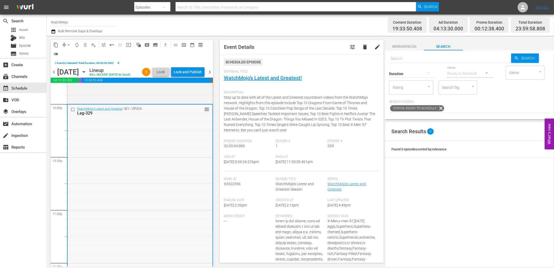
click at [128, 142] on div "WatchMojo's Latest and Greatest / SE1 / EP329: Lag-329 reorder" at bounding box center [140, 210] width 145 height 211
click at [127, 167] on div "WatchMojo's Latest and Greatest / SE1 / EP329: Lag-329 reorder" at bounding box center [140, 210] width 145 height 211
click at [177, 103] on div "WM-Film-Top-20-Underrated-Movies-of-the-1980s_L9J6D6 reorder" at bounding box center [139, 76] width 145 height 51
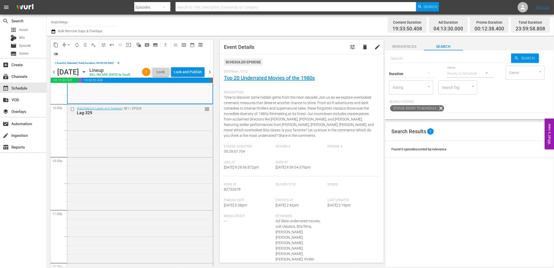
click at [168, 180] on div "WatchMojo's Latest and Greatest / SE1 / EP329: Lag-329 reorder" at bounding box center [139, 209] width 145 height 211
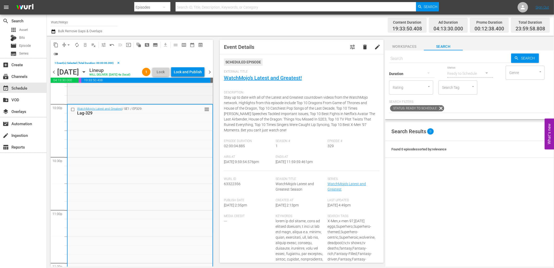
click at [210, 75] on span "chevron_right" at bounding box center [210, 72] width 6 height 6
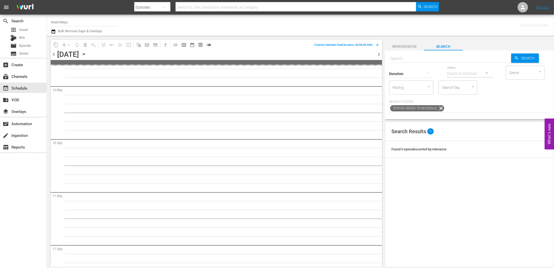
scroll to position [2320, 0]
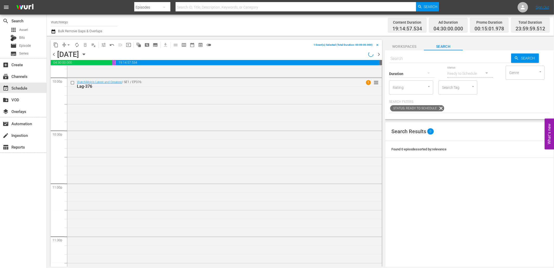
click at [55, 53] on span "chevron_left" at bounding box center [54, 54] width 6 height 6
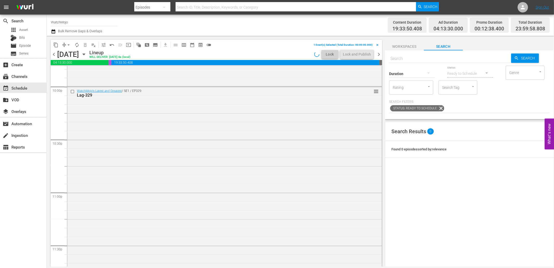
click at [144, 185] on div "WatchMojo's Latest and Greatest / SE1 / EP329: Lag-329 reorder" at bounding box center [224, 192] width 315 height 211
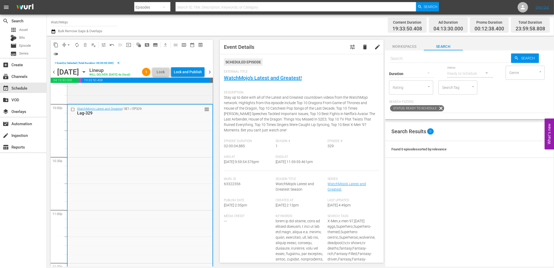
click at [407, 59] on input "text" at bounding box center [450, 58] width 122 height 12
paste input "Lag-276"
type input "Lag-276"
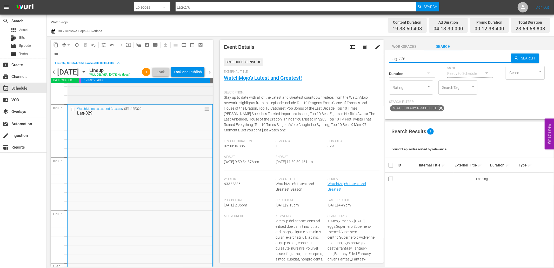
click at [71, 112] on input "checkbox" at bounding box center [73, 109] width 5 height 4
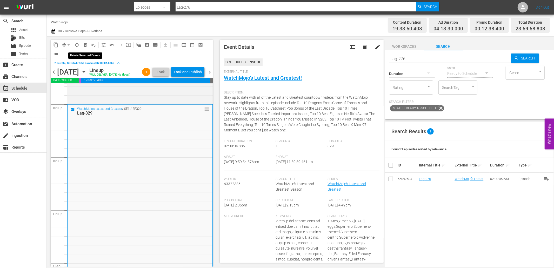
click at [83, 45] on span "delete_forever_outlined" at bounding box center [85, 44] width 5 height 5
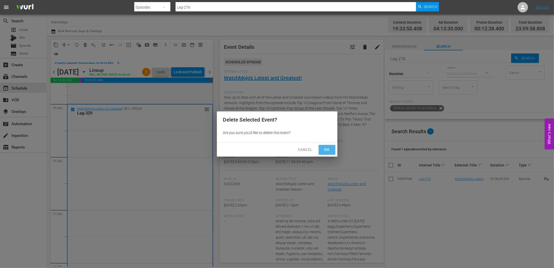
click at [325, 150] on span "Ok" at bounding box center [327, 150] width 8 height 6
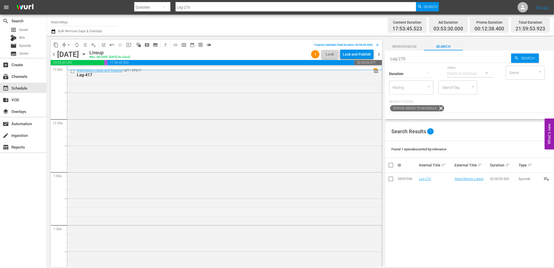
scroll to position [2311, 0]
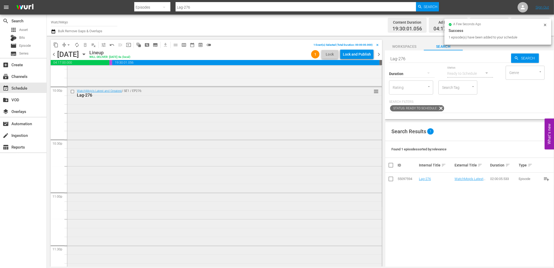
click at [176, 144] on div "WatchMojo's Latest and Greatest / SE1 / EP276: Lag-276 reorder" at bounding box center [224, 192] width 315 height 211
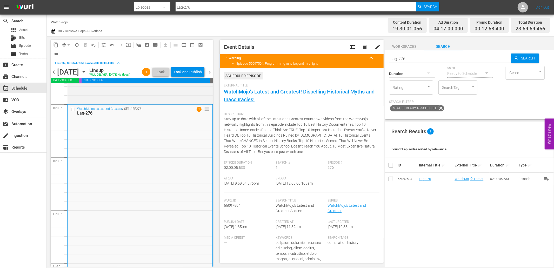
drag, startPoint x: 330, startPoint y: 187, endPoint x: 294, endPoint y: 189, distance: 36.7
click at [294, 189] on div "Airs At [DATE] 9:59:54.576pm Ends At [DATE] 12:00:00.109am" at bounding box center [302, 185] width 156 height 16
copy span "12:00:00.109am"
click at [67, 43] on span "arrow_drop_down" at bounding box center [68, 44] width 5 height 5
click at [74, 73] on li "Align to End of Previous Day" at bounding box center [69, 72] width 55 height 9
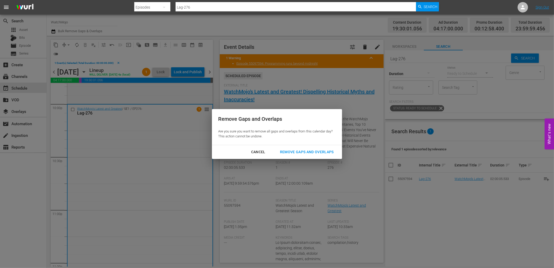
click at [291, 152] on div "Remove Gaps and Overlaps" at bounding box center [307, 152] width 62 height 6
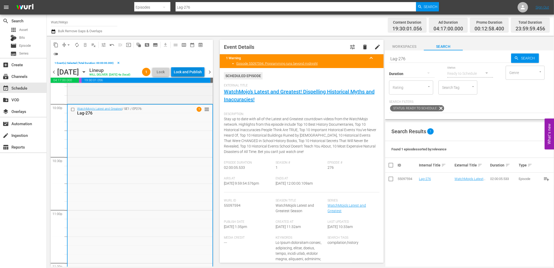
click at [186, 72] on div "Lock and Publish" at bounding box center [188, 71] width 28 height 9
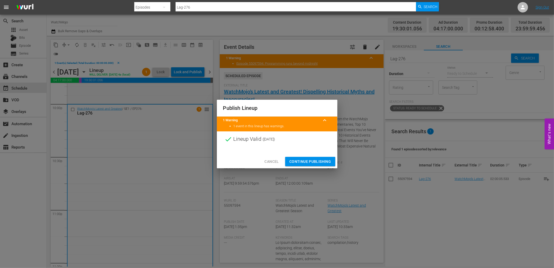
click at [300, 161] on span "Continue Publishing" at bounding box center [310, 161] width 42 height 6
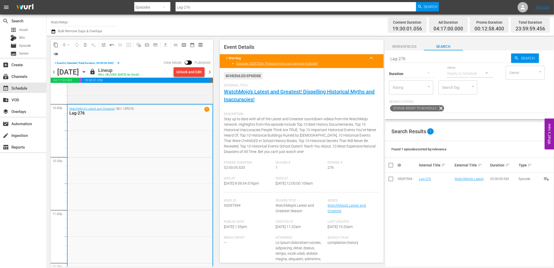
click at [211, 74] on span "chevron_right" at bounding box center [210, 72] width 6 height 6
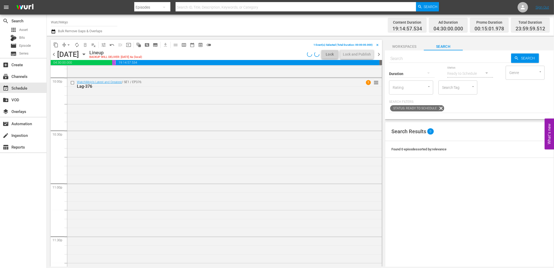
scroll to position [2311, 0]
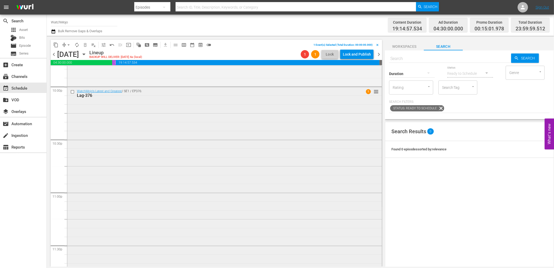
click at [115, 171] on div "WatchMojo's Latest and Greatest / SE1 / EP376: Lag-376 1 reorder" at bounding box center [224, 192] width 315 height 210
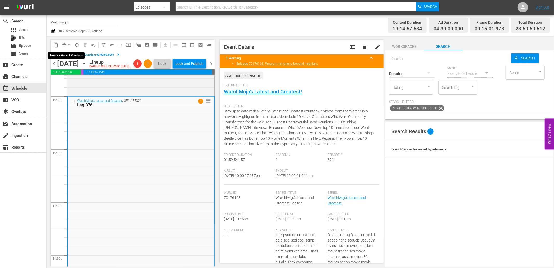
click at [64, 44] on button "arrow_drop_down" at bounding box center [68, 45] width 8 height 8
click at [115, 156] on div "WatchMojo's Latest and Greatest / SE1 / EP376: Lag-376 1 reorder" at bounding box center [141, 202] width 147 height 210
click at [69, 43] on span "arrow_drop_down" at bounding box center [68, 44] width 5 height 5
click at [83, 72] on li "Align to End of Previous Day" at bounding box center [69, 72] width 55 height 9
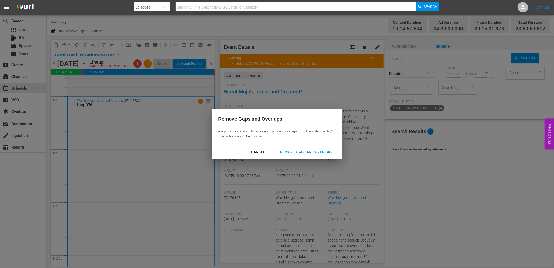
click at [290, 150] on div "Remove Gaps and Overlaps" at bounding box center [307, 152] width 62 height 6
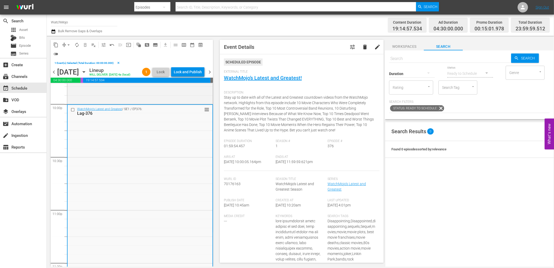
click at [400, 57] on input "text" at bounding box center [450, 58] width 122 height 12
paste input "Lag-415"
type input "Lag-415"
click at [71, 112] on input "checkbox" at bounding box center [73, 110] width 5 height 4
type input "Lag-415"
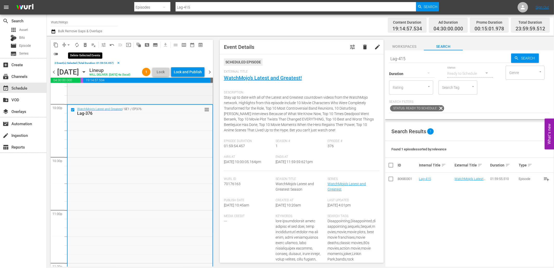
click at [84, 44] on span "delete_forever_outlined" at bounding box center [85, 44] width 5 height 5
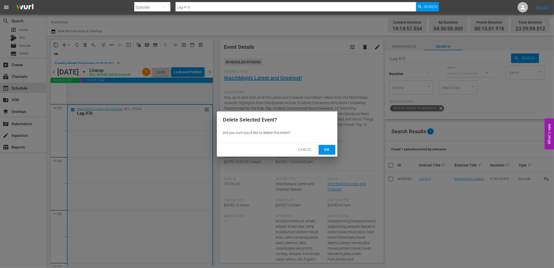
click at [325, 150] on span "Ok" at bounding box center [327, 150] width 8 height 6
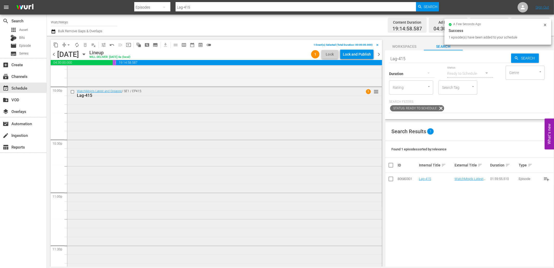
click at [151, 129] on div "WatchMojo's Latest and Greatest / SE1 / EP415: Lag-415 1 reorder" at bounding box center [224, 192] width 315 height 210
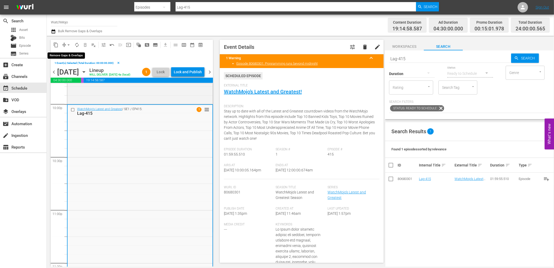
click at [67, 44] on span "arrow_drop_down" at bounding box center [68, 44] width 5 height 5
click at [77, 72] on li "Align to End of Previous Day" at bounding box center [69, 72] width 55 height 9
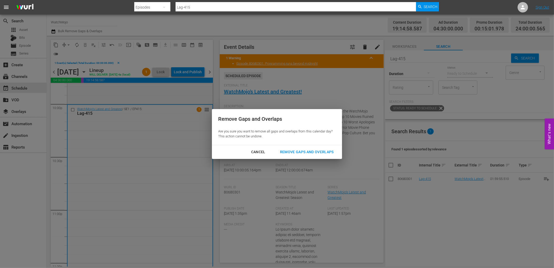
click at [292, 154] on div "Remove Gaps and Overlaps" at bounding box center [307, 152] width 62 height 6
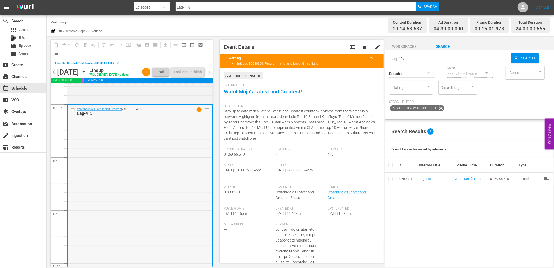
click at [159, 178] on div "WatchMojo's Latest and Greatest / SE1 / EP415: Lag-415 1 reorder" at bounding box center [140, 210] width 145 height 210
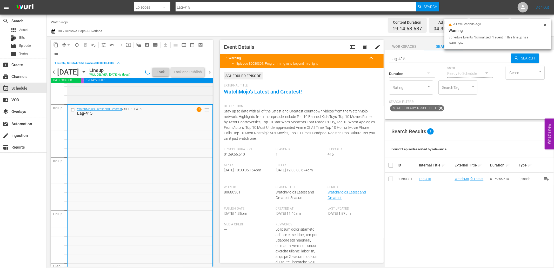
drag, startPoint x: 325, startPoint y: 170, endPoint x: 294, endPoint y: 173, distance: 31.3
click at [294, 173] on div "Airs At [DATE] 10:00:05.164pm Ends At [DATE] 12:00:00.674am" at bounding box center [302, 171] width 156 height 16
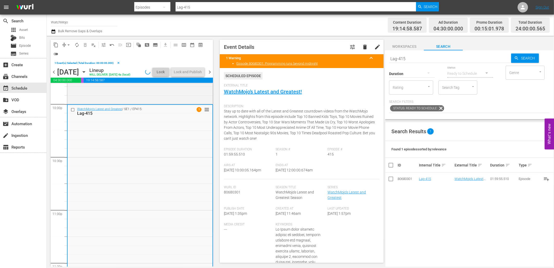
copy span "12:00:00.674am"
click at [192, 73] on div "Lock and Publish" at bounding box center [188, 71] width 28 height 9
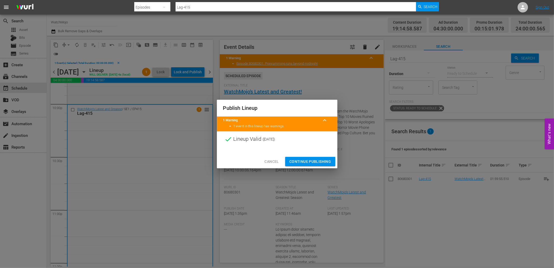
click at [302, 161] on span "Continue Publishing" at bounding box center [310, 161] width 42 height 6
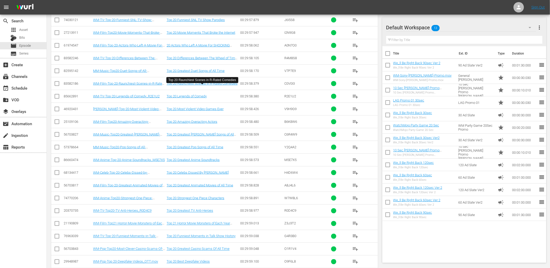
scroll to position [1852, 0]
